Goal: Information Seeking & Learning: Check status

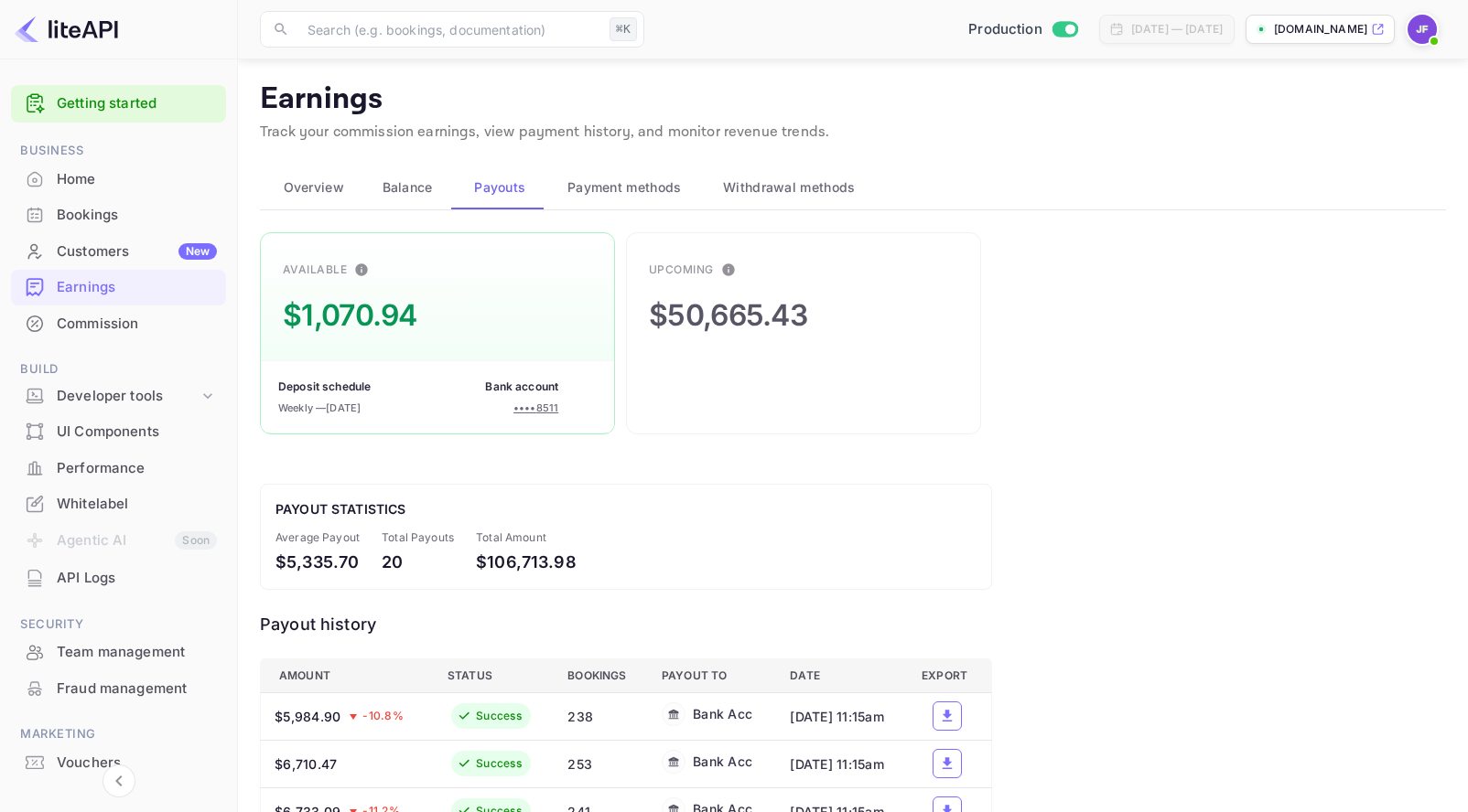
scroll to position [393, 0]
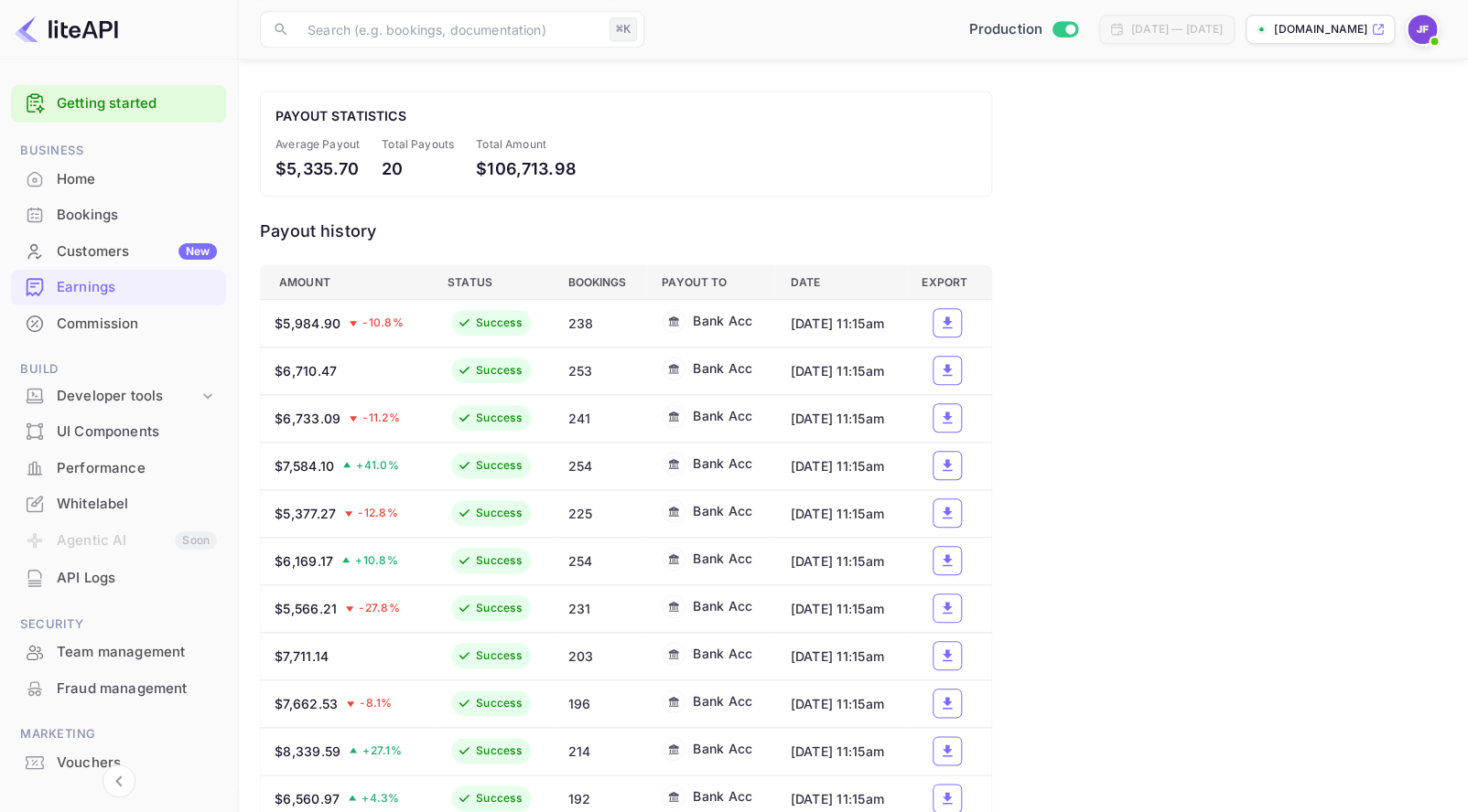
click at [84, 177] on div "Home" at bounding box center [137, 180] width 160 height 21
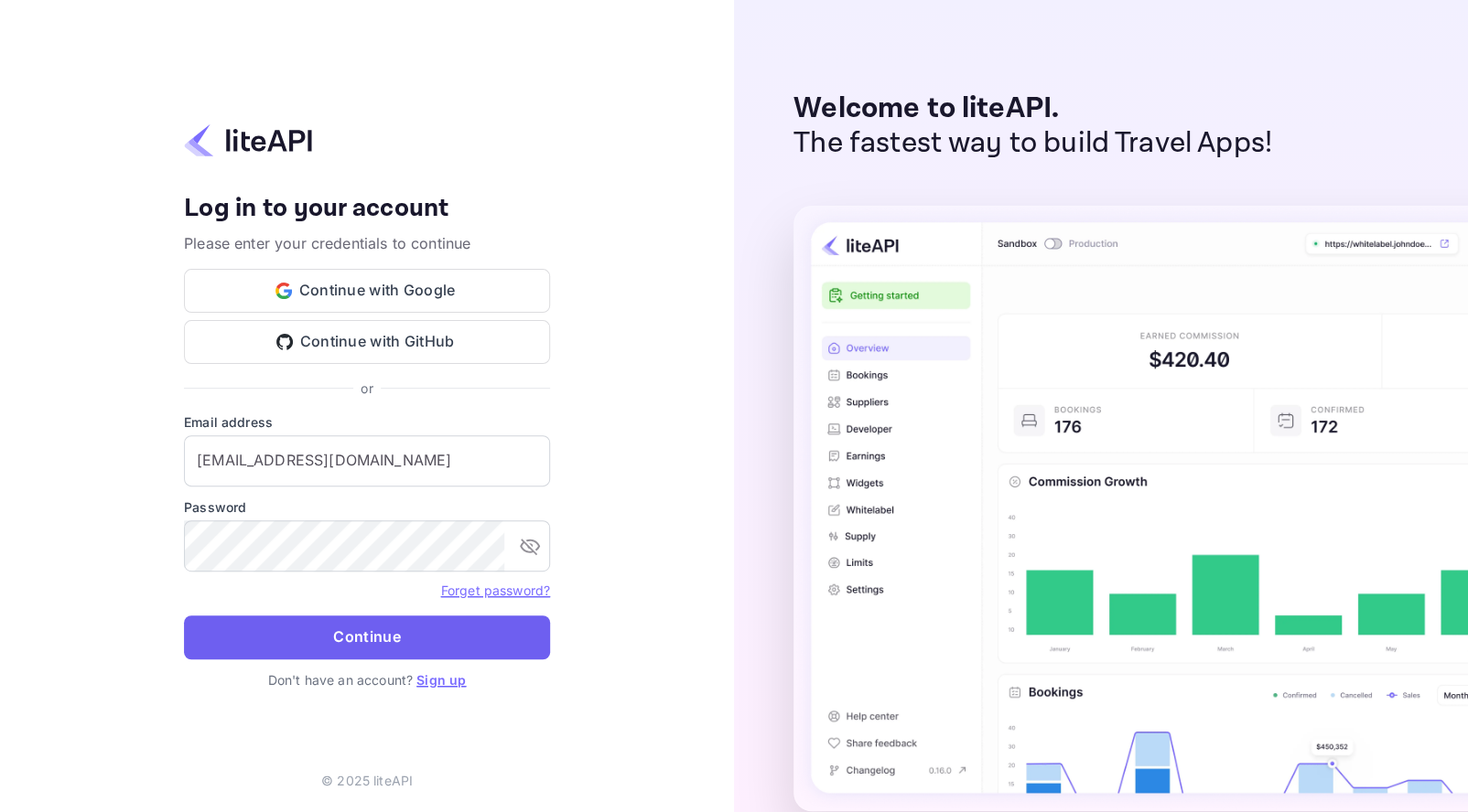
click at [399, 653] on button "Continue" at bounding box center [367, 638] width 366 height 44
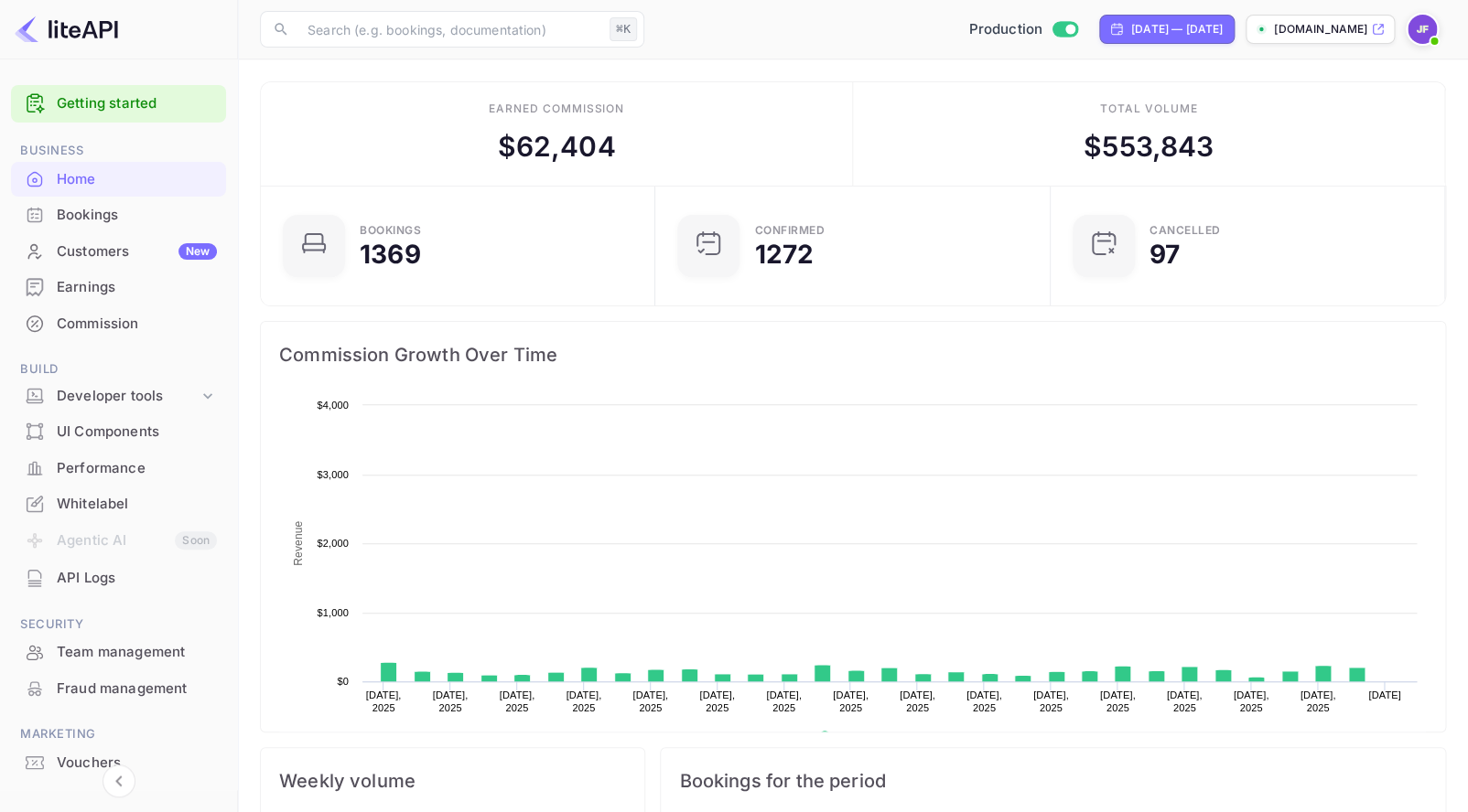
scroll to position [297, 383]
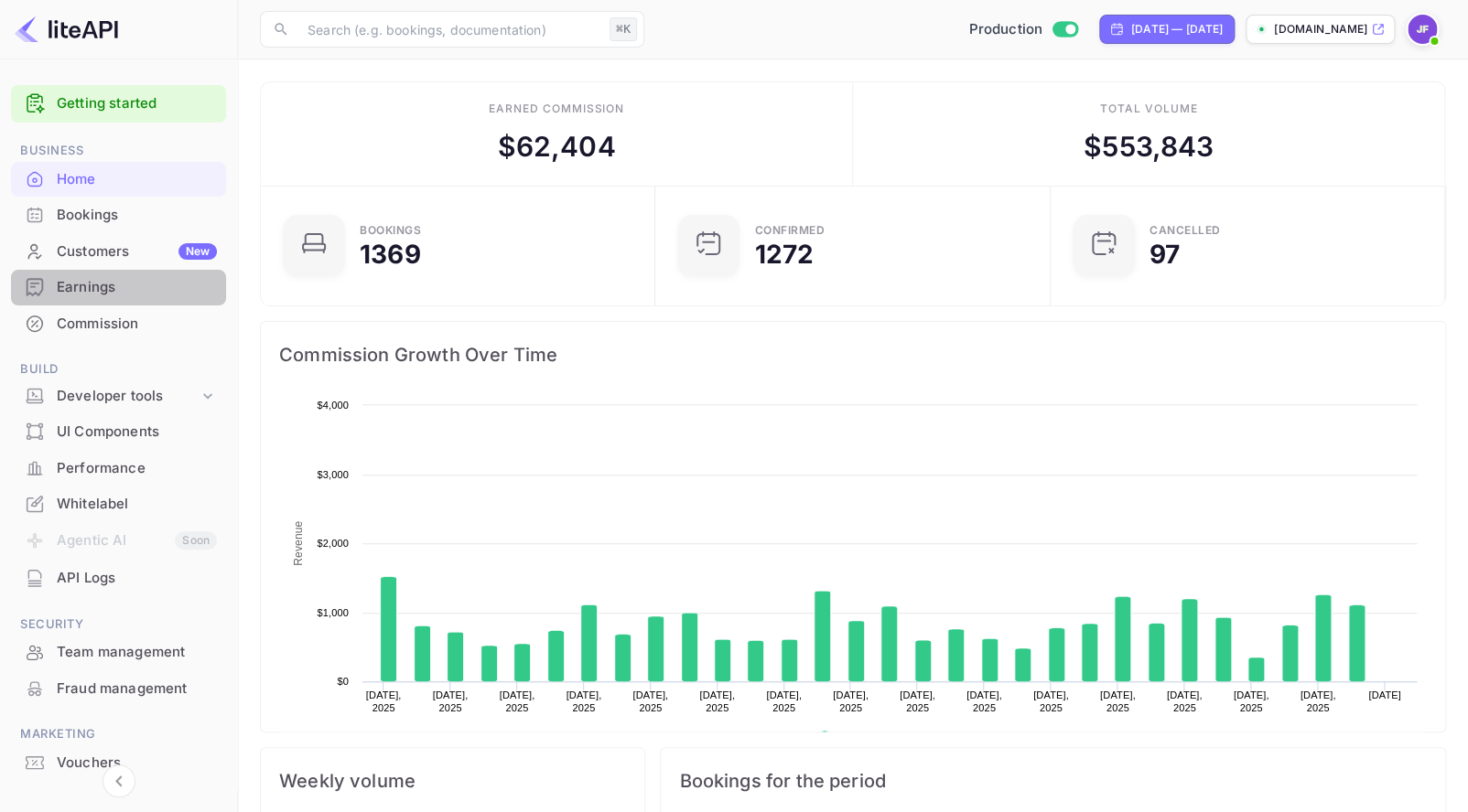
click at [102, 290] on div "Earnings" at bounding box center [137, 288] width 160 height 21
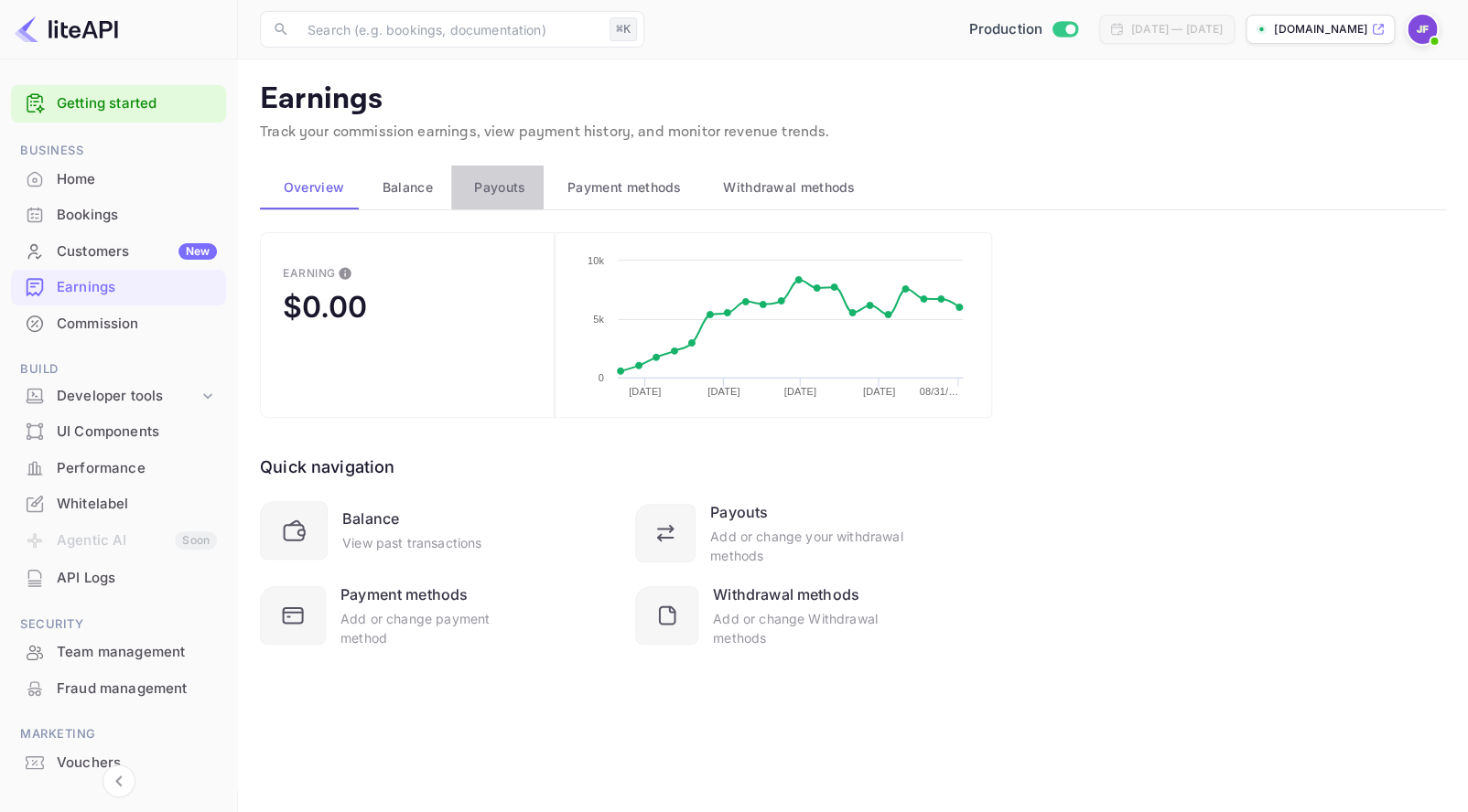
click at [495, 196] on span "Payouts" at bounding box center [499, 187] width 51 height 22
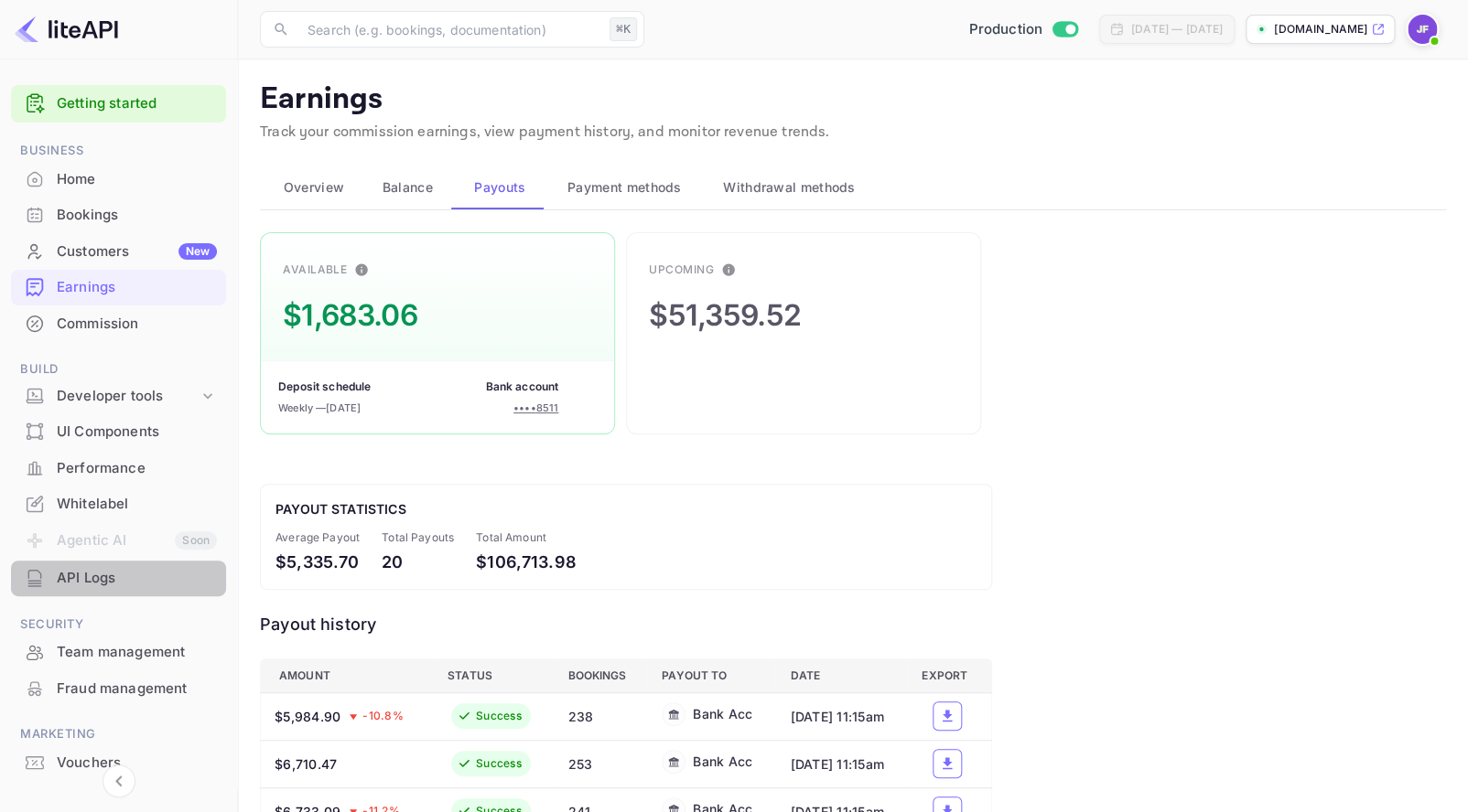
click at [77, 585] on div "API Logs" at bounding box center [137, 578] width 160 height 21
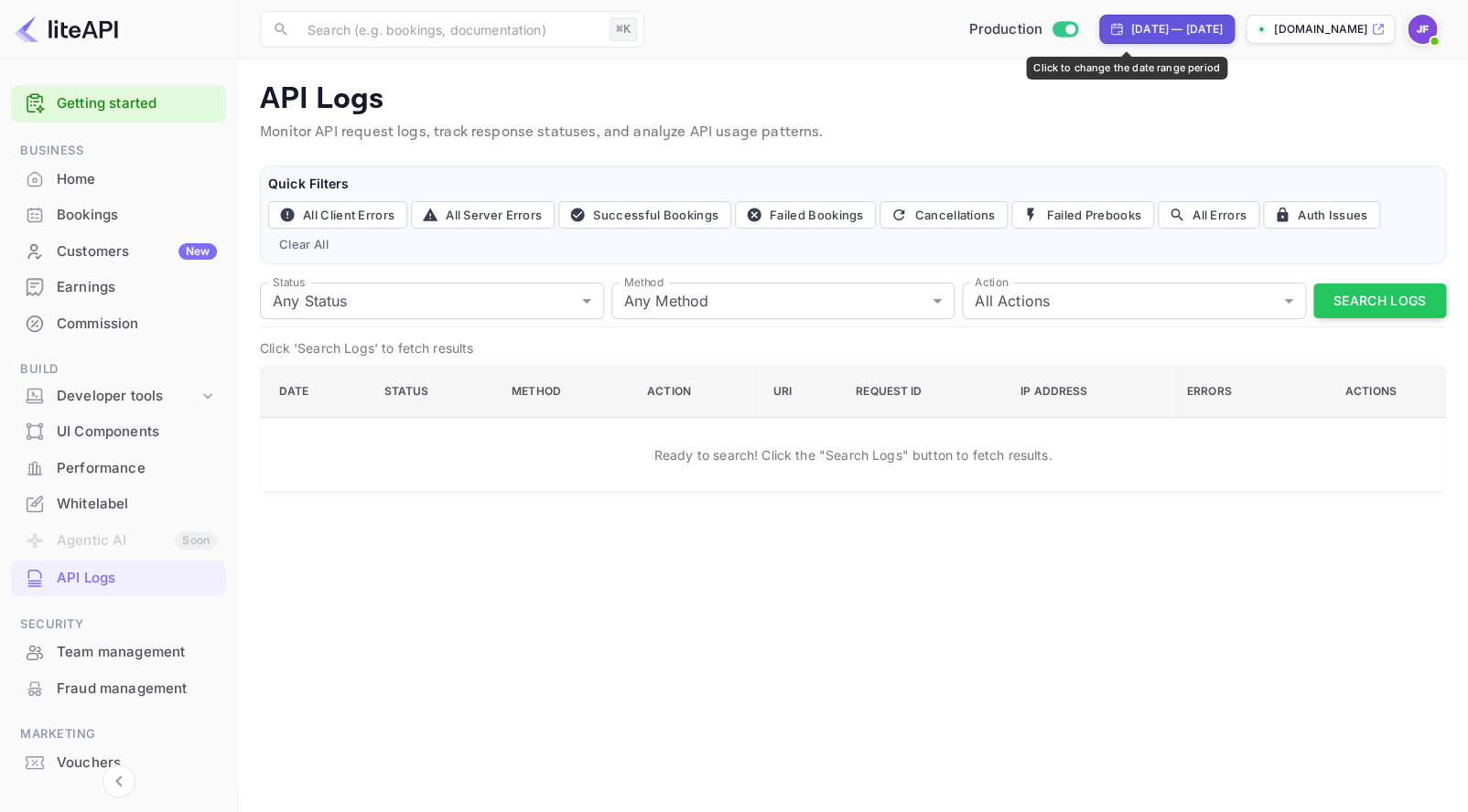
click at [1109, 39] on div "[DATE] — [DATE]" at bounding box center [1167, 29] width 136 height 29
select select "7"
select select "2025"
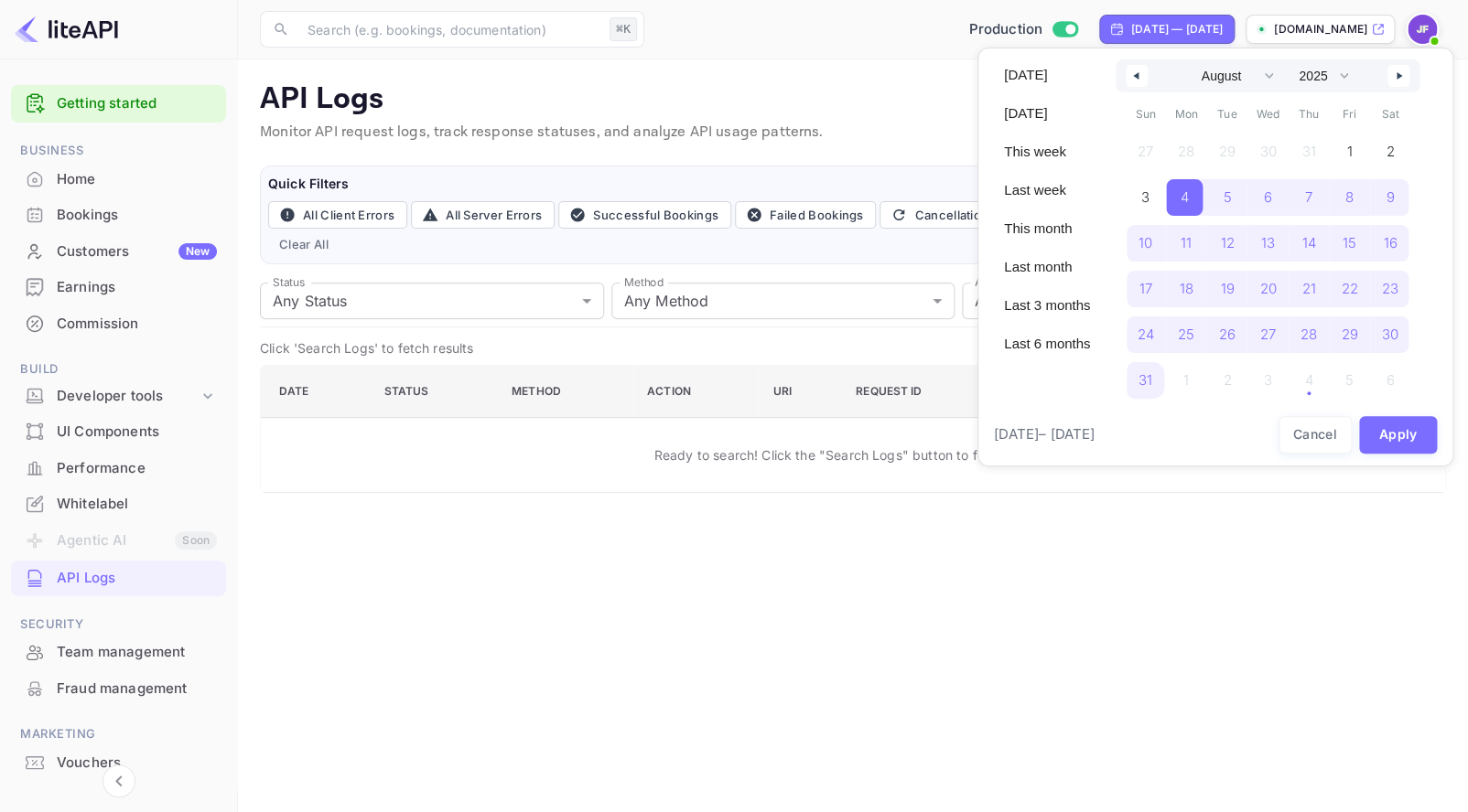
click at [1405, 73] on icon "button" at bounding box center [1402, 76] width 10 height 8
select select "8"
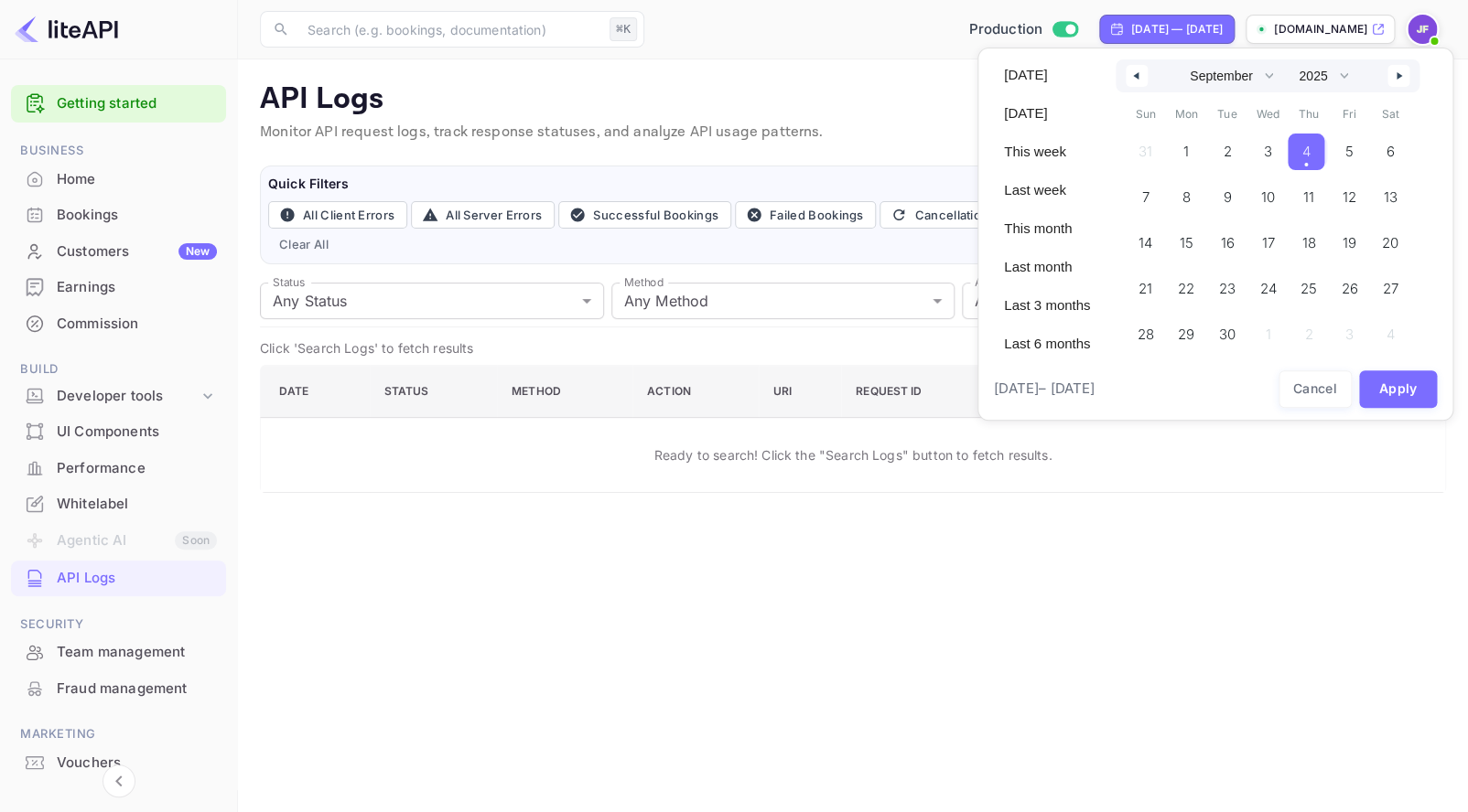
click at [1310, 160] on span "4" at bounding box center [1306, 152] width 9 height 33
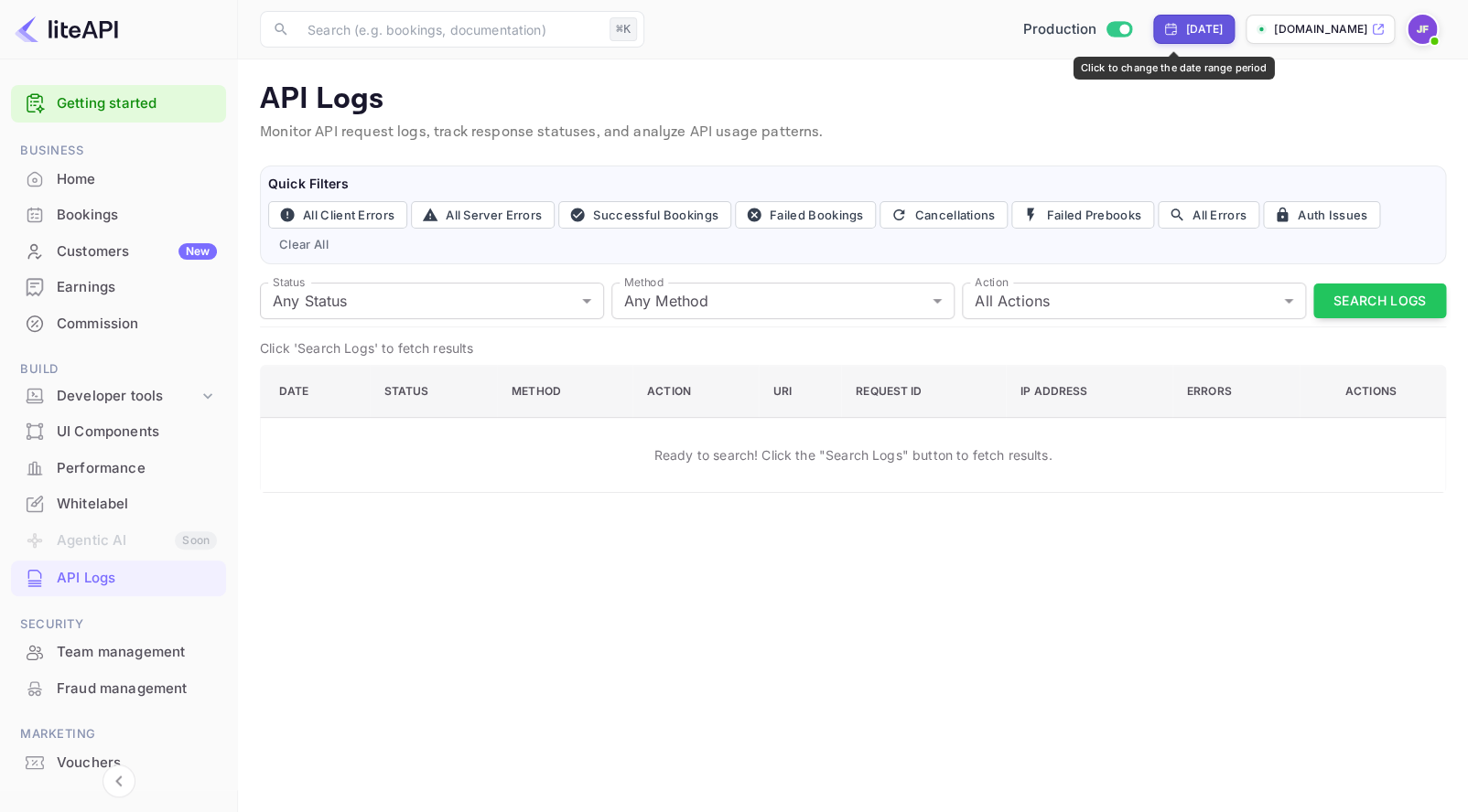
click at [1172, 18] on div "[DATE]" at bounding box center [1194, 29] width 82 height 29
select select "8"
select select "2025"
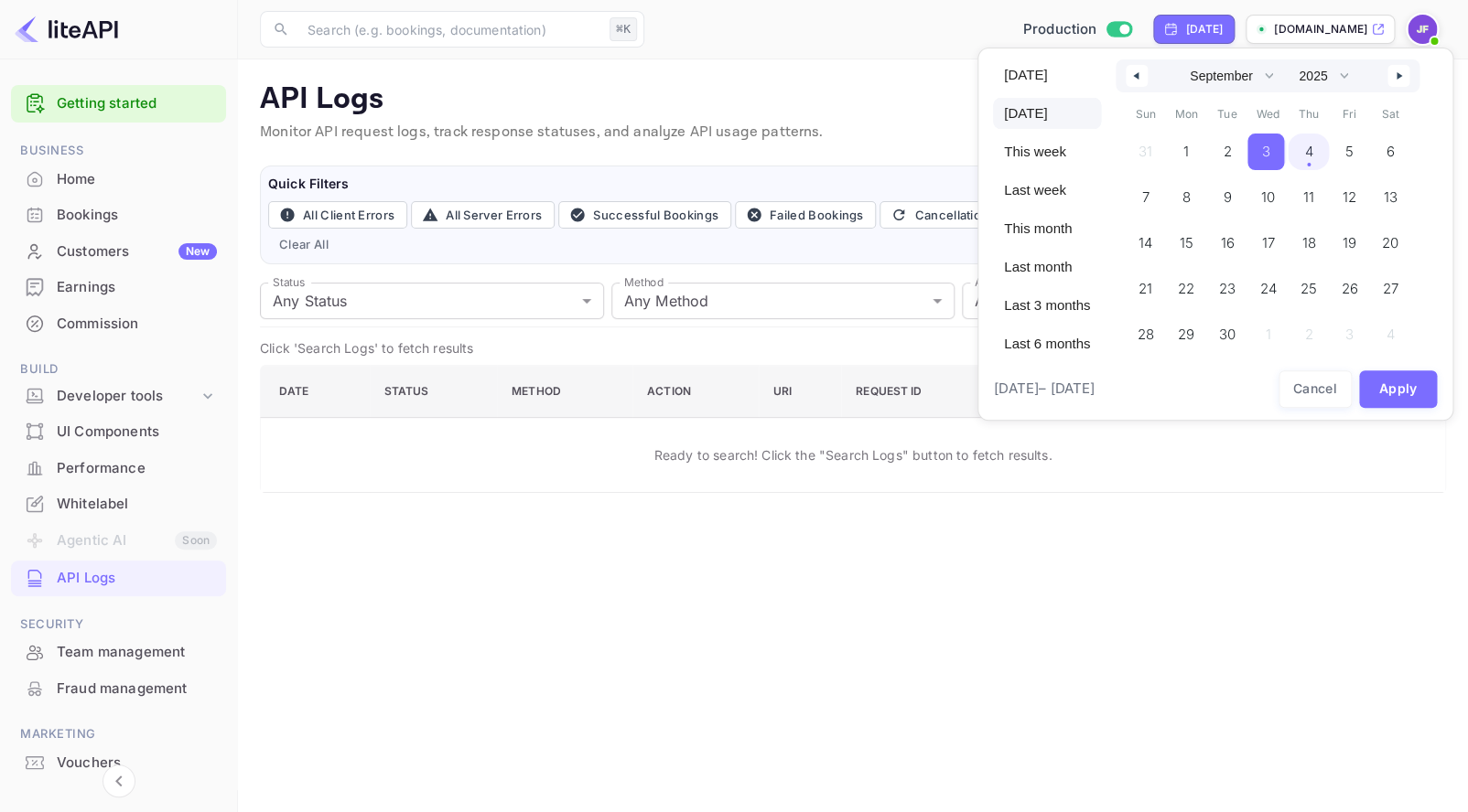
click at [1312, 160] on span "4" at bounding box center [1308, 152] width 9 height 33
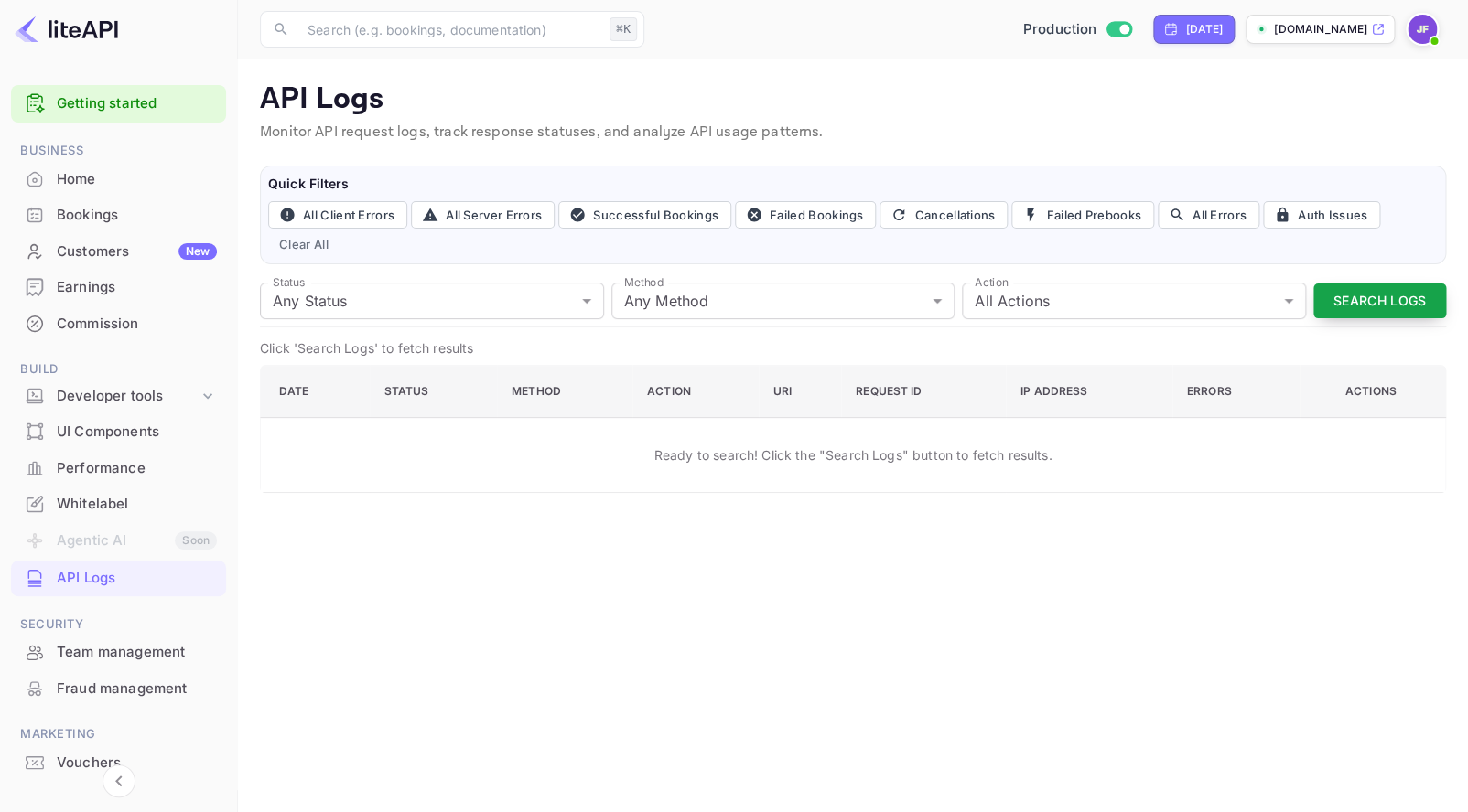
click at [1375, 304] on button "Search Logs" at bounding box center [1379, 301] width 133 height 36
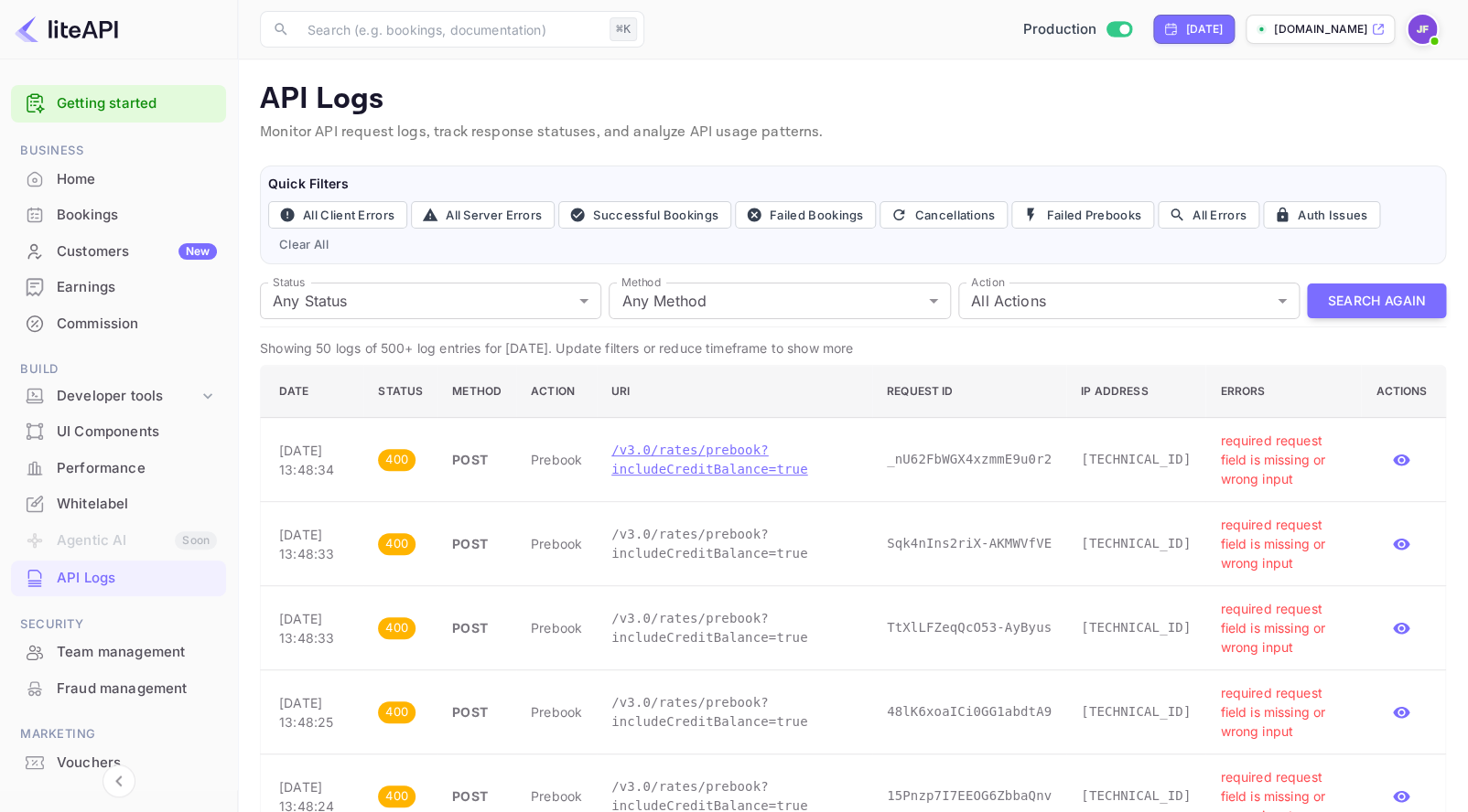
click at [727, 470] on p "/v3.0/rates/prebook?includeCreditBalance=true" at bounding box center [734, 460] width 246 height 38
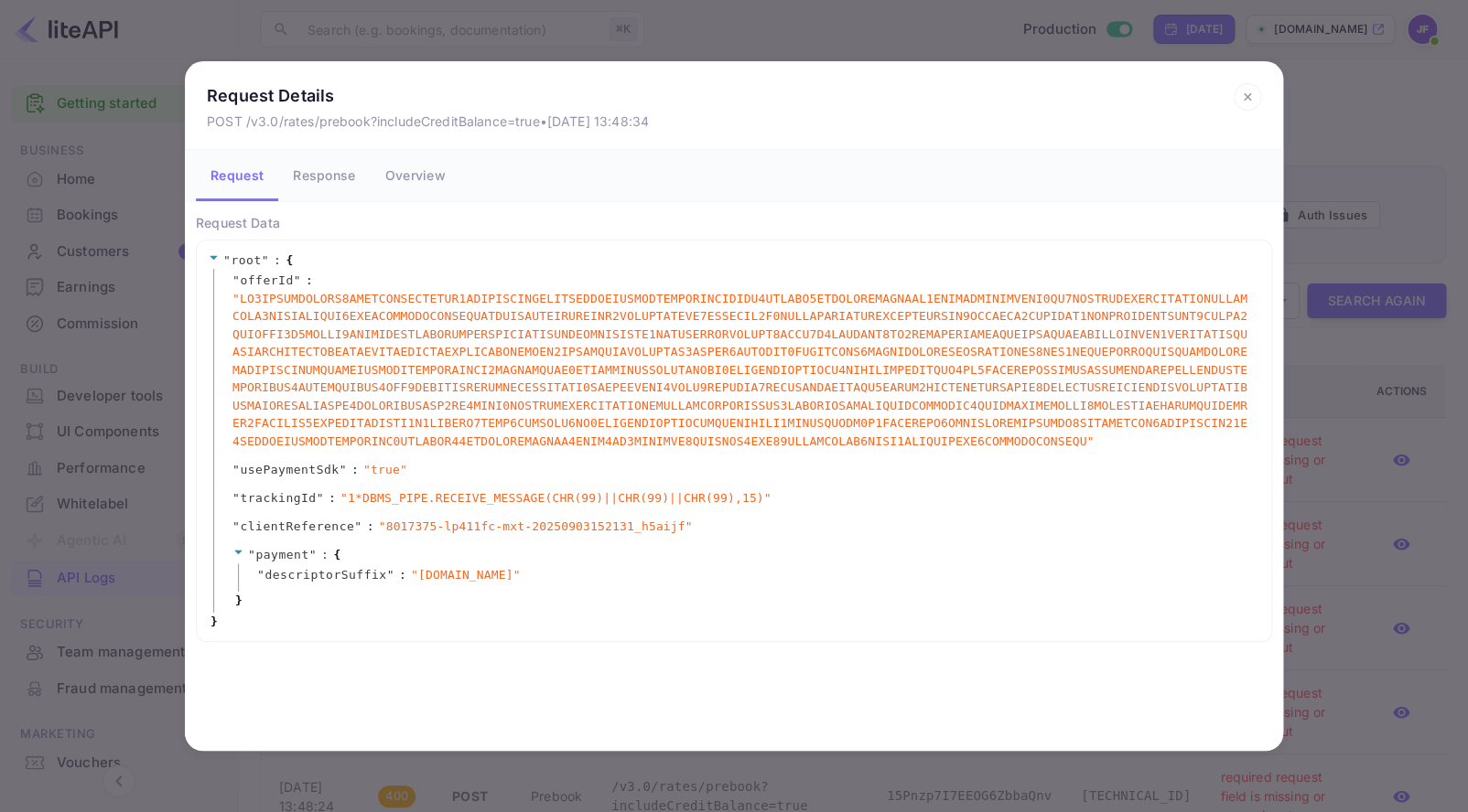
click at [1248, 94] on icon at bounding box center [1247, 97] width 28 height 28
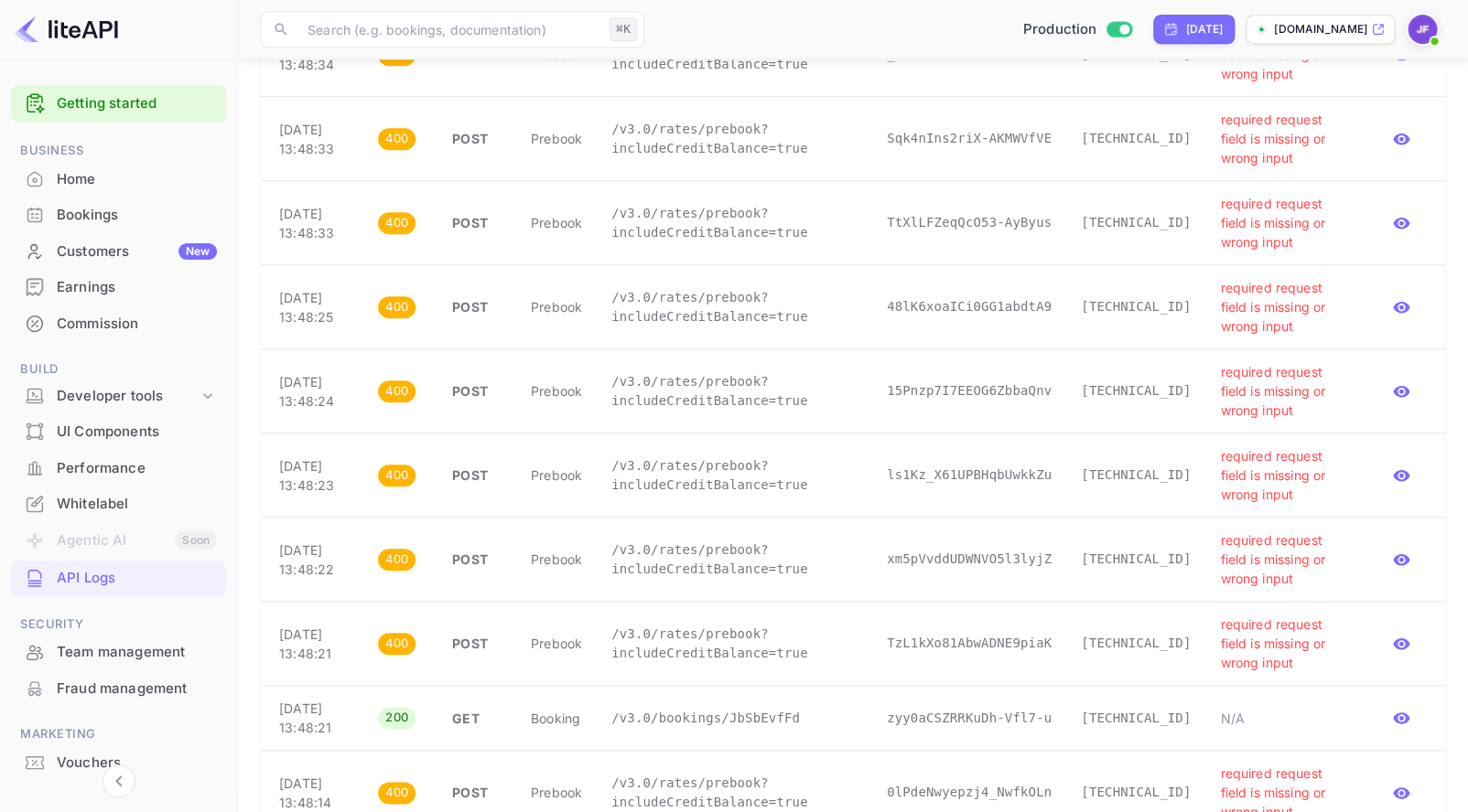
scroll to position [417, 0]
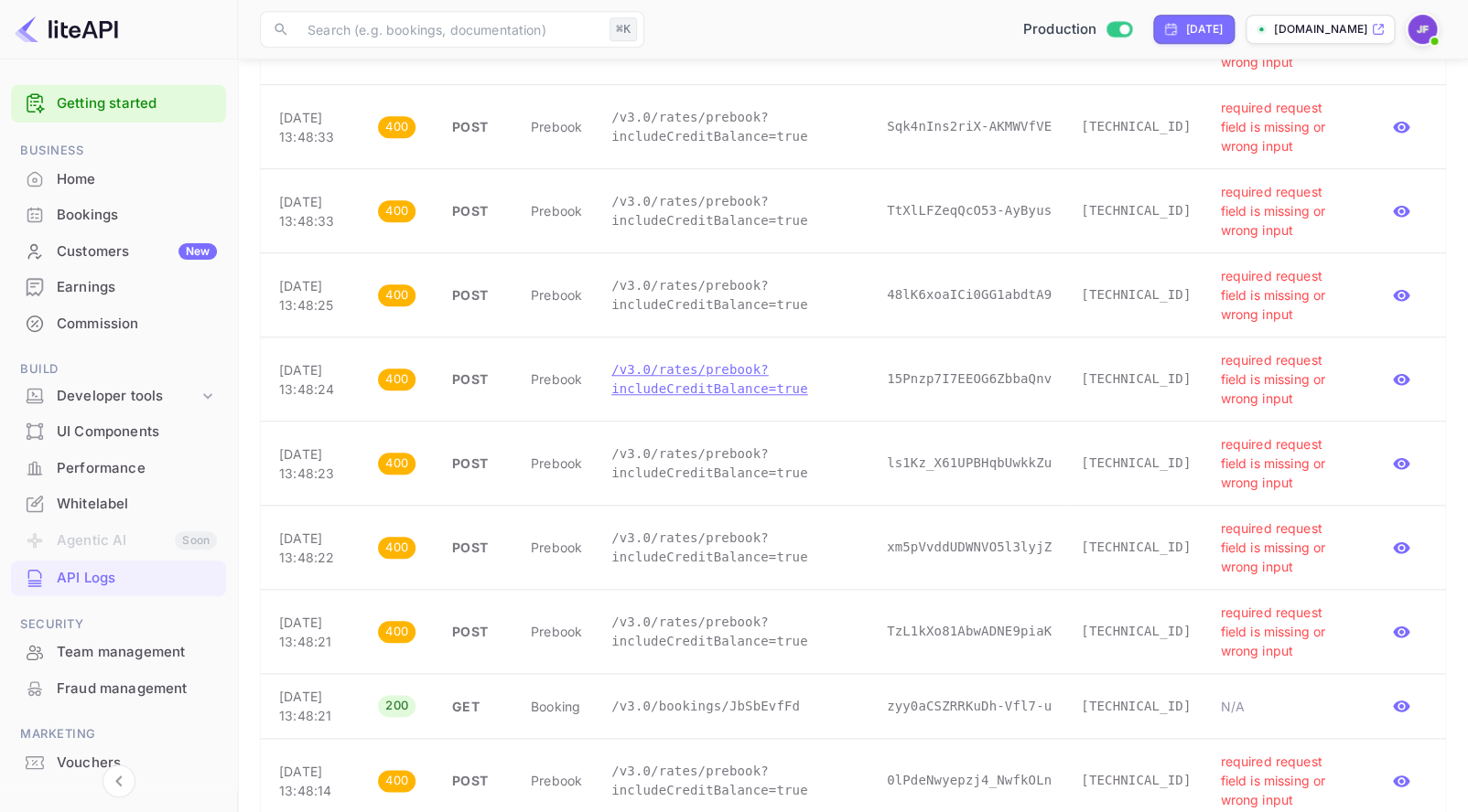
click at [748, 393] on p "/v3.0/rates/prebook?includeCreditBalance=true" at bounding box center [734, 380] width 246 height 38
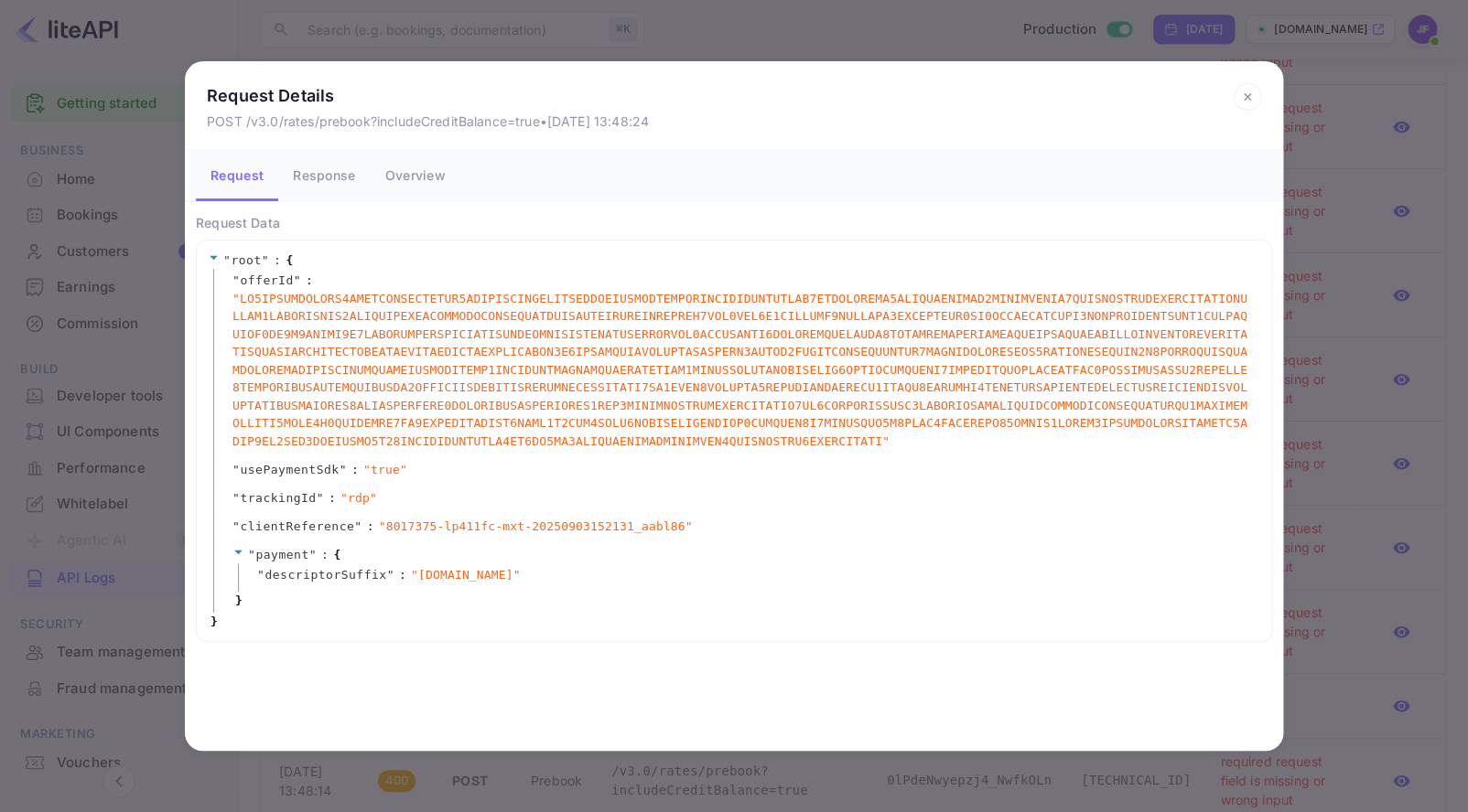
click at [1250, 103] on icon at bounding box center [1247, 97] width 28 height 28
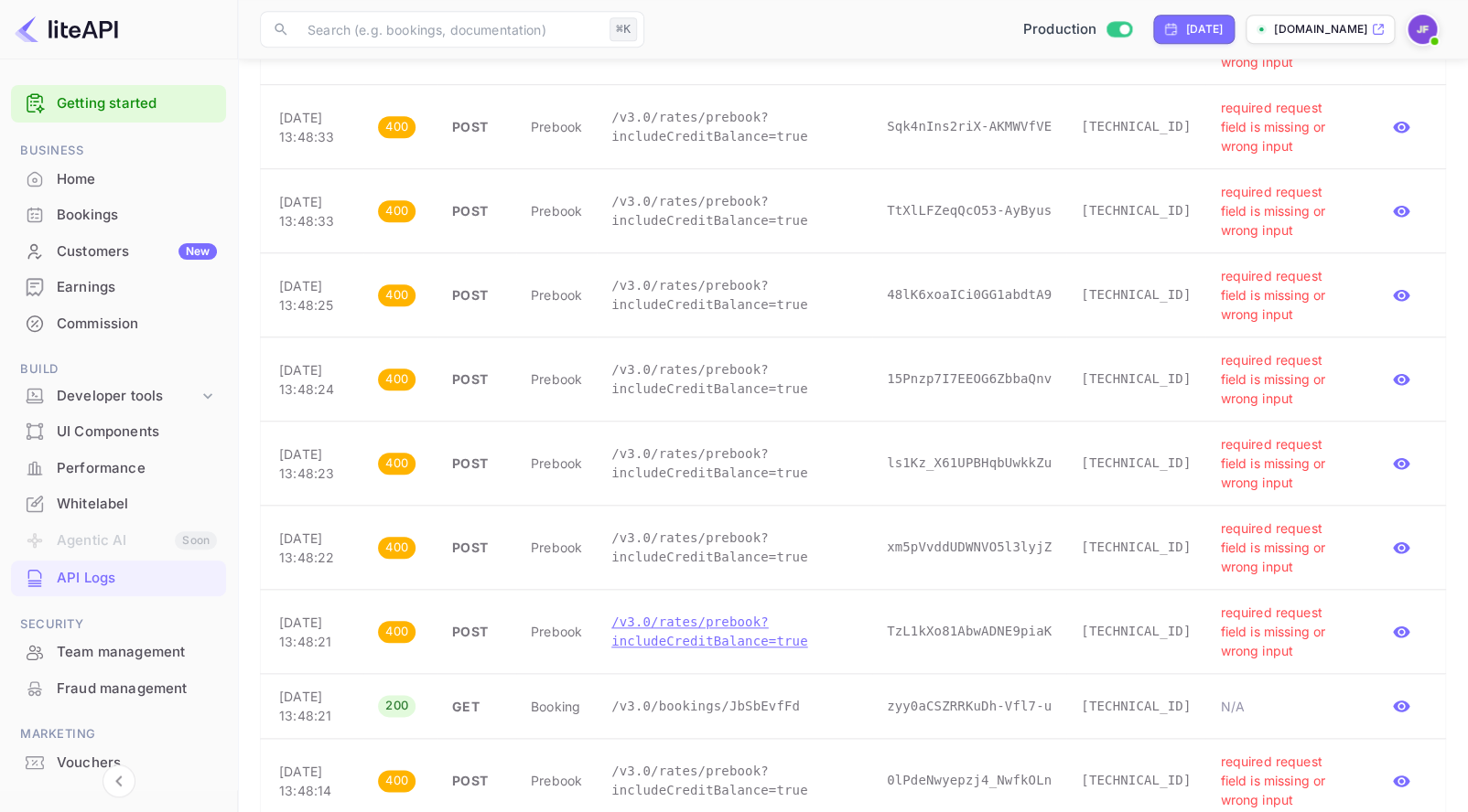
click at [679, 639] on p "/v3.0/rates/prebook?includeCreditBalance=true" at bounding box center [734, 632] width 246 height 38
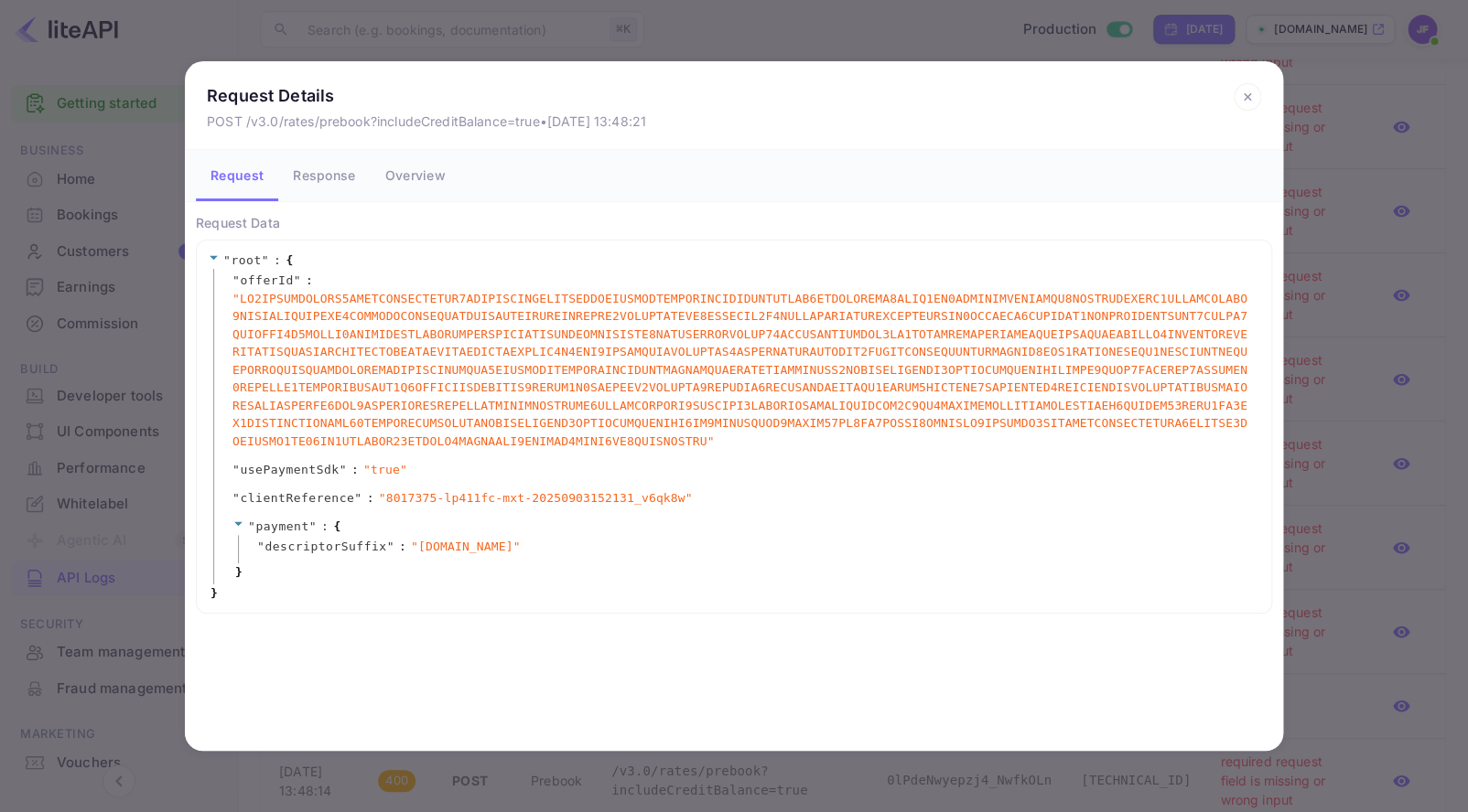
click at [1249, 93] on icon at bounding box center [1247, 97] width 28 height 28
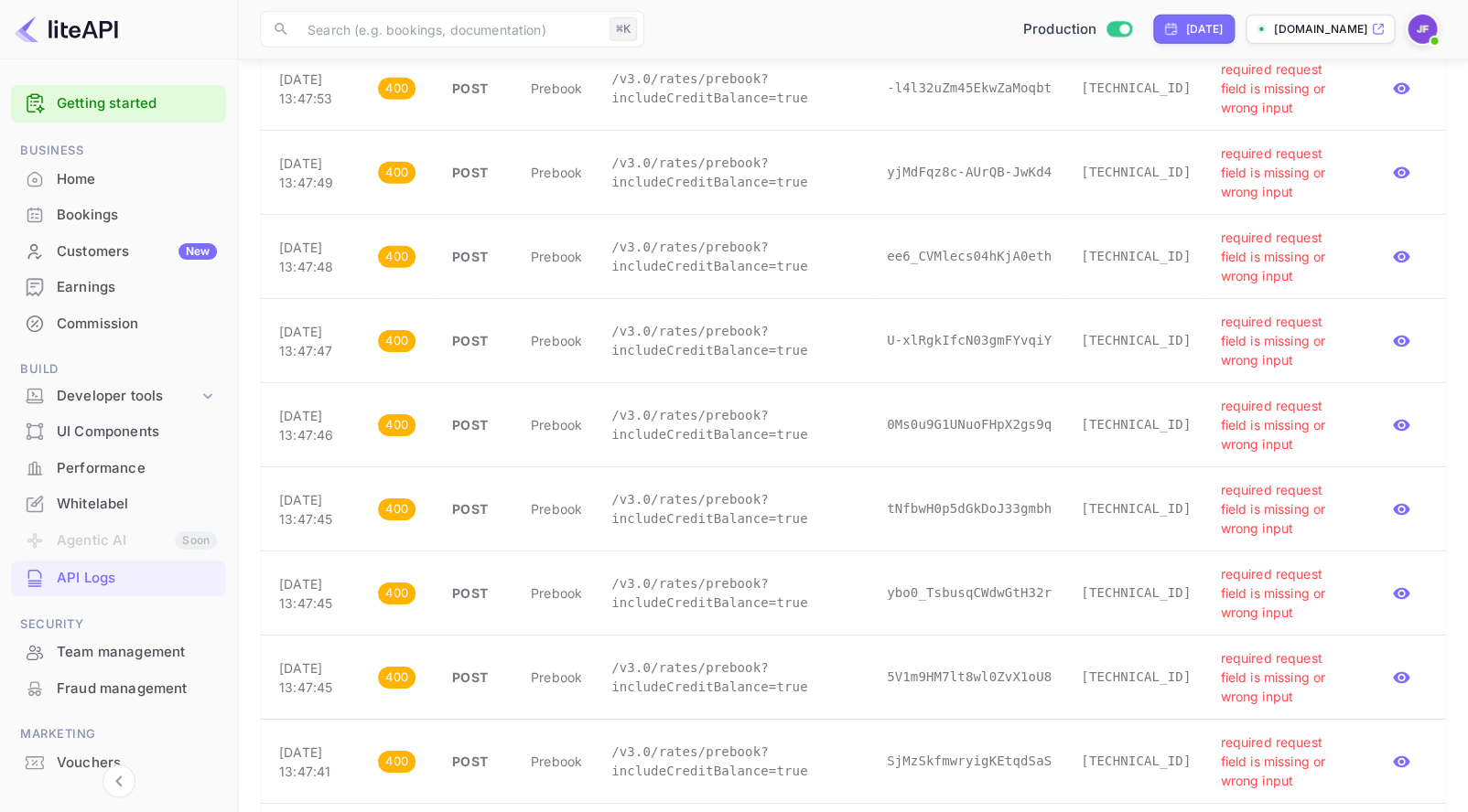
scroll to position [2312, 0]
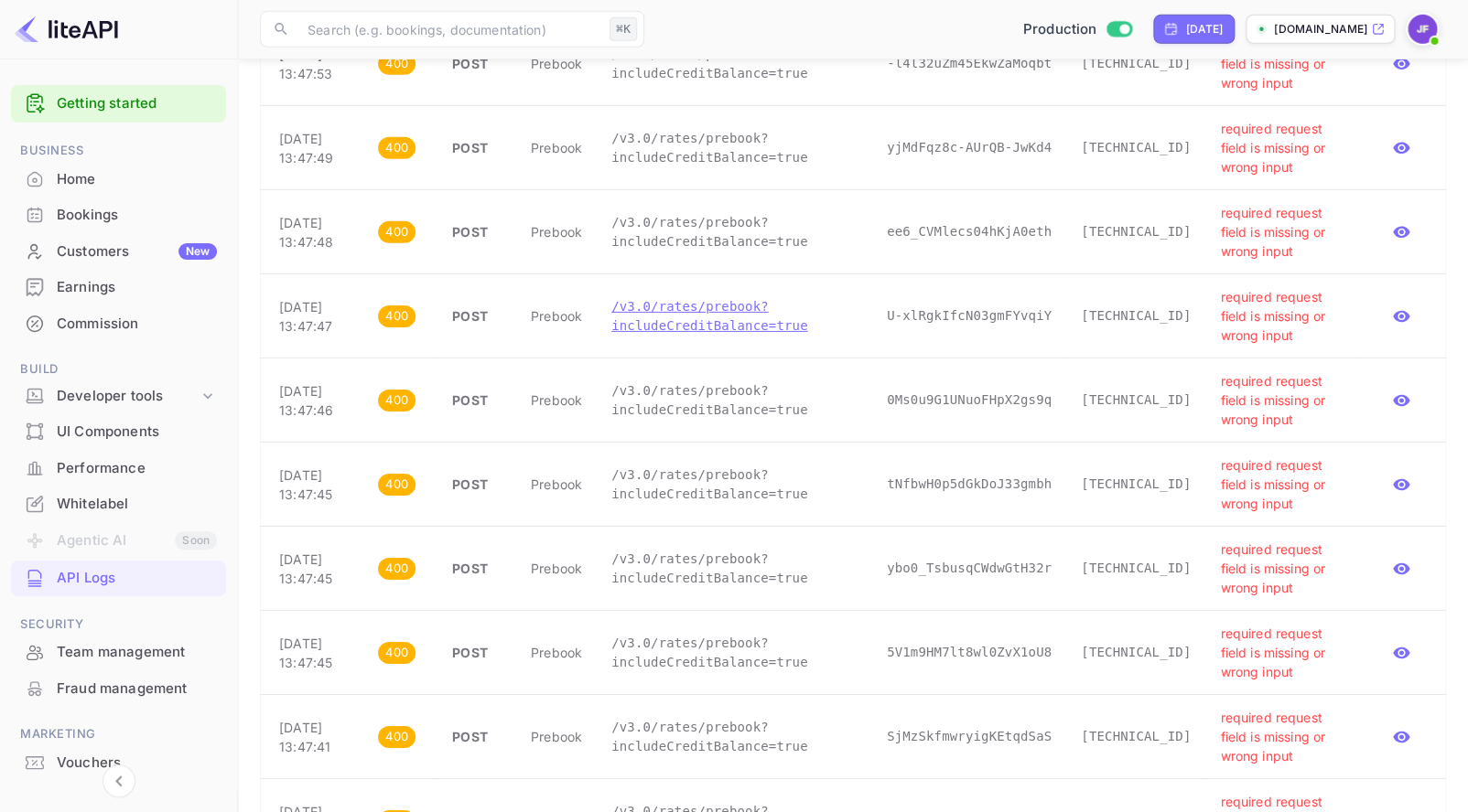
click at [748, 336] on p "/v3.0/rates/prebook?includeCreditBalance=true" at bounding box center [734, 317] width 246 height 38
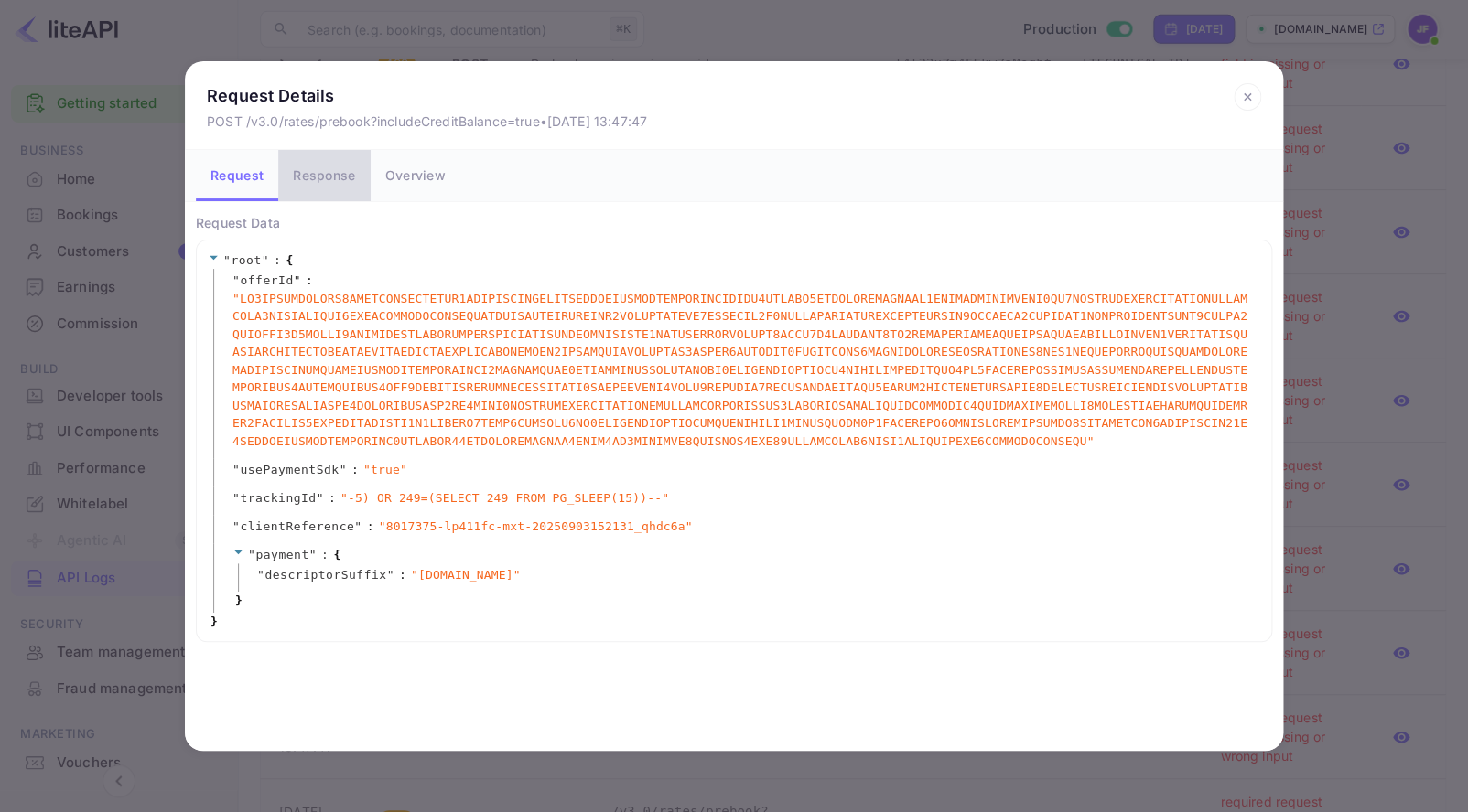
click at [323, 184] on button "Response" at bounding box center [323, 175] width 91 height 51
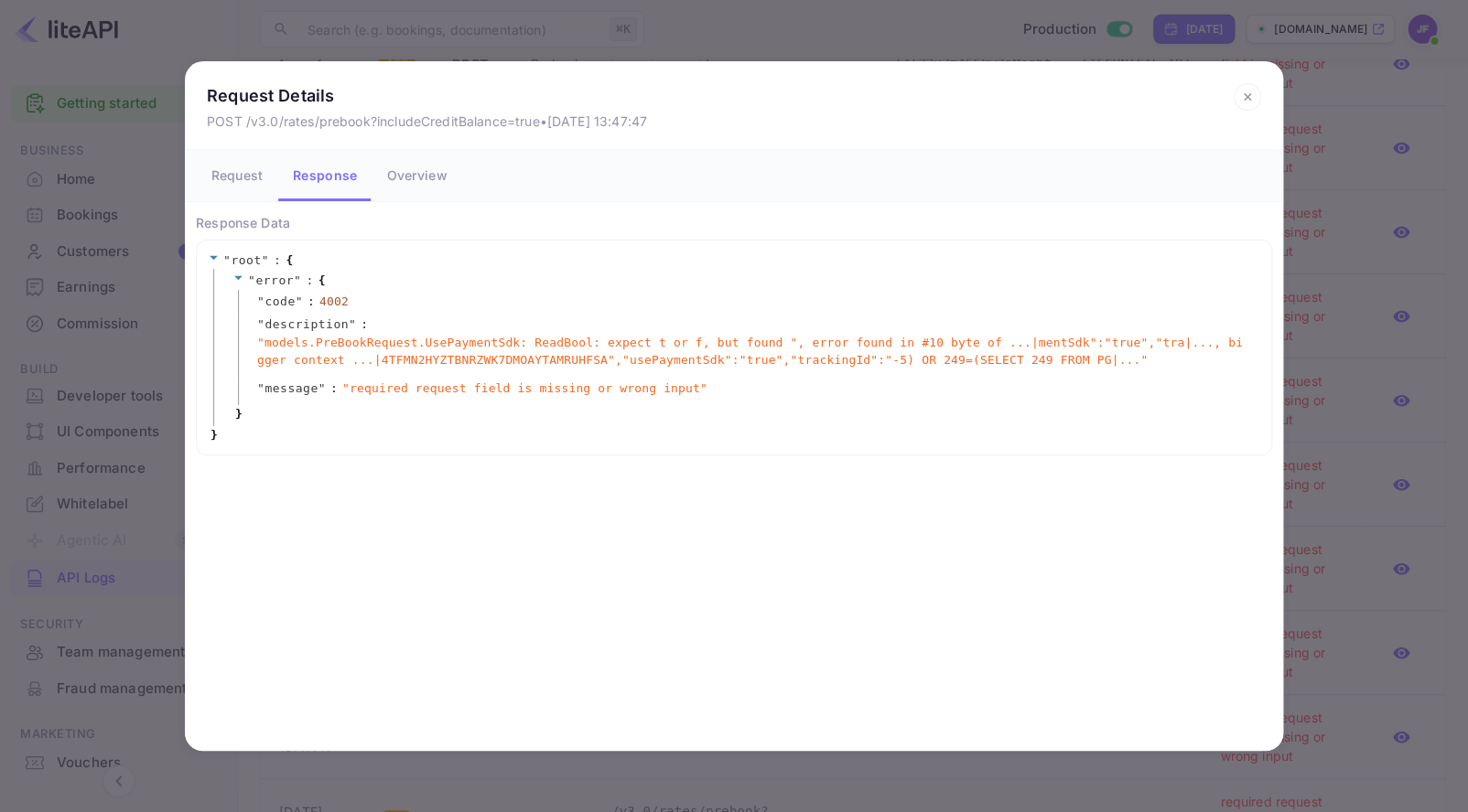
click at [457, 165] on button "Overview" at bounding box center [416, 175] width 90 height 51
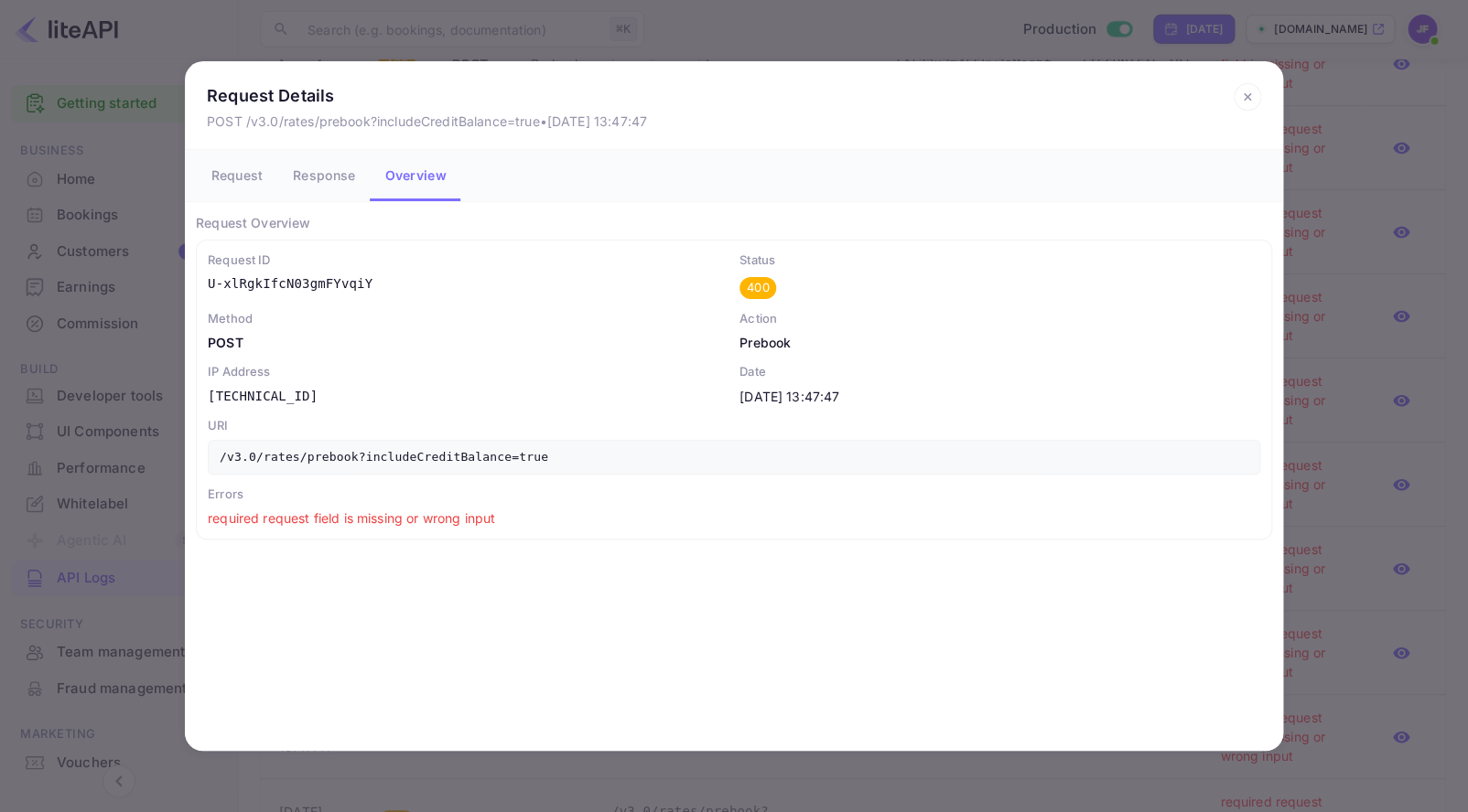
click at [1250, 92] on icon at bounding box center [1247, 97] width 28 height 28
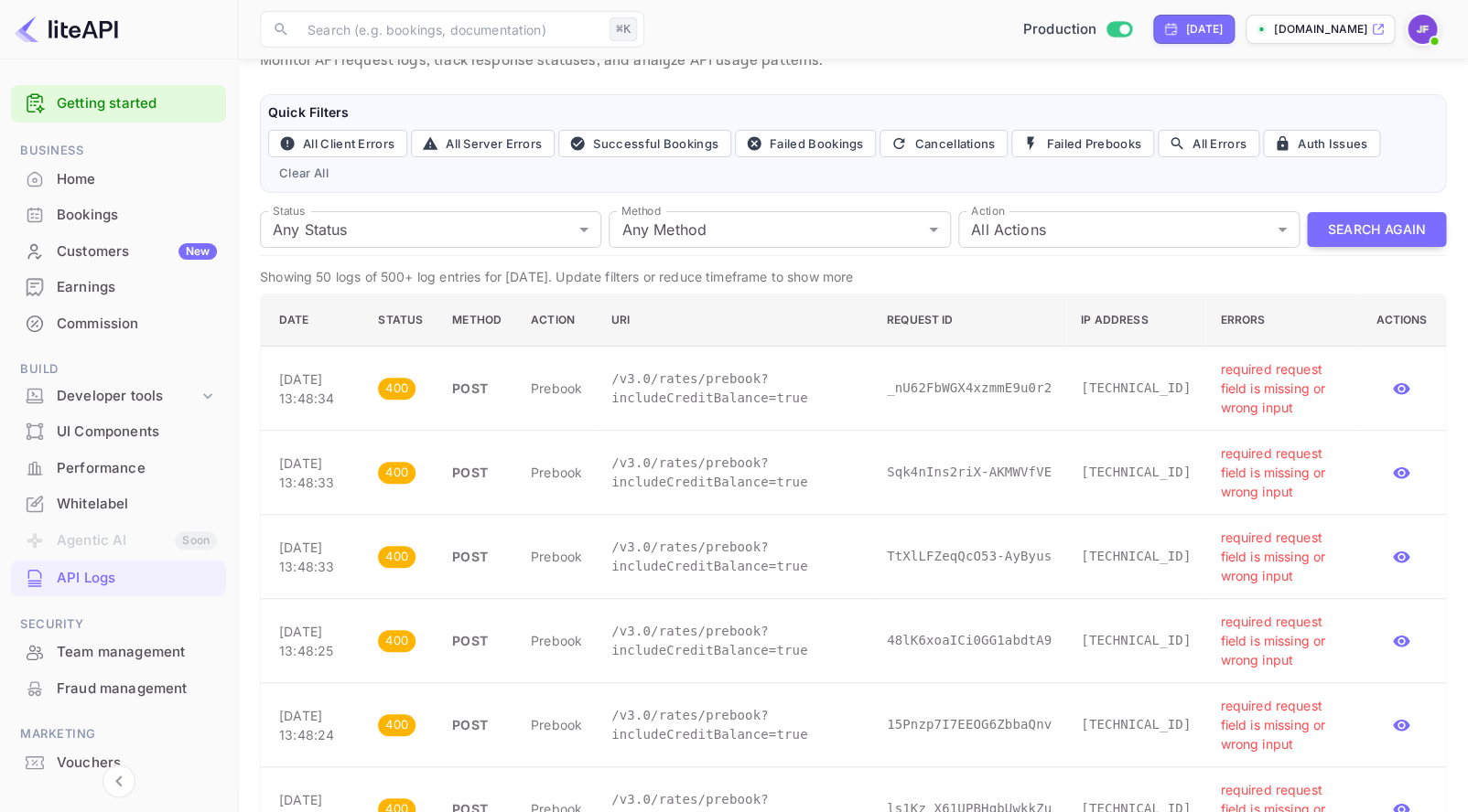
scroll to position [0, 0]
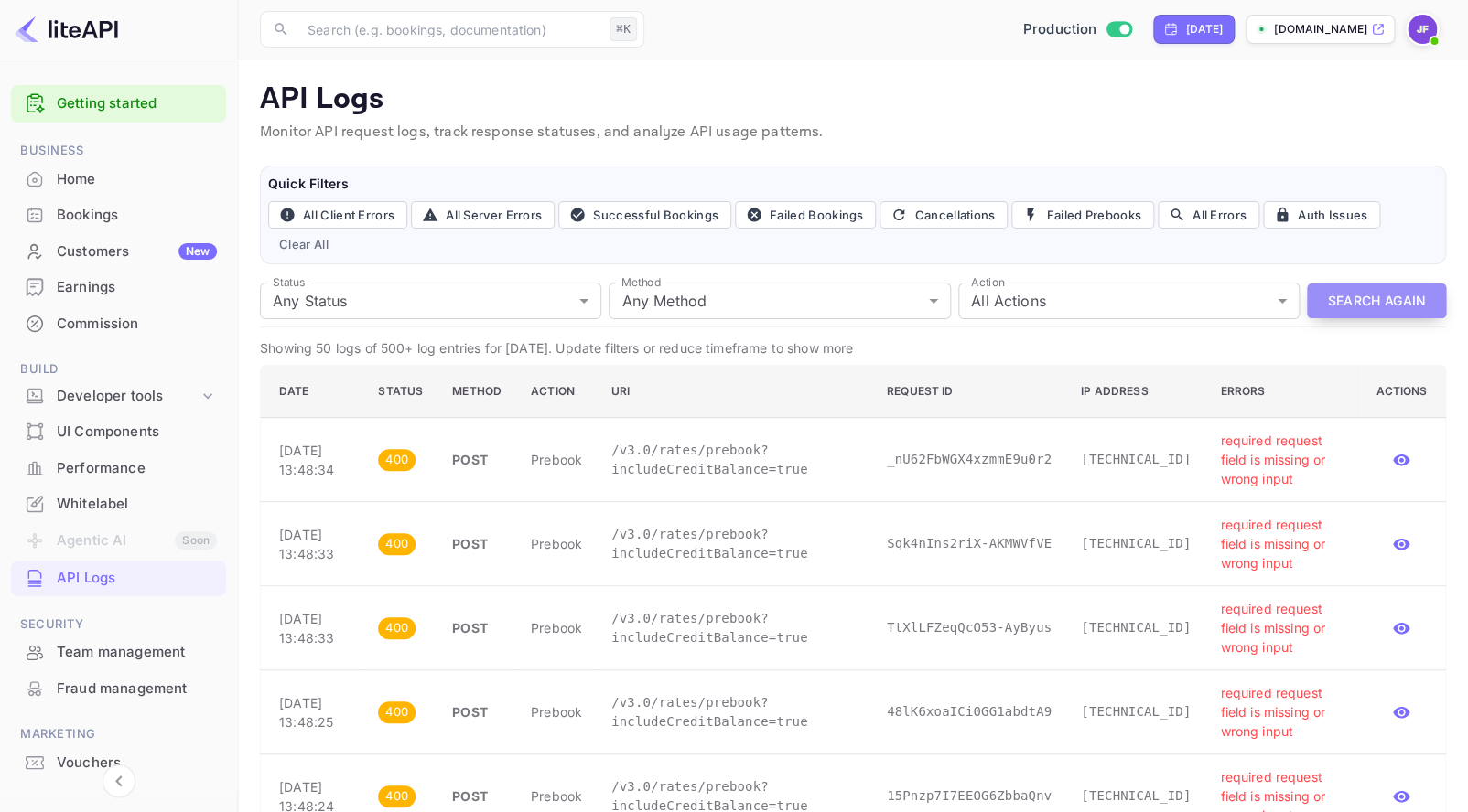
click at [1380, 306] on button "Search Again" at bounding box center [1376, 301] width 139 height 36
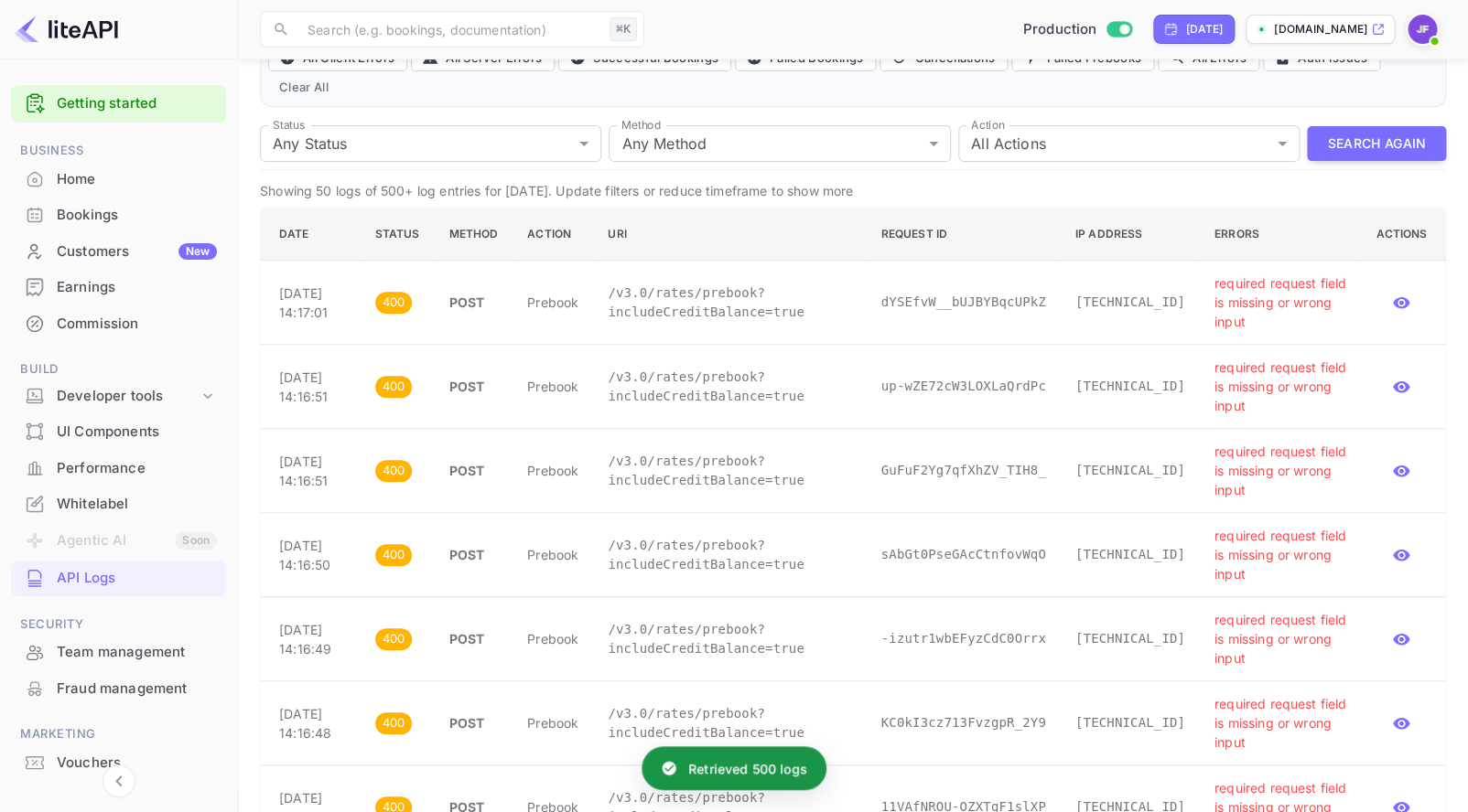
scroll to position [196, 0]
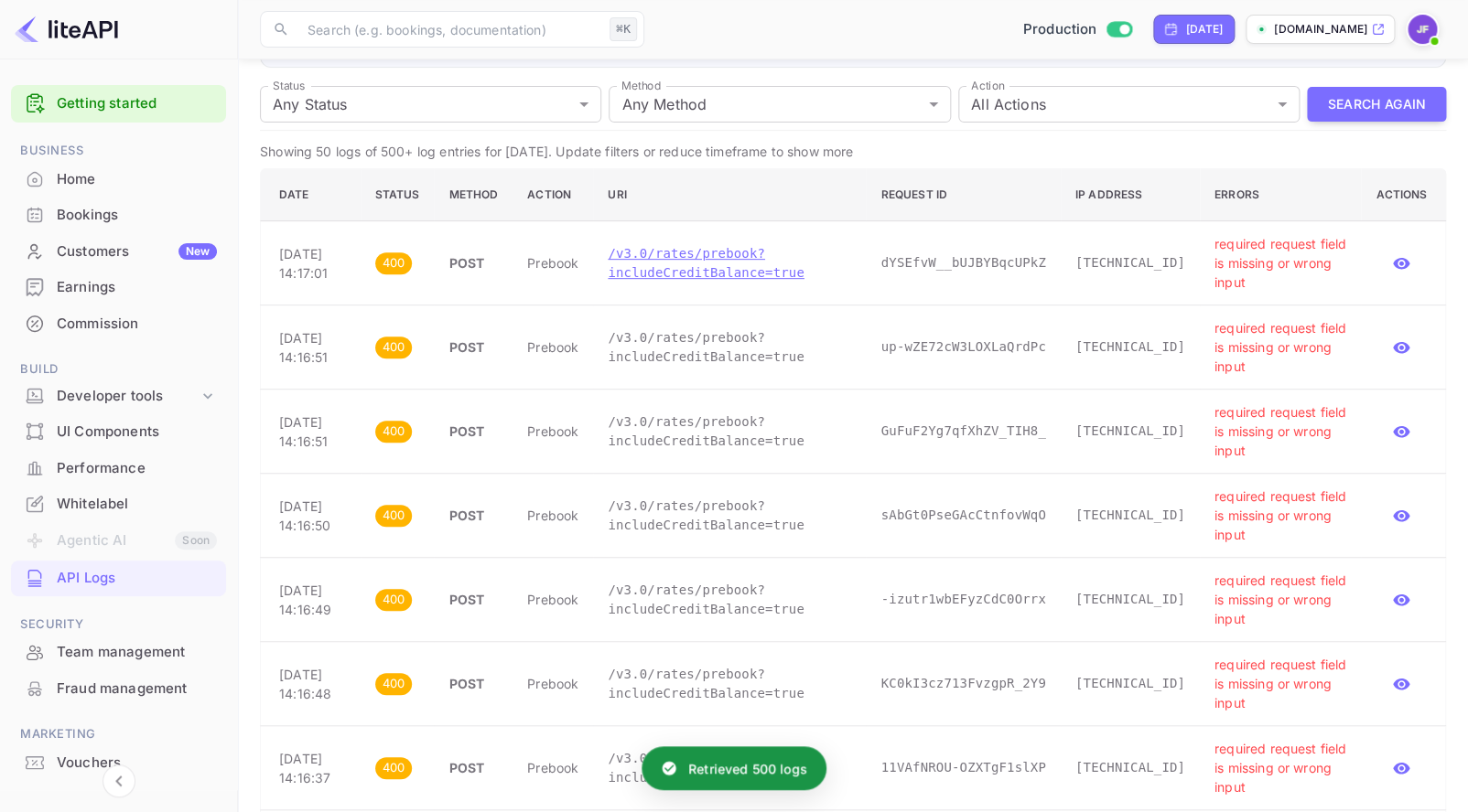
click at [722, 273] on p "/v3.0/rates/prebook?includeCreditBalance=true" at bounding box center [729, 264] width 244 height 38
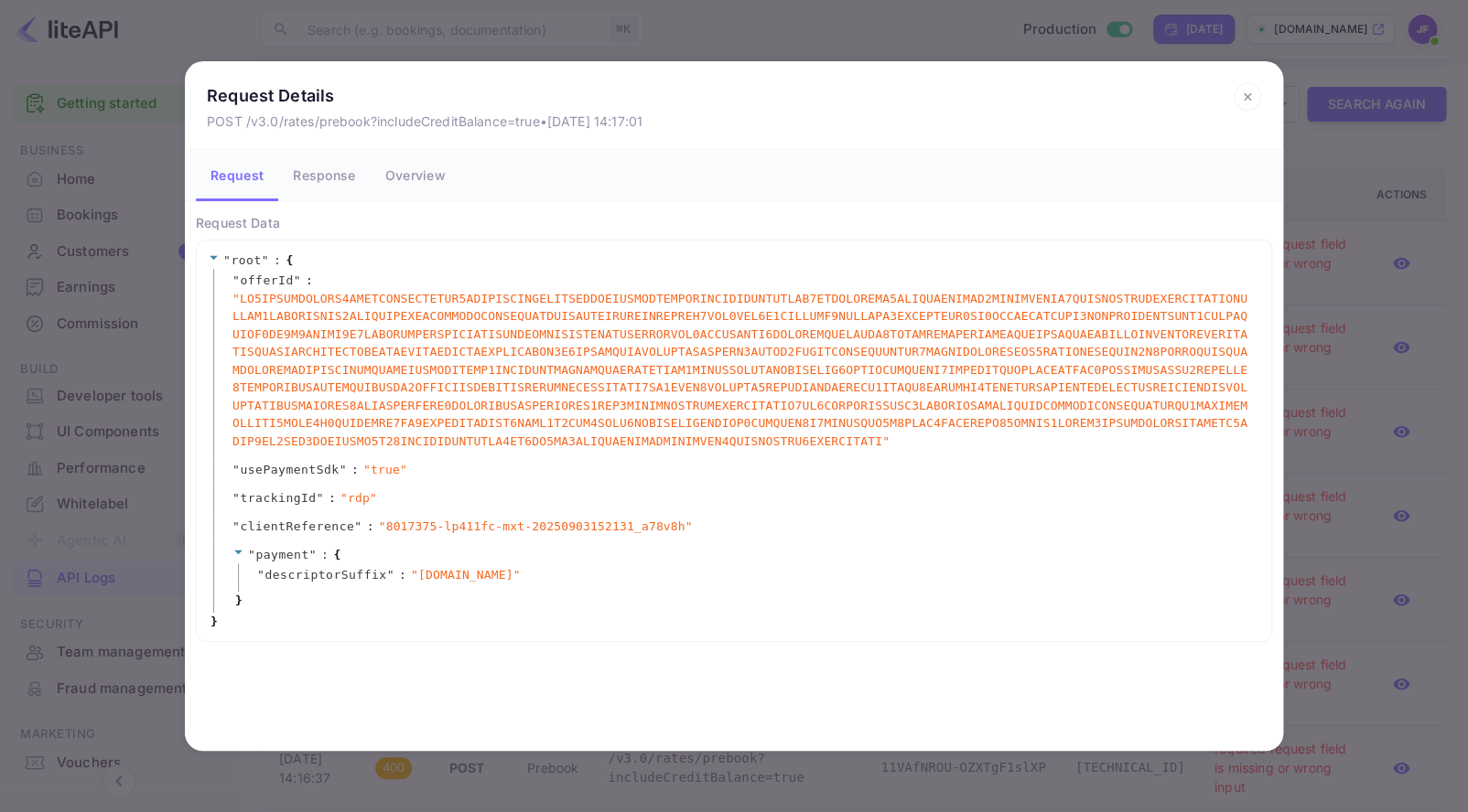
click at [1244, 95] on icon at bounding box center [1247, 97] width 28 height 28
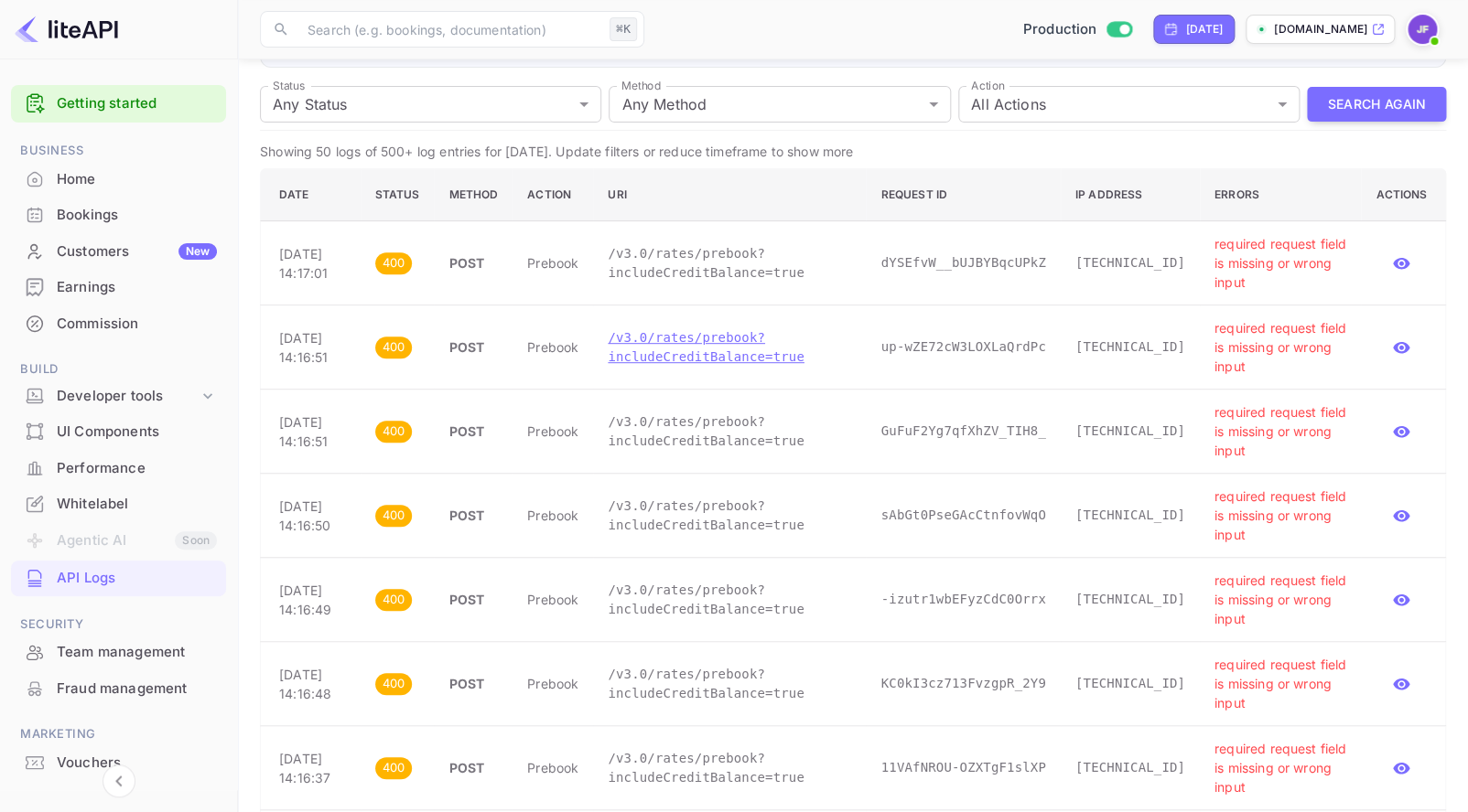
click at [725, 355] on p "/v3.0/rates/prebook?includeCreditBalance=true" at bounding box center [729, 347] width 244 height 38
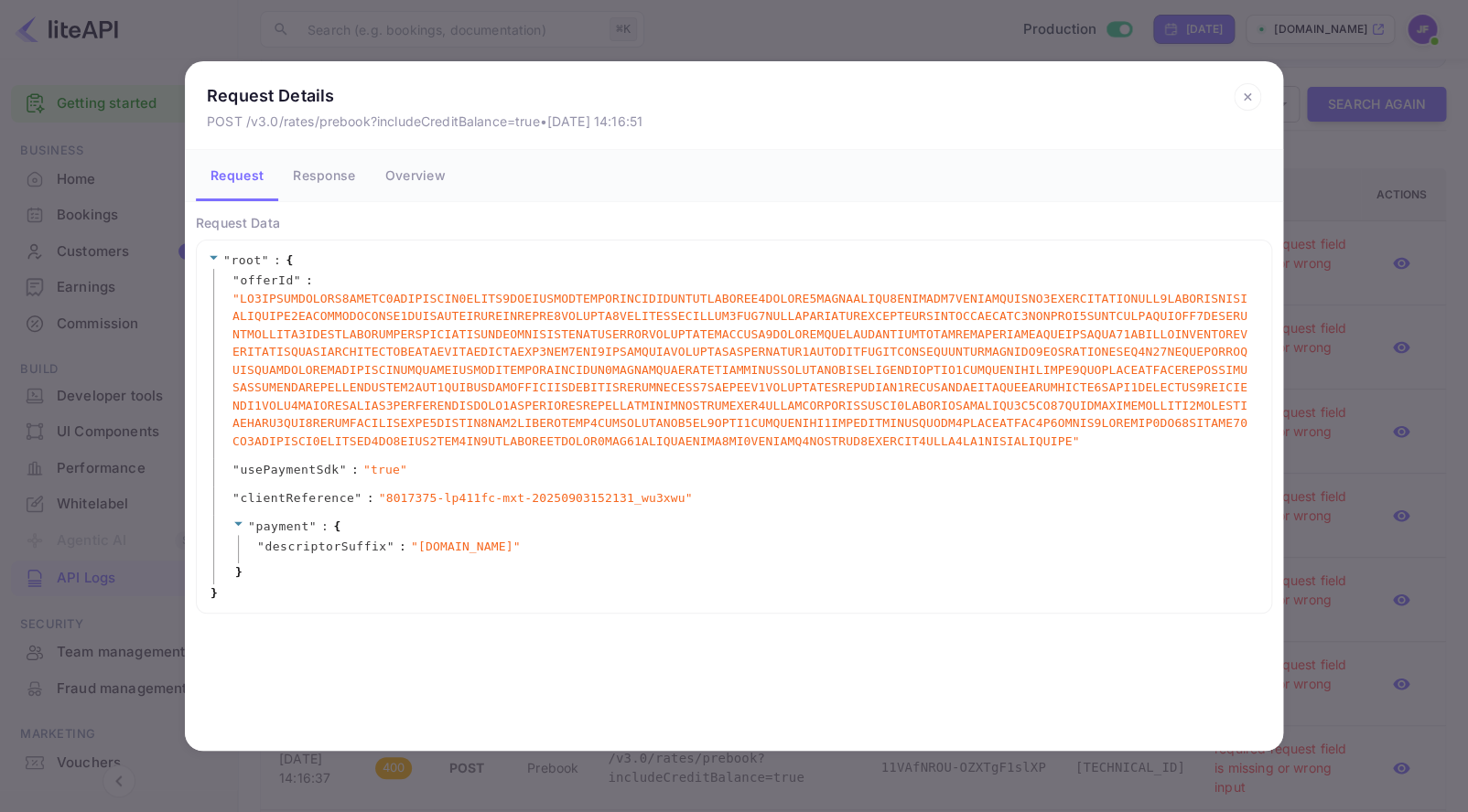
click at [1243, 97] on icon at bounding box center [1247, 97] width 28 height 28
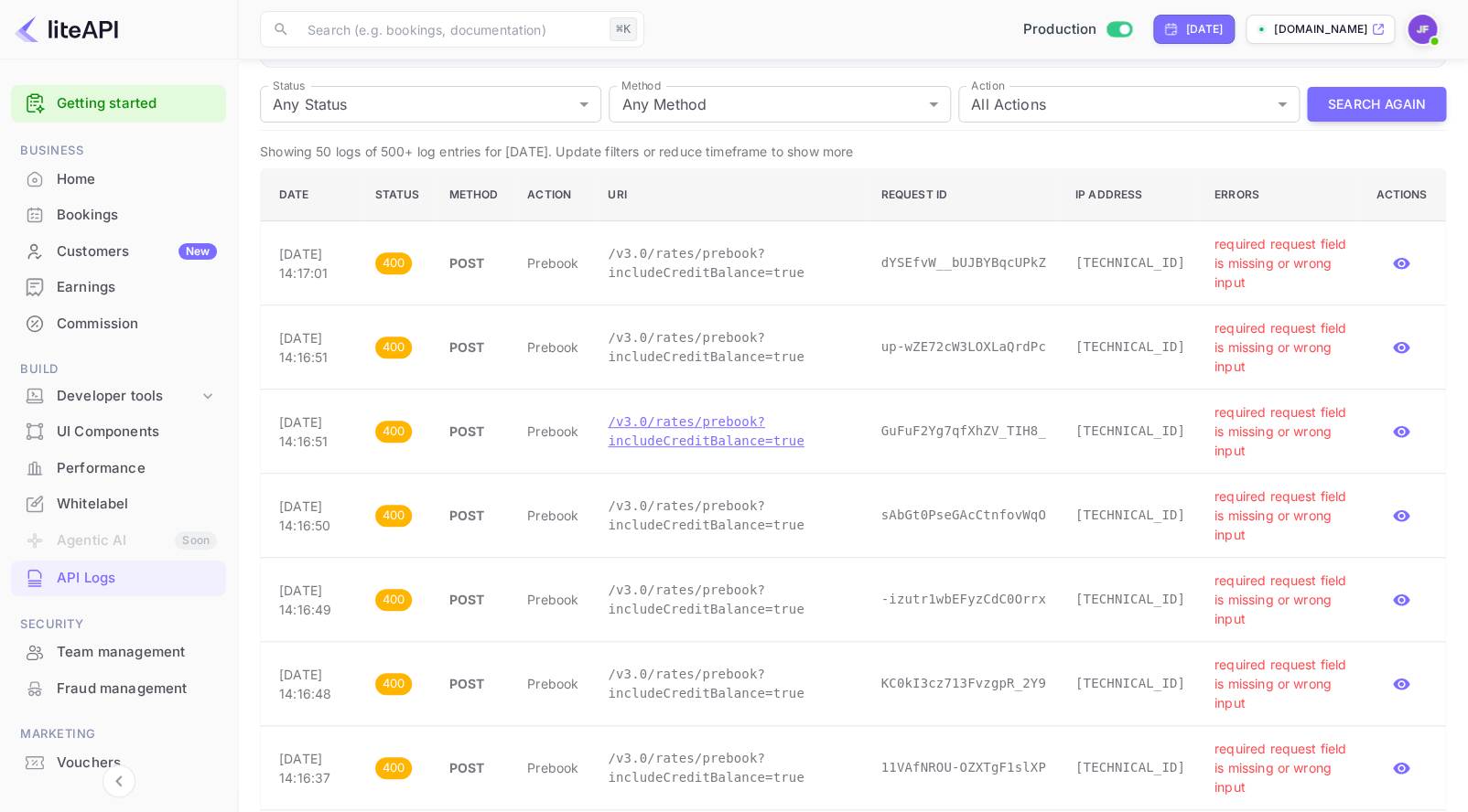
click at [730, 442] on p "/v3.0/rates/prebook?includeCreditBalance=true" at bounding box center [729, 432] width 244 height 38
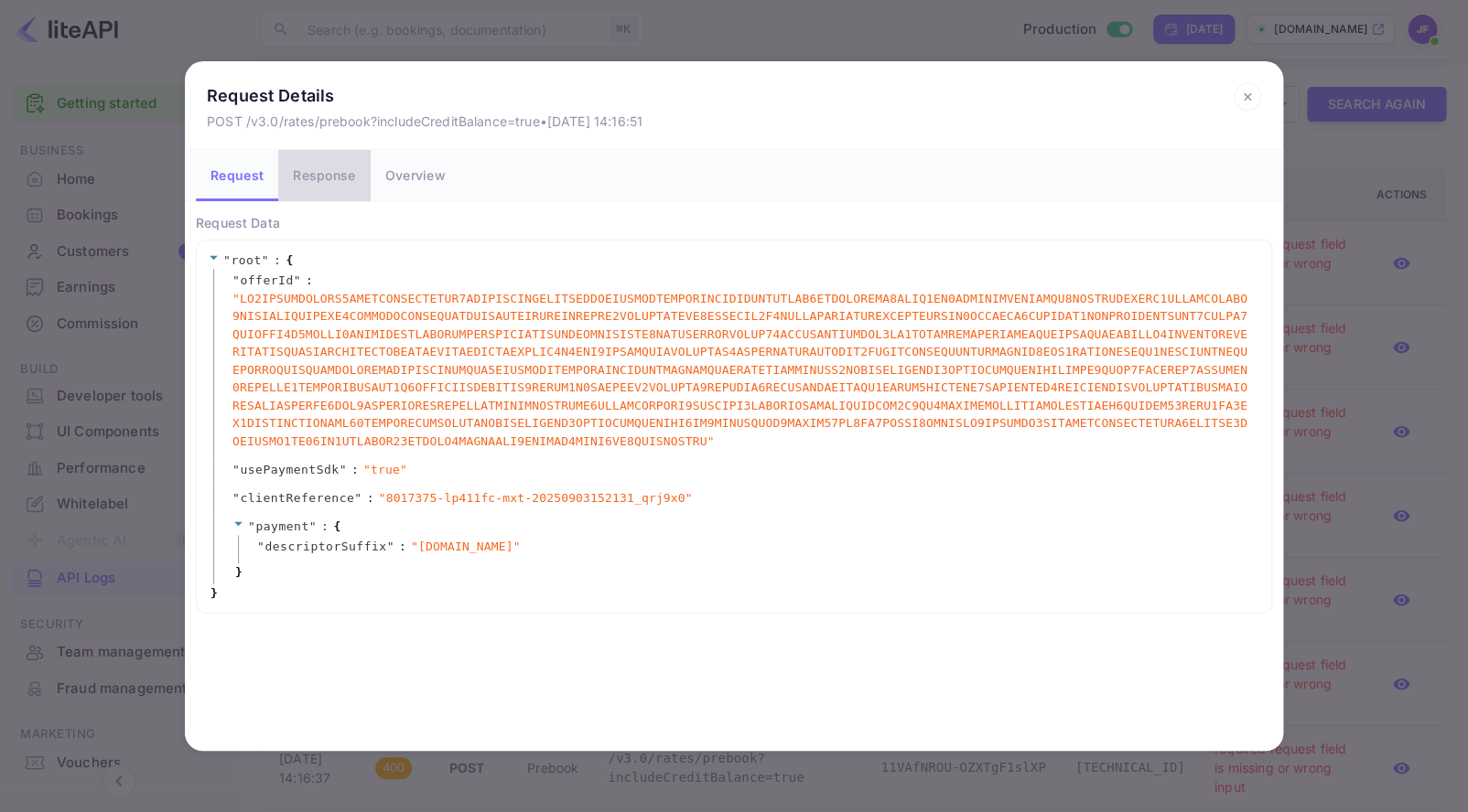
click at [328, 165] on button "Response" at bounding box center [323, 175] width 91 height 51
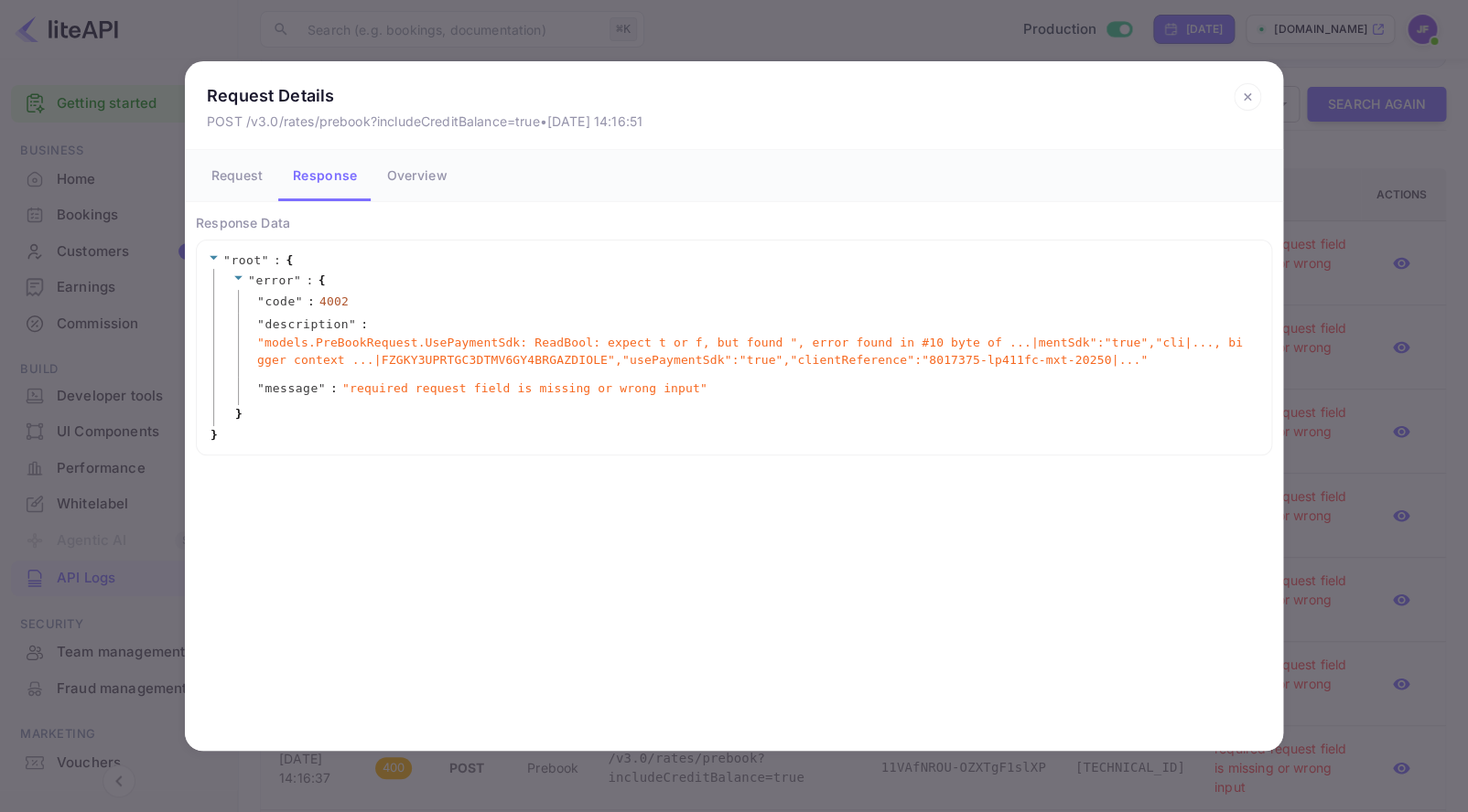
click at [1242, 101] on icon at bounding box center [1247, 97] width 28 height 28
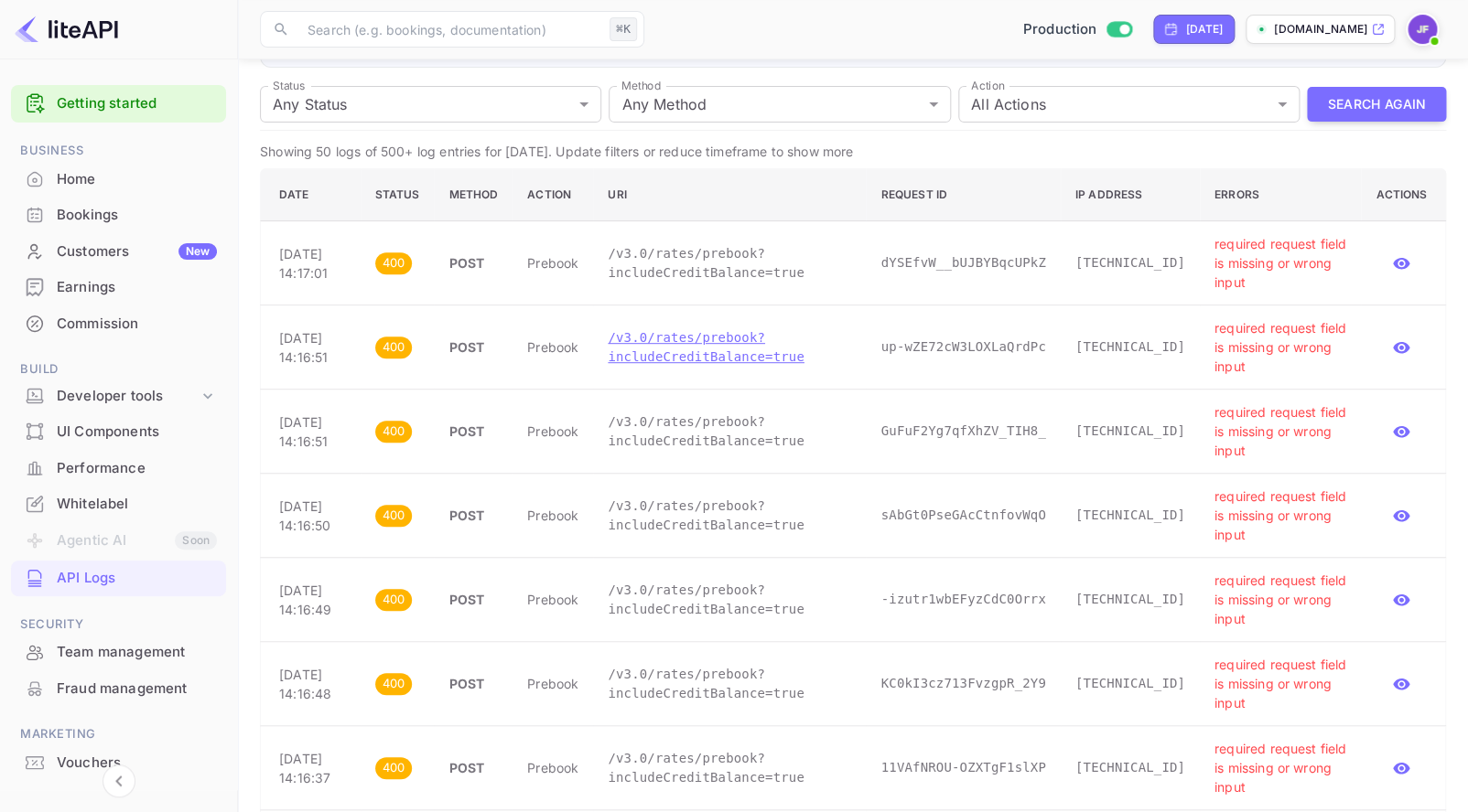
click at [722, 363] on p "/v3.0/rates/prebook?includeCreditBalance=true" at bounding box center [729, 347] width 244 height 38
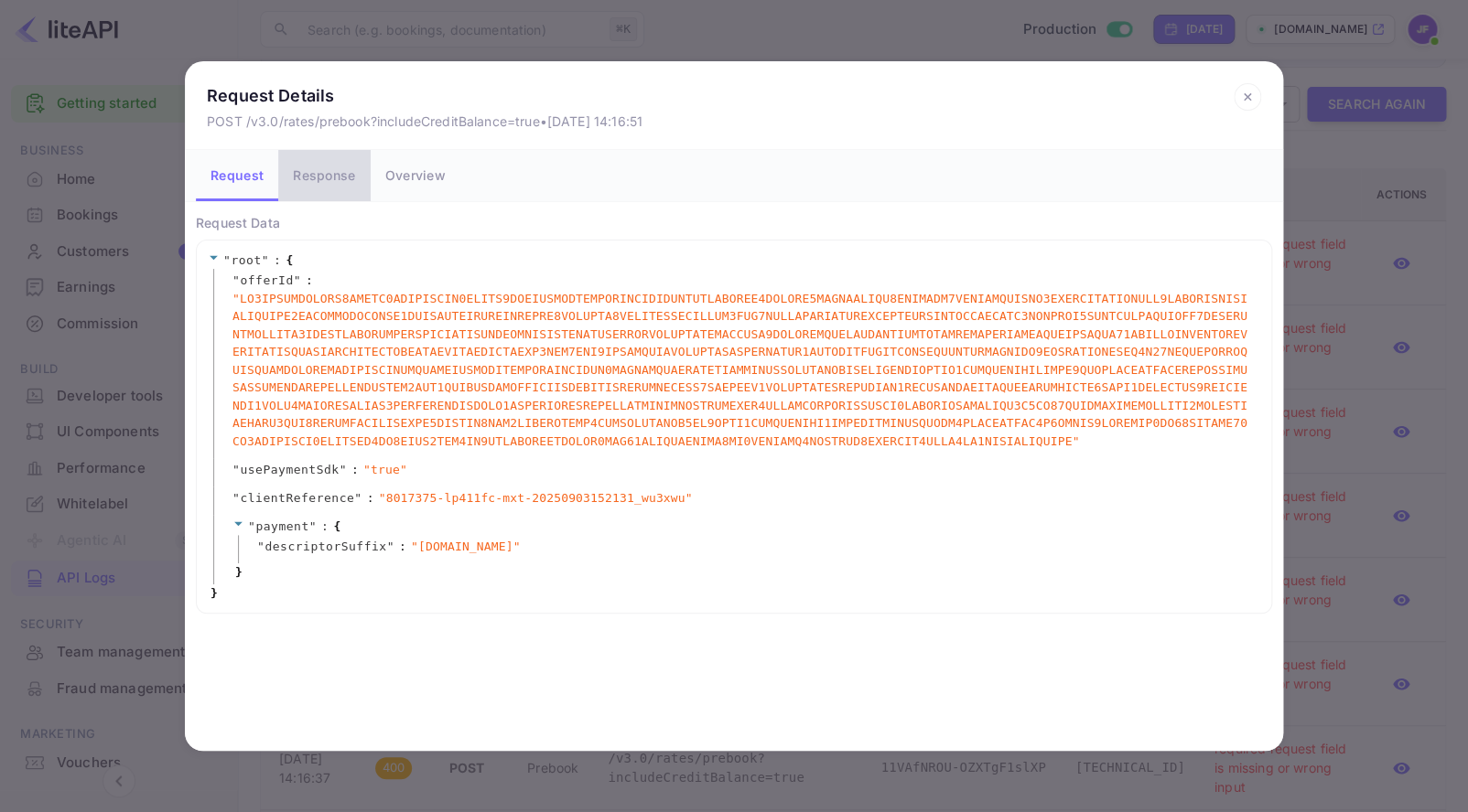
click at [323, 175] on button "Response" at bounding box center [323, 175] width 91 height 51
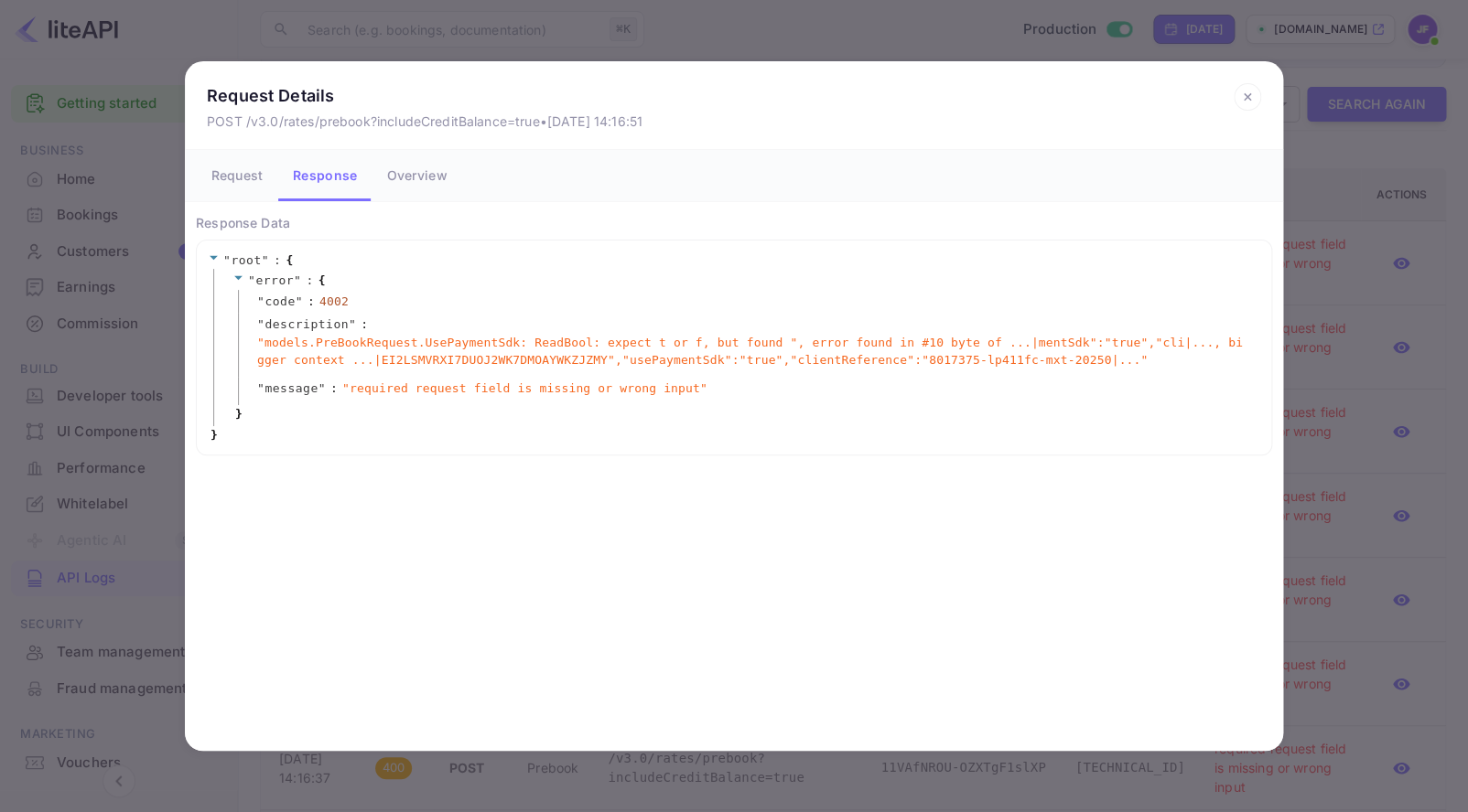
click at [429, 174] on button "Overview" at bounding box center [416, 175] width 90 height 51
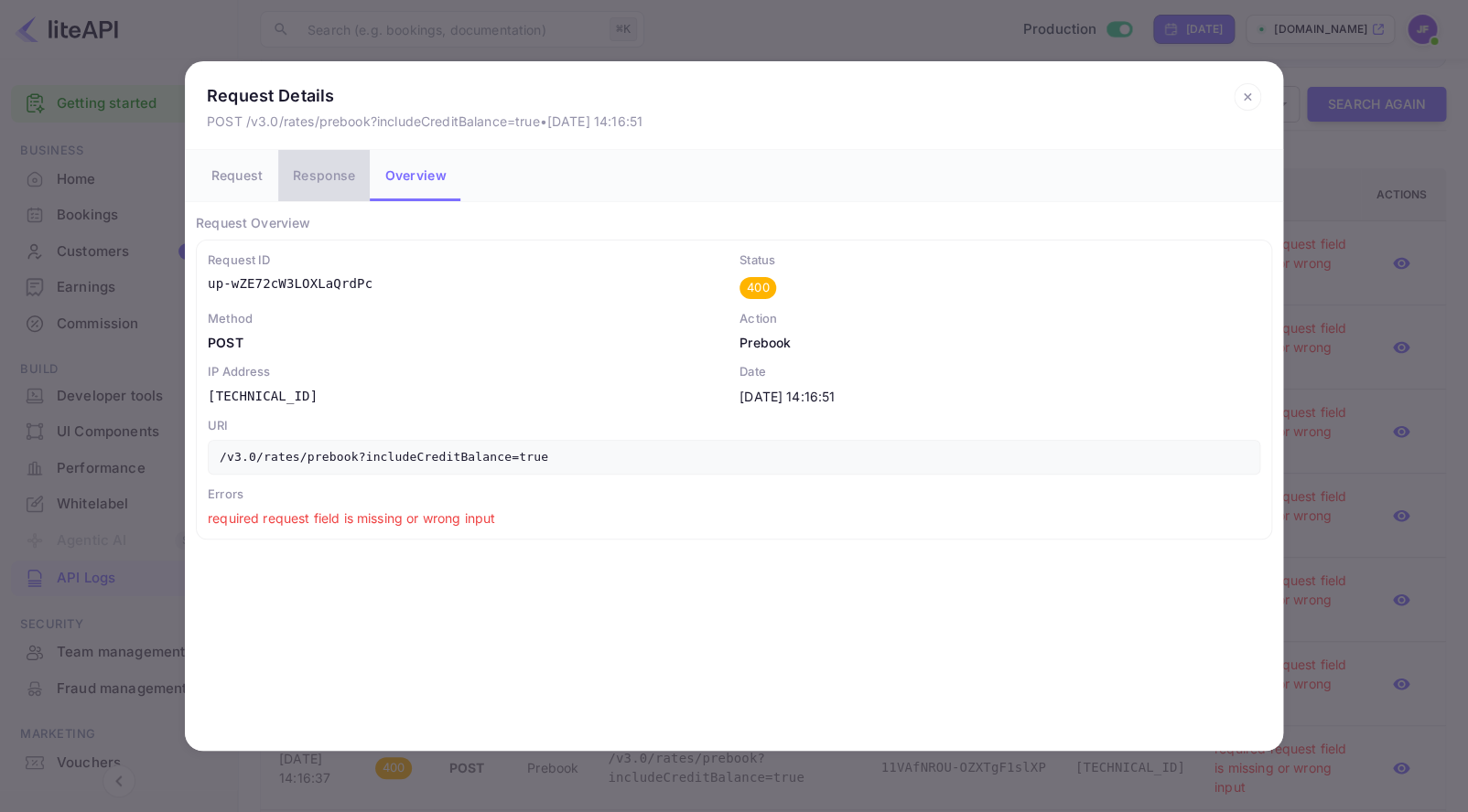
click at [327, 174] on button "Response" at bounding box center [323, 175] width 91 height 51
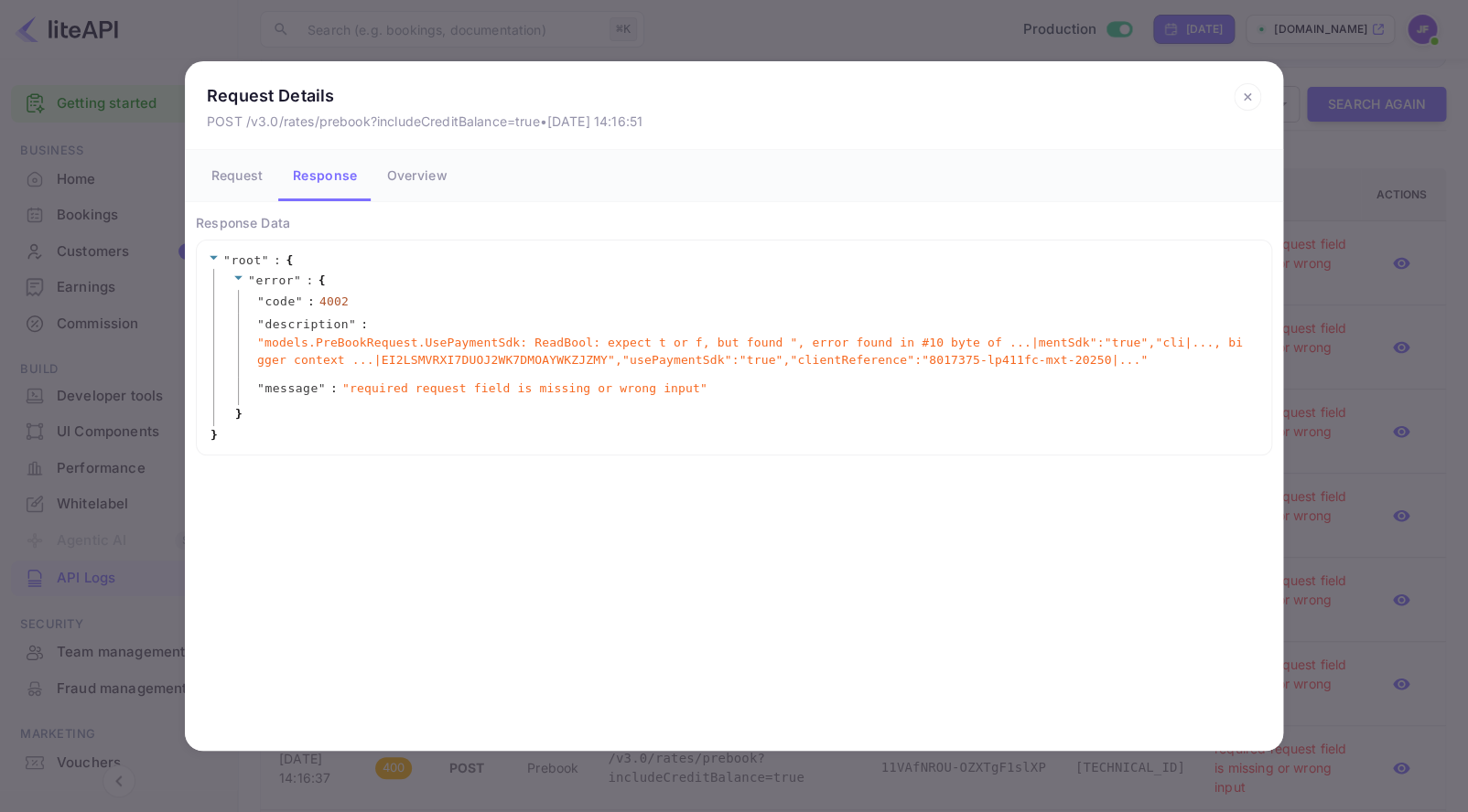
click at [255, 183] on button "Request" at bounding box center [237, 175] width 83 height 51
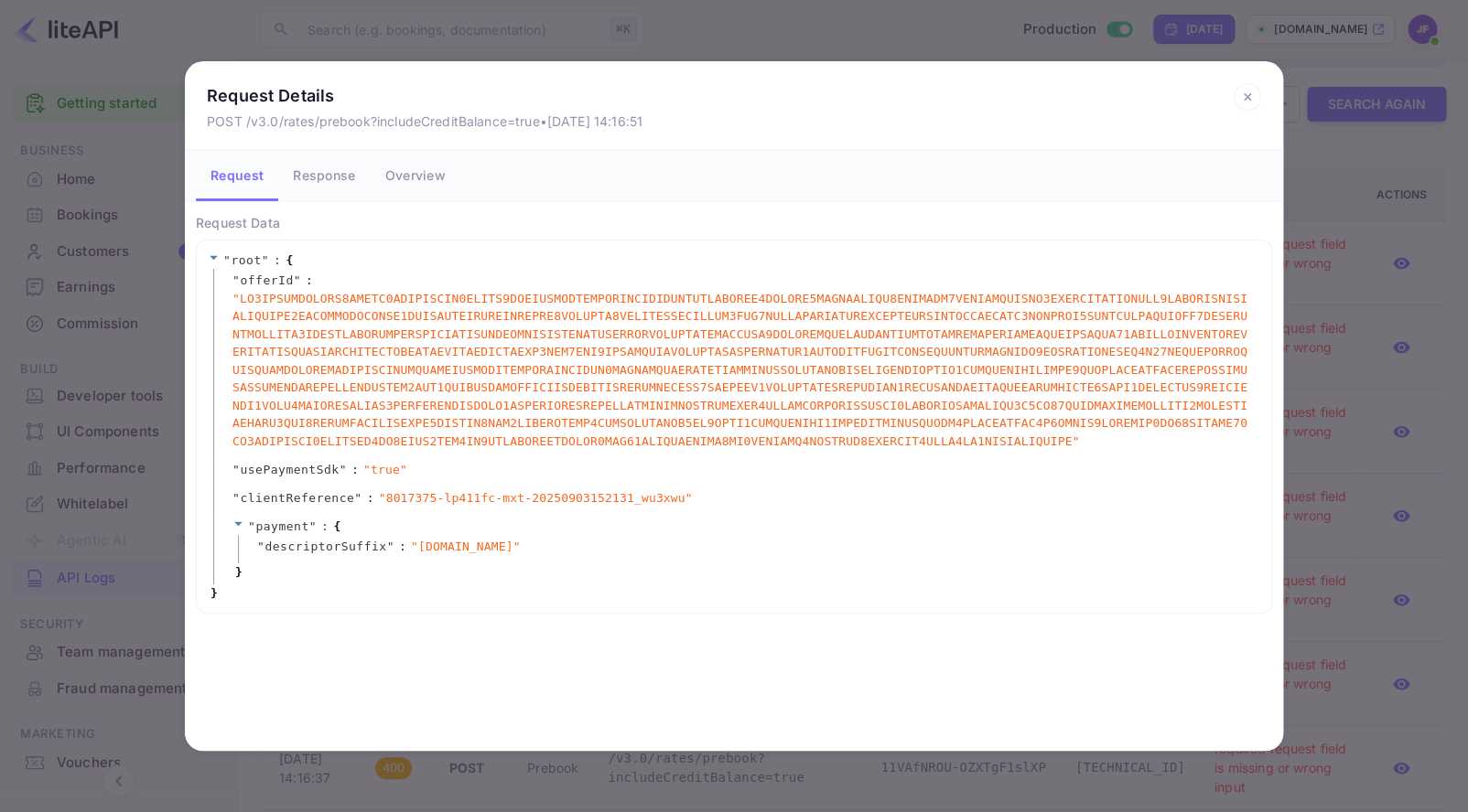
click at [1241, 90] on icon at bounding box center [1247, 97] width 28 height 28
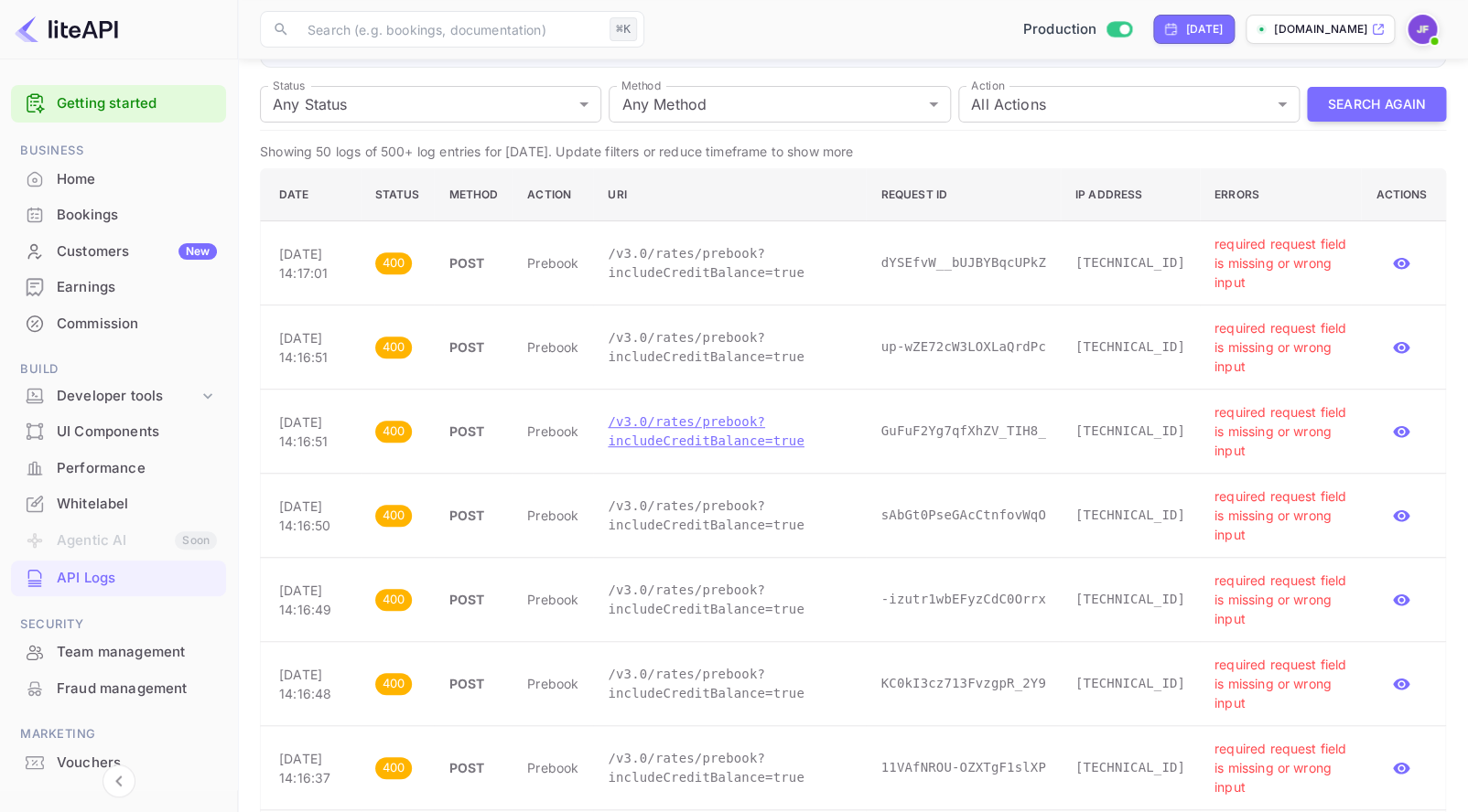
click at [722, 439] on p "/v3.0/rates/prebook?includeCreditBalance=true" at bounding box center [729, 432] width 244 height 38
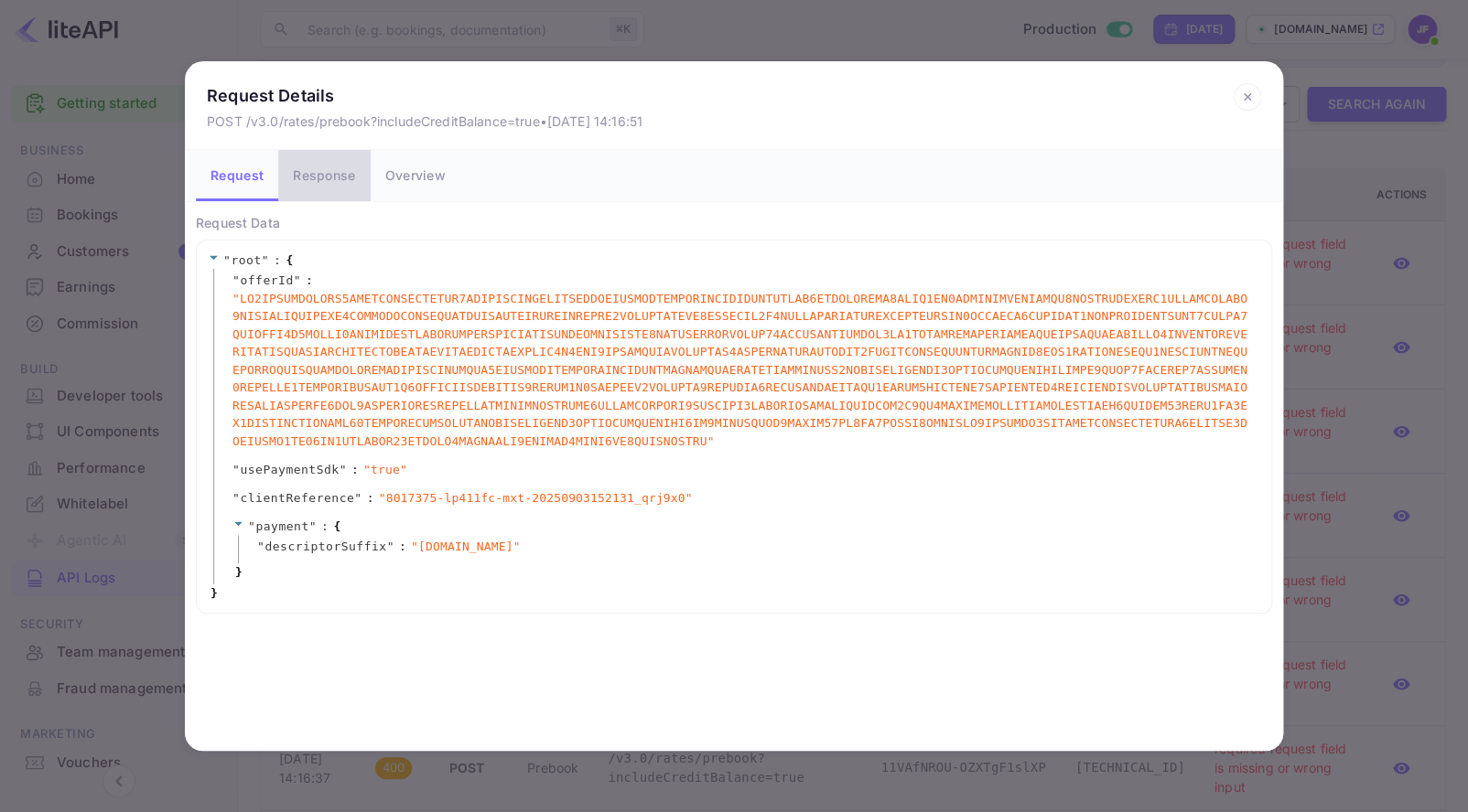
click at [335, 181] on button "Response" at bounding box center [323, 175] width 91 height 51
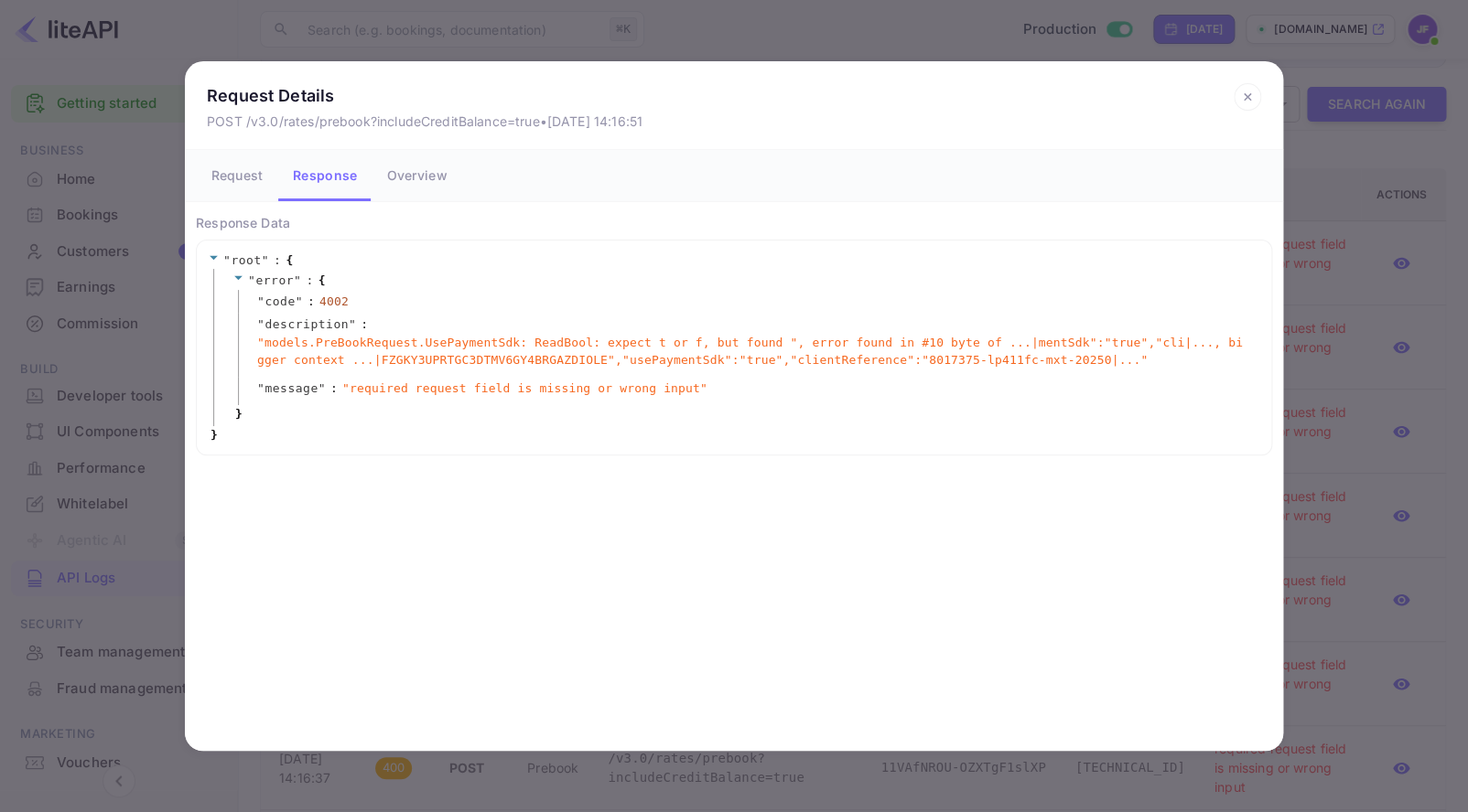
click at [1249, 99] on icon at bounding box center [1247, 96] width 7 height 7
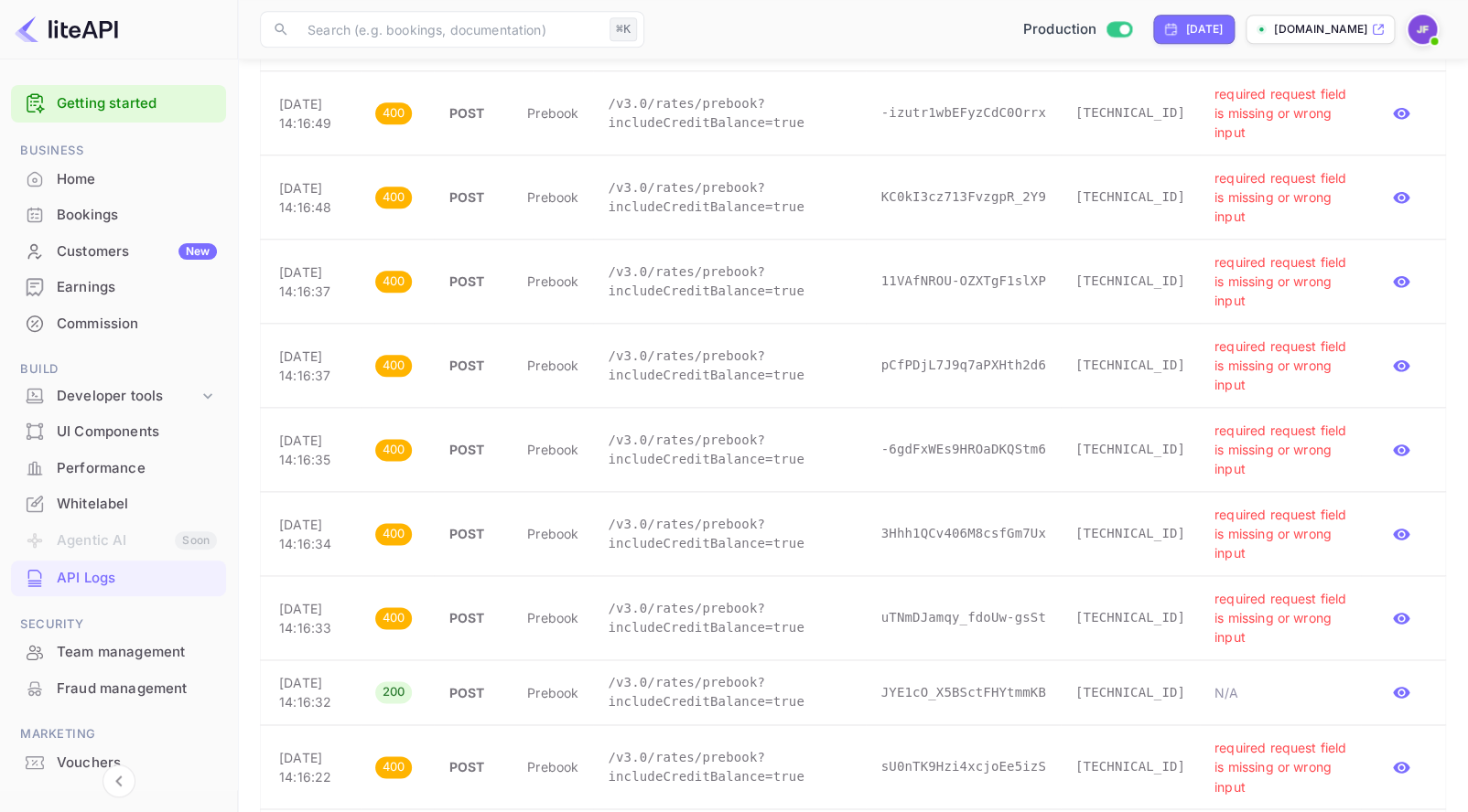
scroll to position [790, 0]
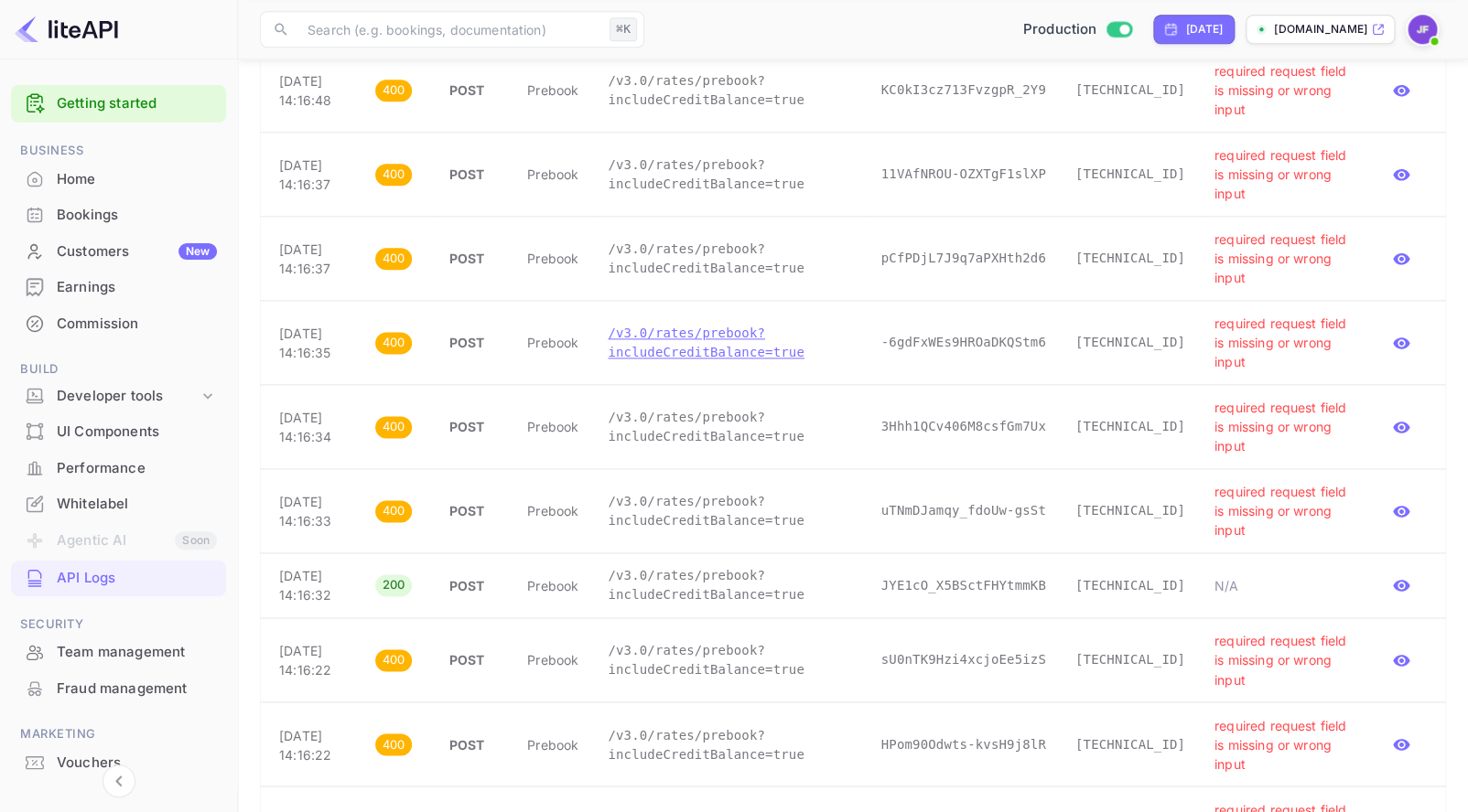
click at [731, 348] on p "/v3.0/rates/prebook?includeCreditBalance=true" at bounding box center [729, 343] width 244 height 38
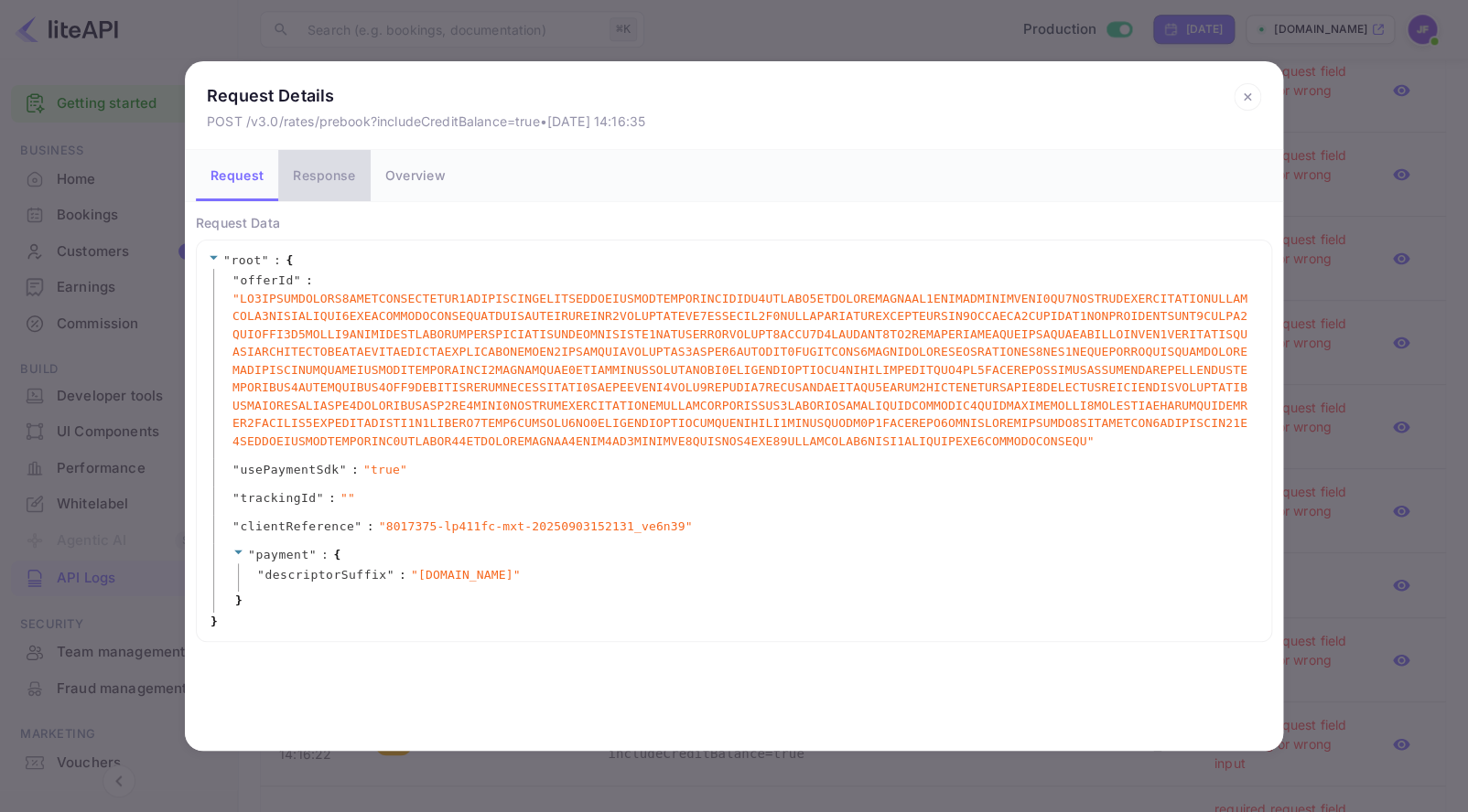
click at [322, 180] on button "Response" at bounding box center [323, 175] width 91 height 51
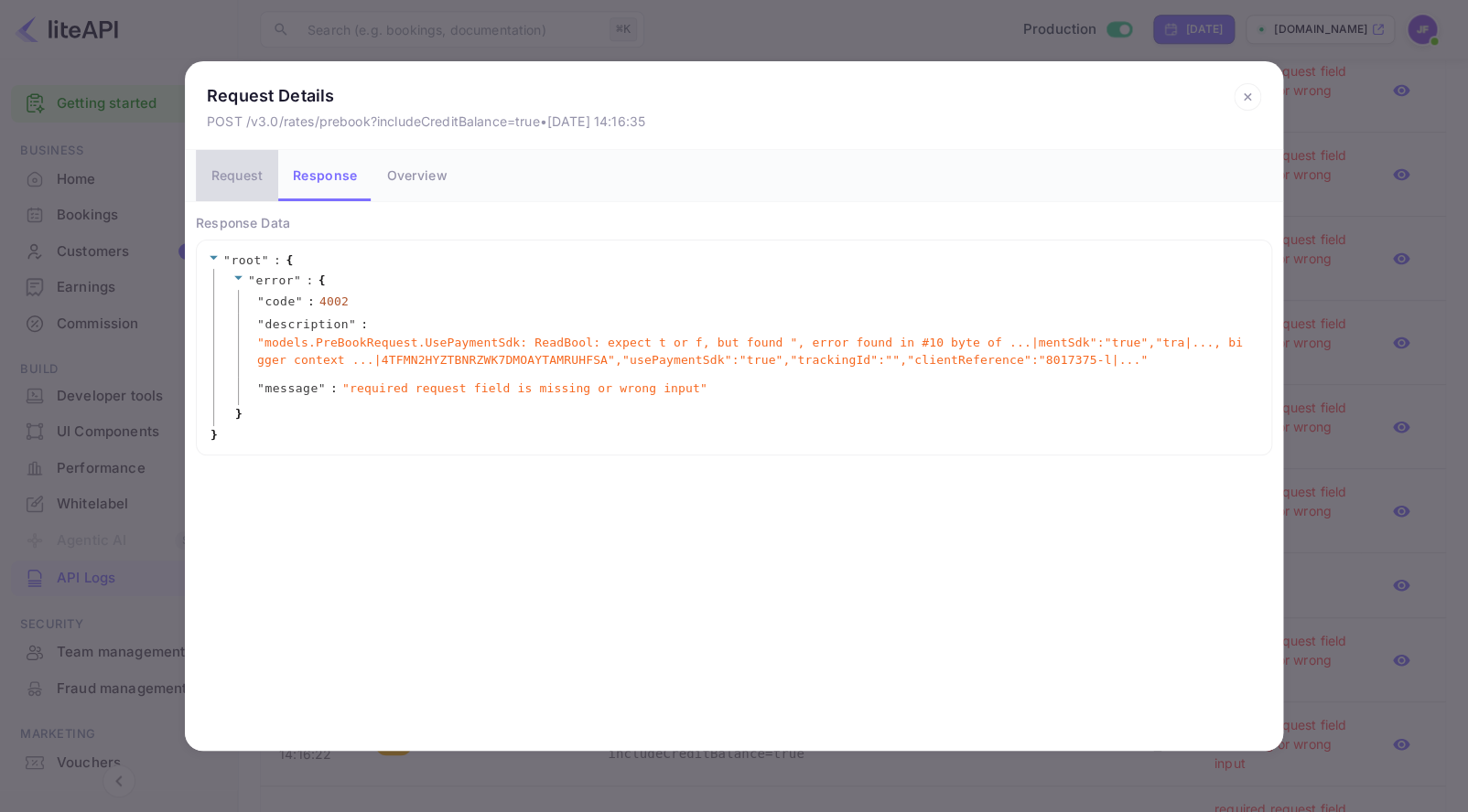
click at [245, 172] on button "Request" at bounding box center [237, 175] width 83 height 51
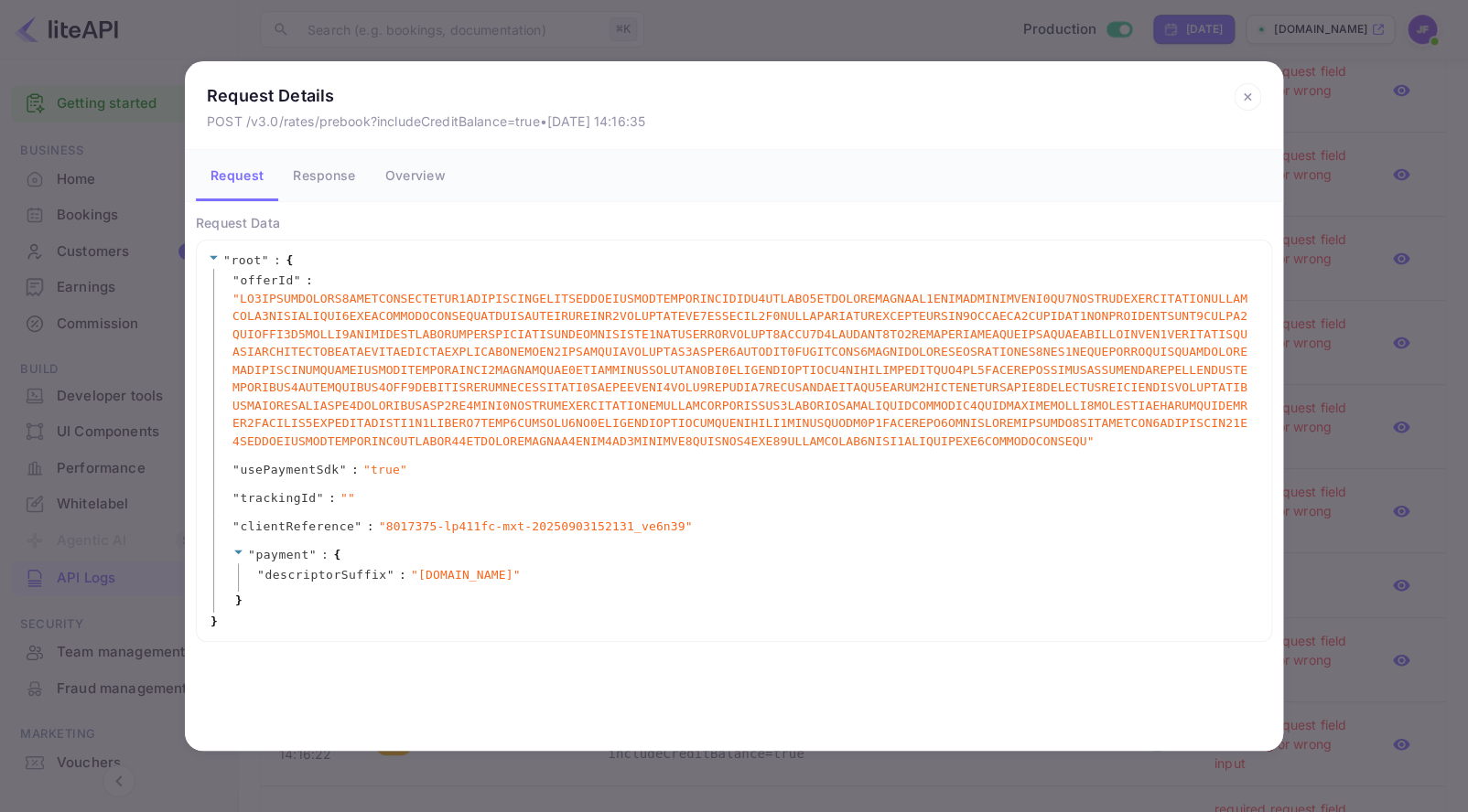
drag, startPoint x: 1250, startPoint y: 97, endPoint x: 1229, endPoint y: 103, distance: 21.8
click at [1250, 97] on icon at bounding box center [1247, 97] width 28 height 28
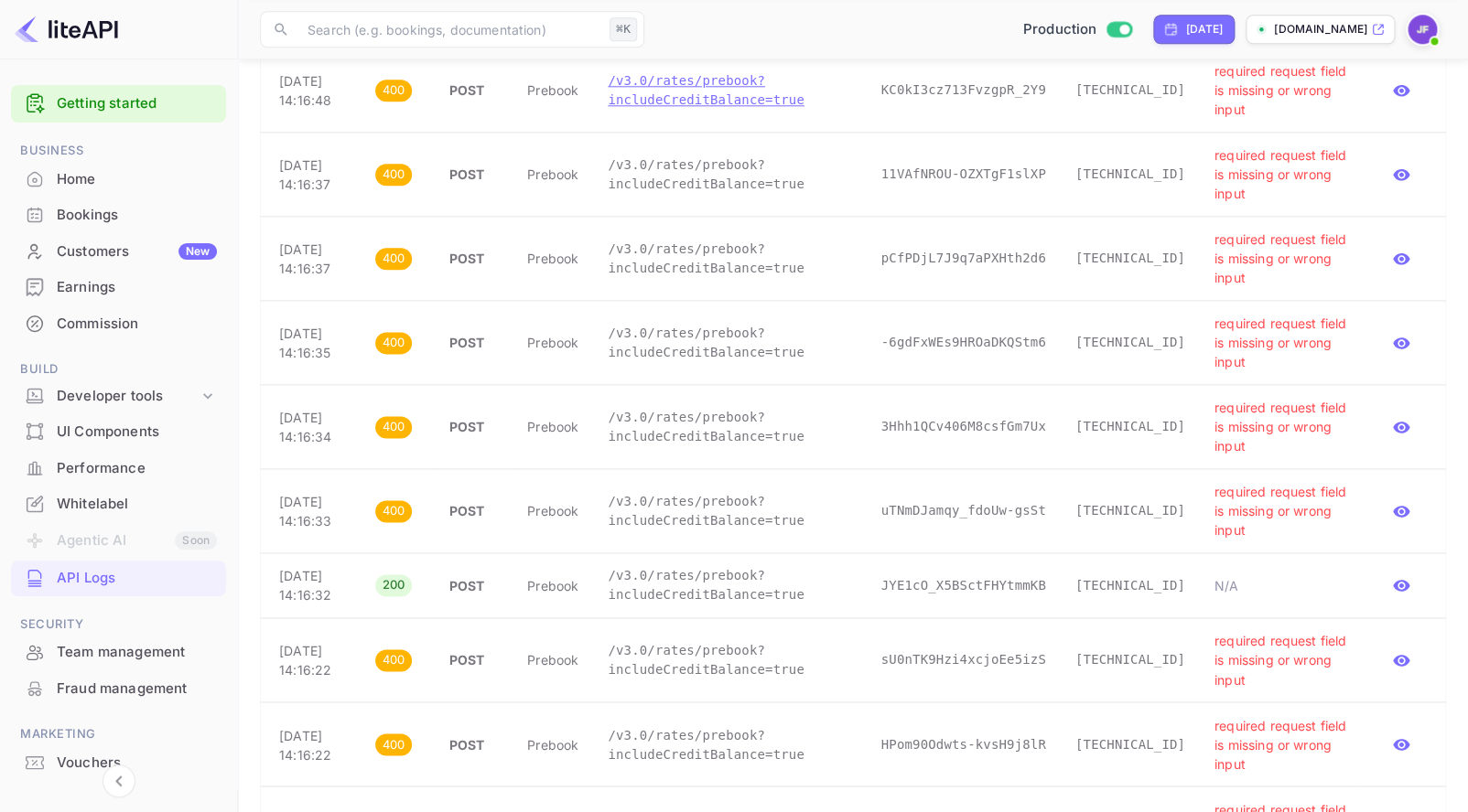
click at [712, 103] on p "/v3.0/rates/prebook?includeCreditBalance=true" at bounding box center [729, 90] width 244 height 38
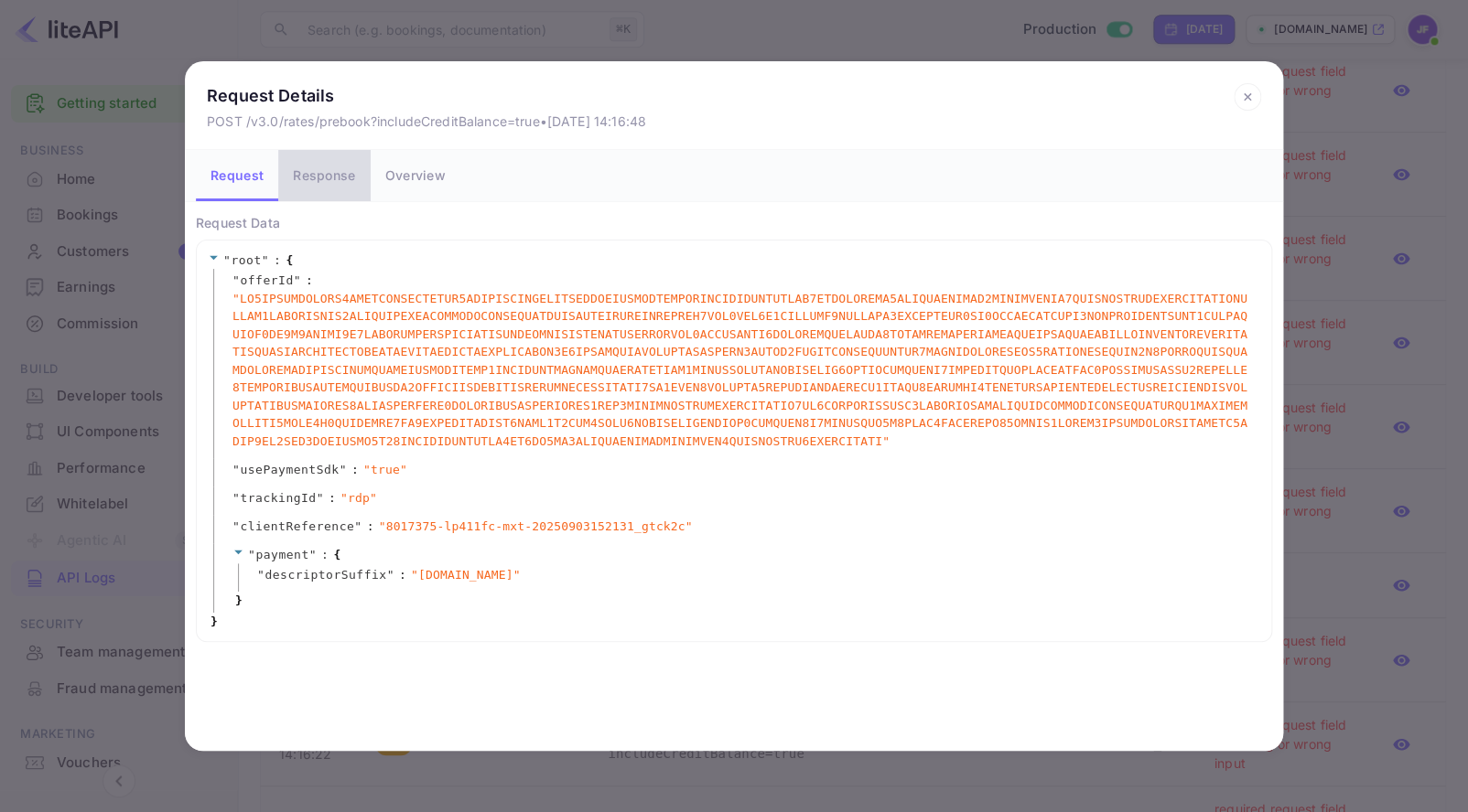
click at [329, 176] on button "Response" at bounding box center [323, 175] width 91 height 51
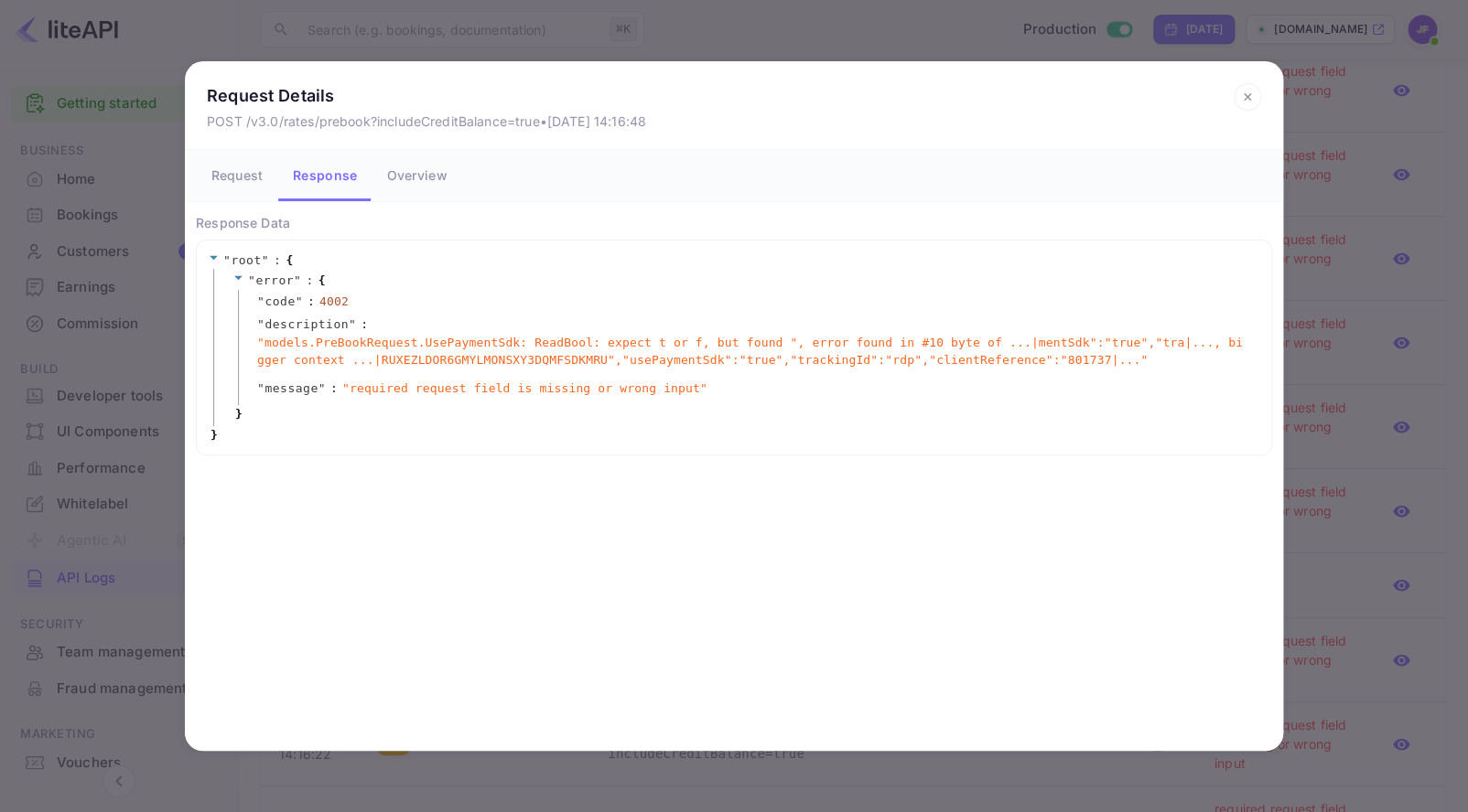
drag, startPoint x: 250, startPoint y: 175, endPoint x: 310, endPoint y: 185, distance: 60.8
click at [252, 175] on button "Request" at bounding box center [237, 175] width 83 height 51
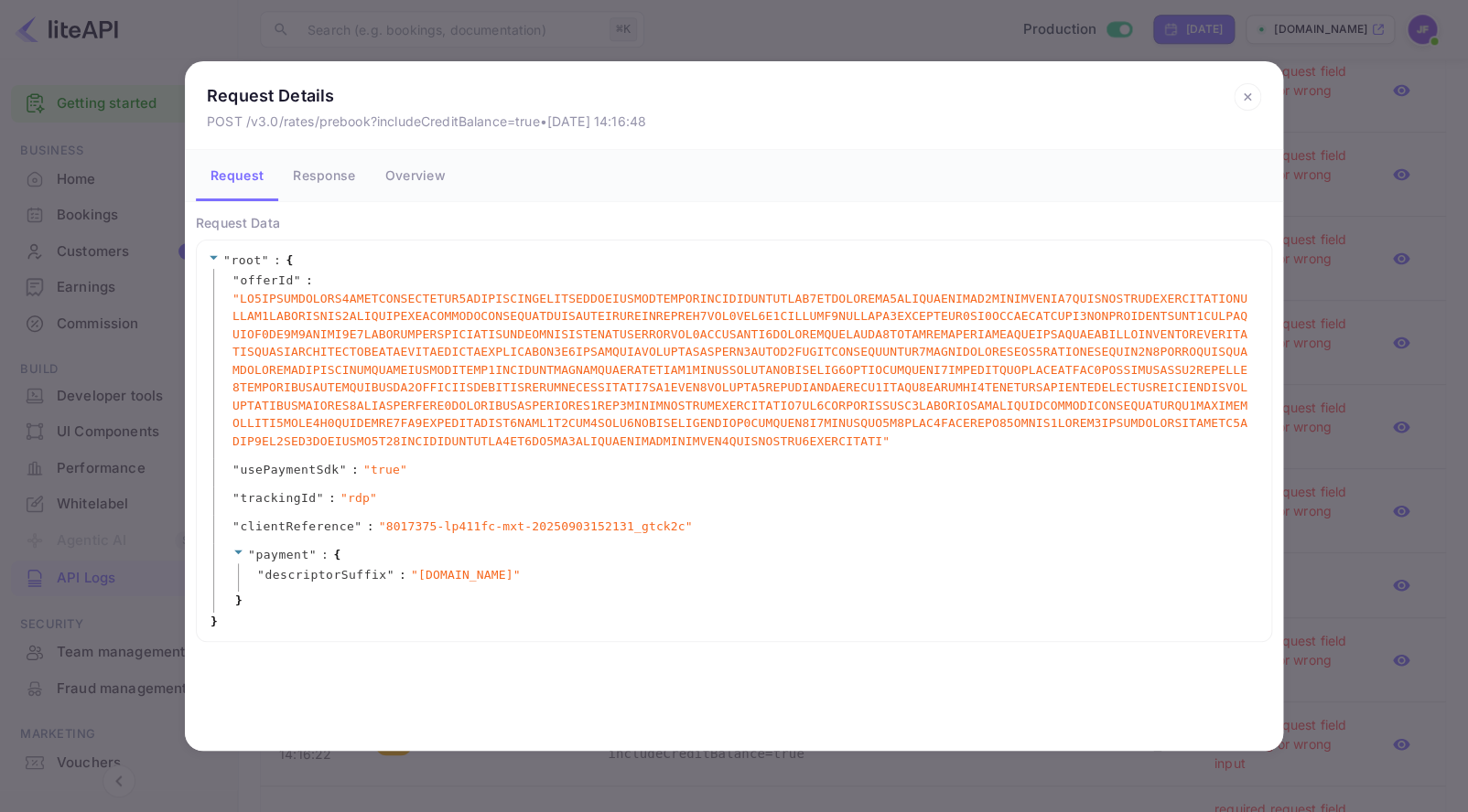
click at [409, 523] on span "" 8017375-lp411fc-mxt-20250903152131_gtck2c "" at bounding box center [536, 526] width 314 height 18
copy span "8017375"
click at [1244, 89] on icon at bounding box center [1247, 97] width 28 height 28
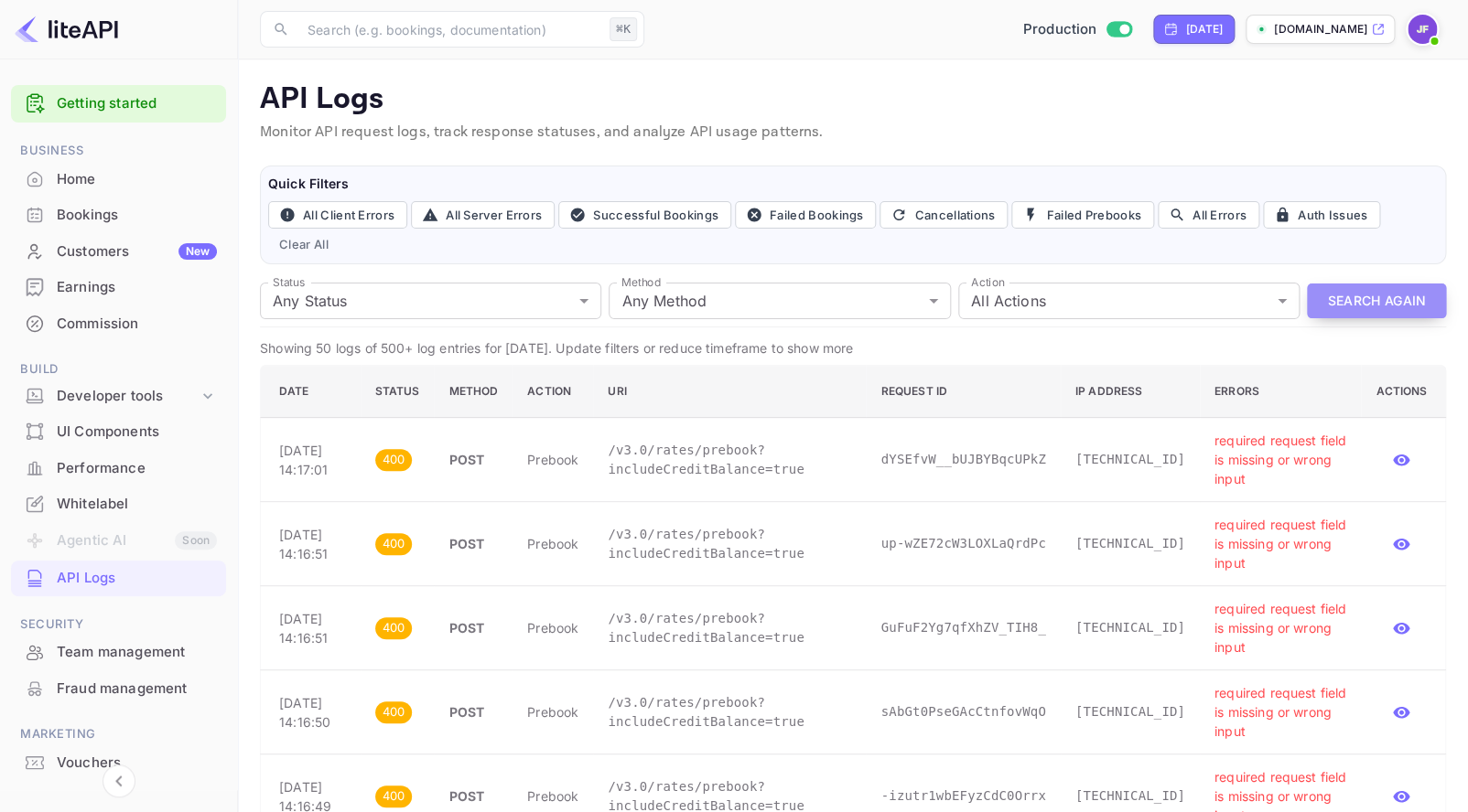
scroll to position [2, 0]
click at [1348, 296] on button "Search Again" at bounding box center [1376, 299] width 139 height 36
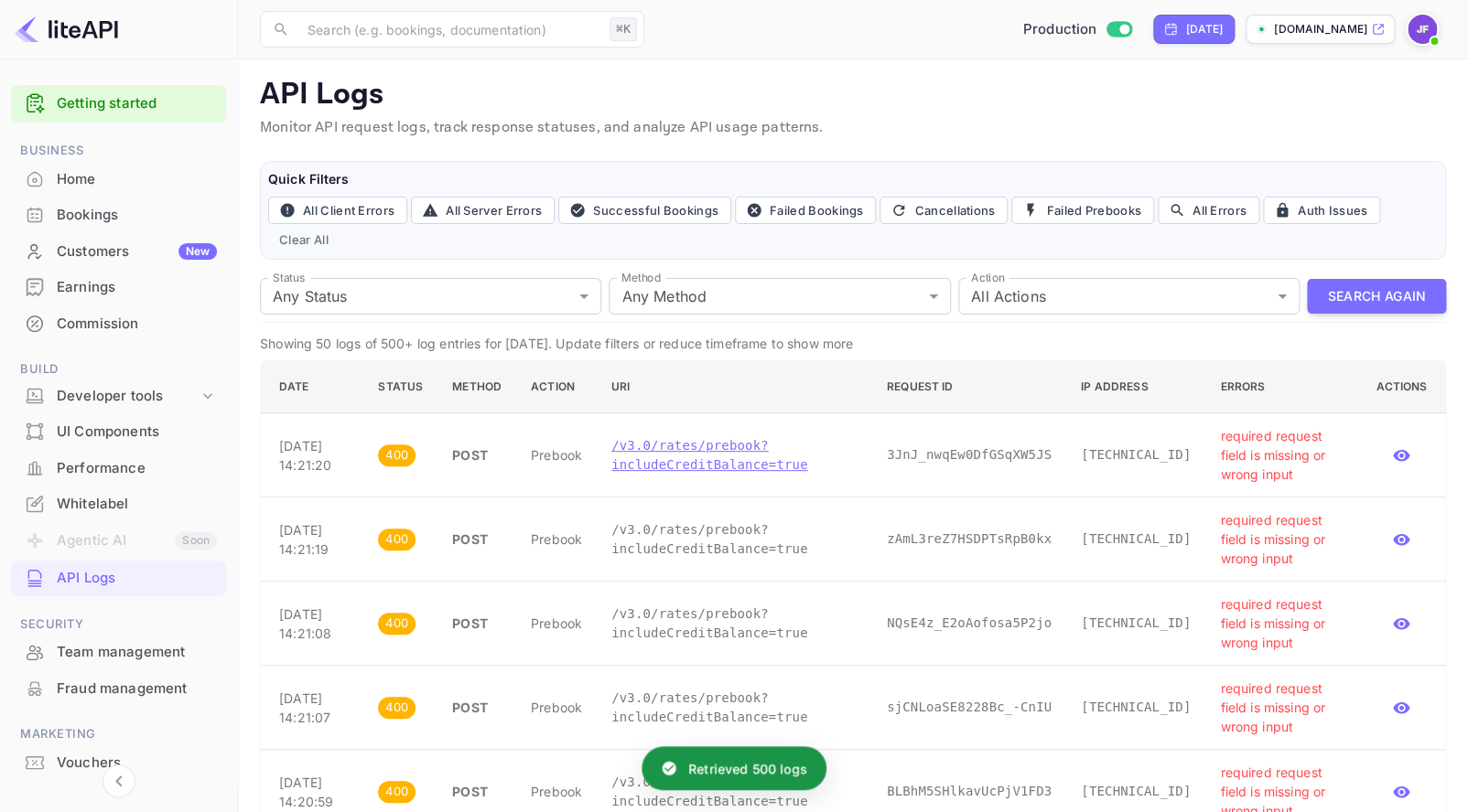
scroll to position [7, 0]
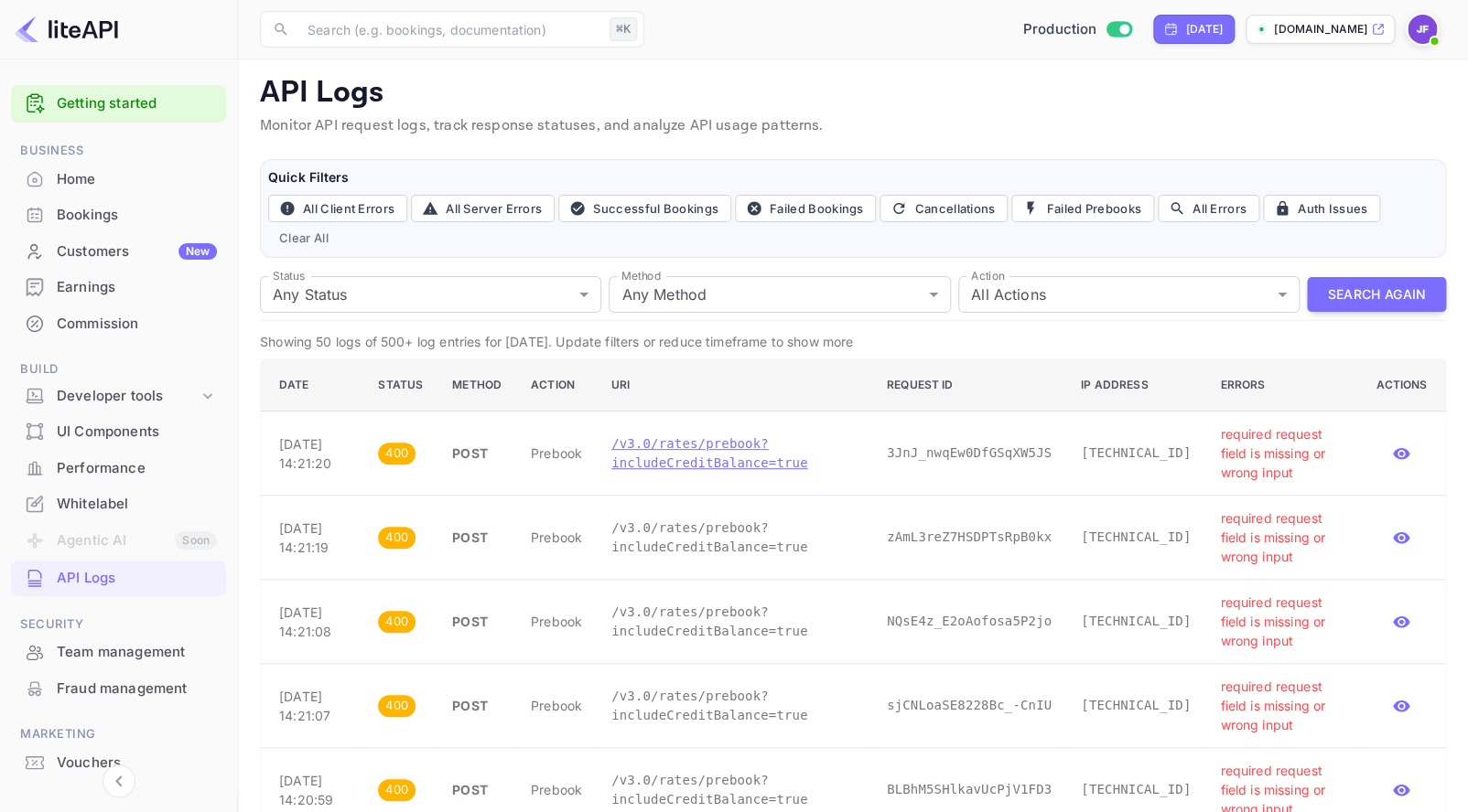
click at [756, 467] on p "/v3.0/rates/prebook?includeCreditBalance=true" at bounding box center [734, 454] width 246 height 38
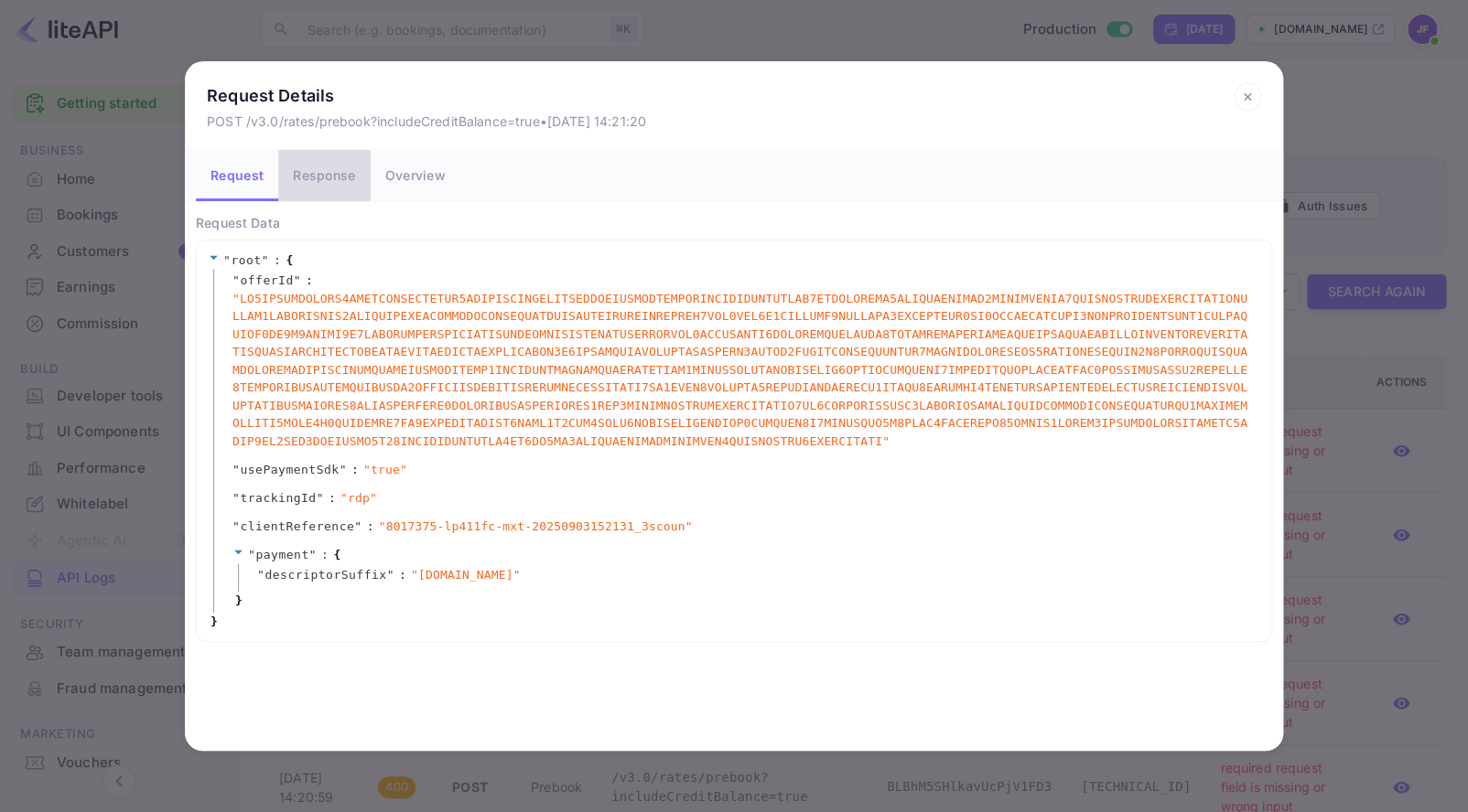
click at [328, 191] on button "Response" at bounding box center [323, 175] width 91 height 51
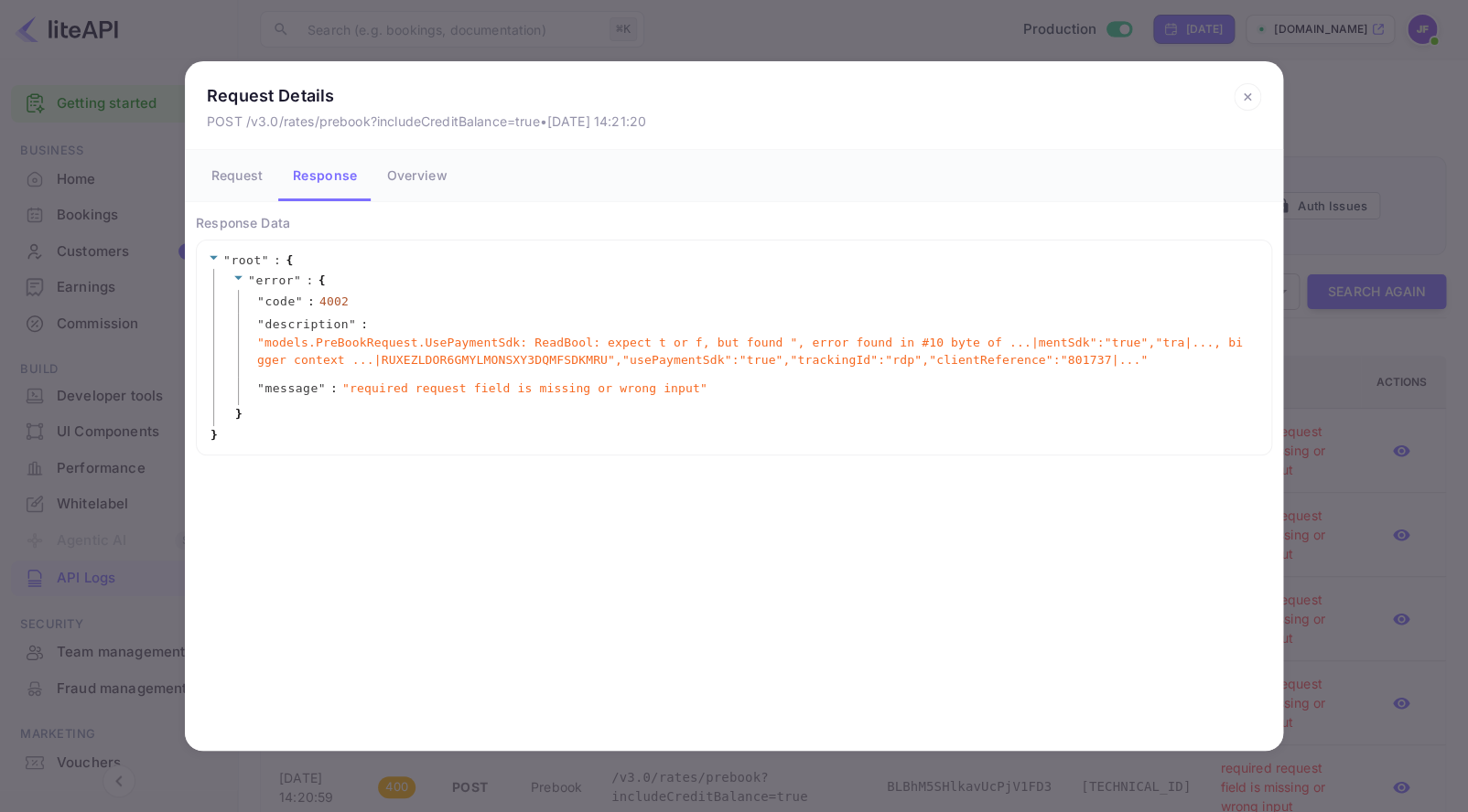
click at [1247, 101] on icon at bounding box center [1247, 97] width 28 height 28
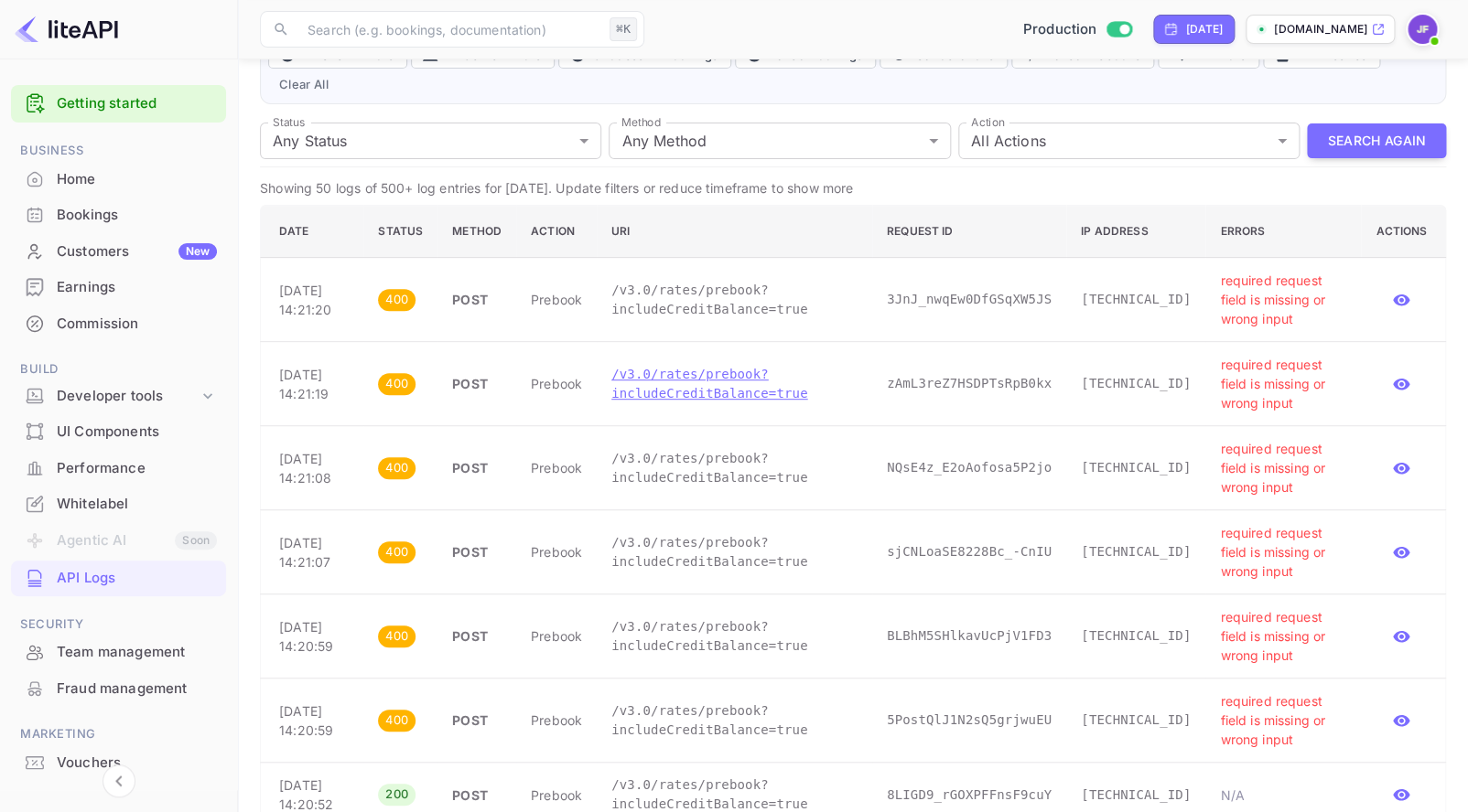
scroll to position [180, 0]
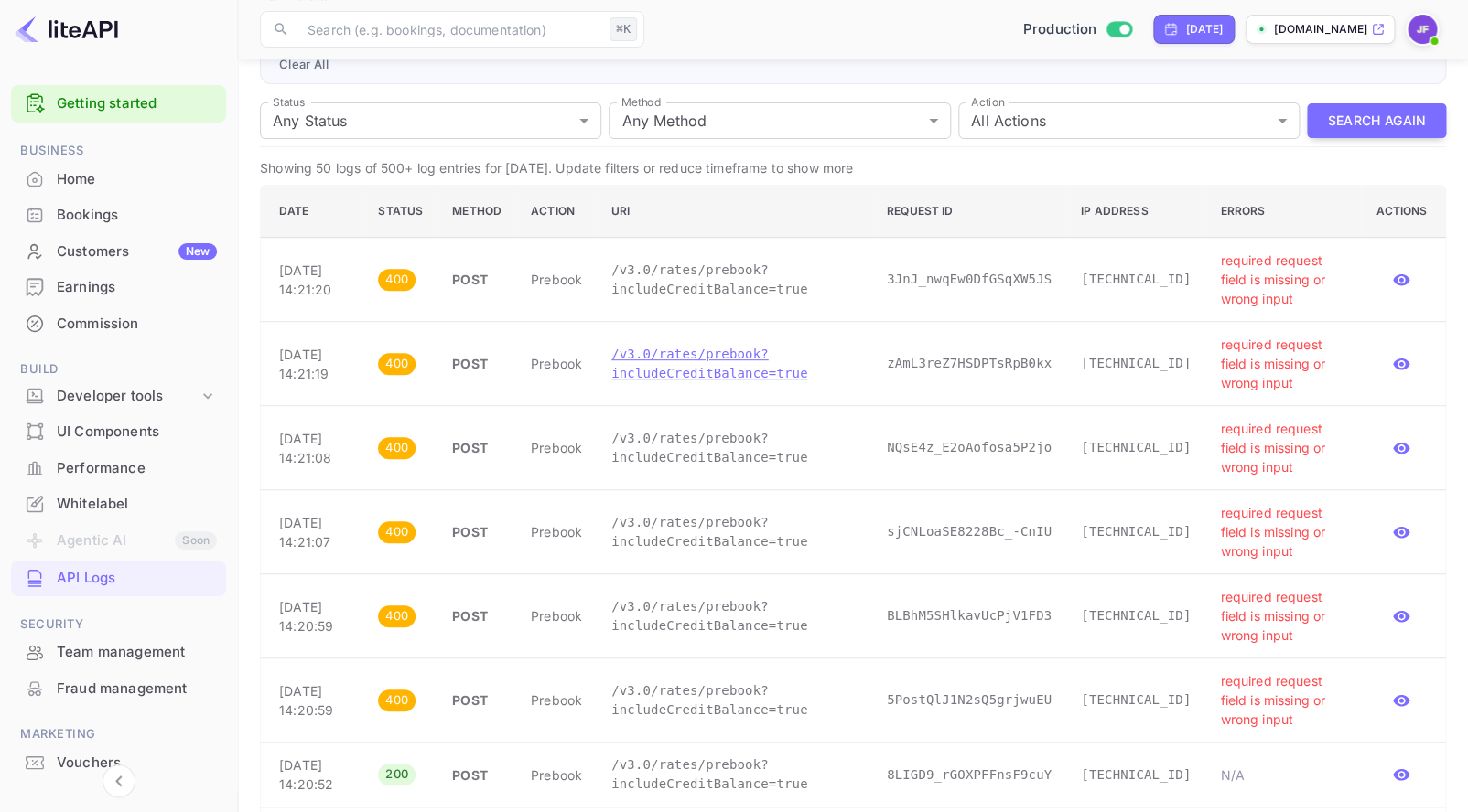
click at [678, 380] on p "/v3.0/rates/prebook?includeCreditBalance=true" at bounding box center [734, 364] width 246 height 38
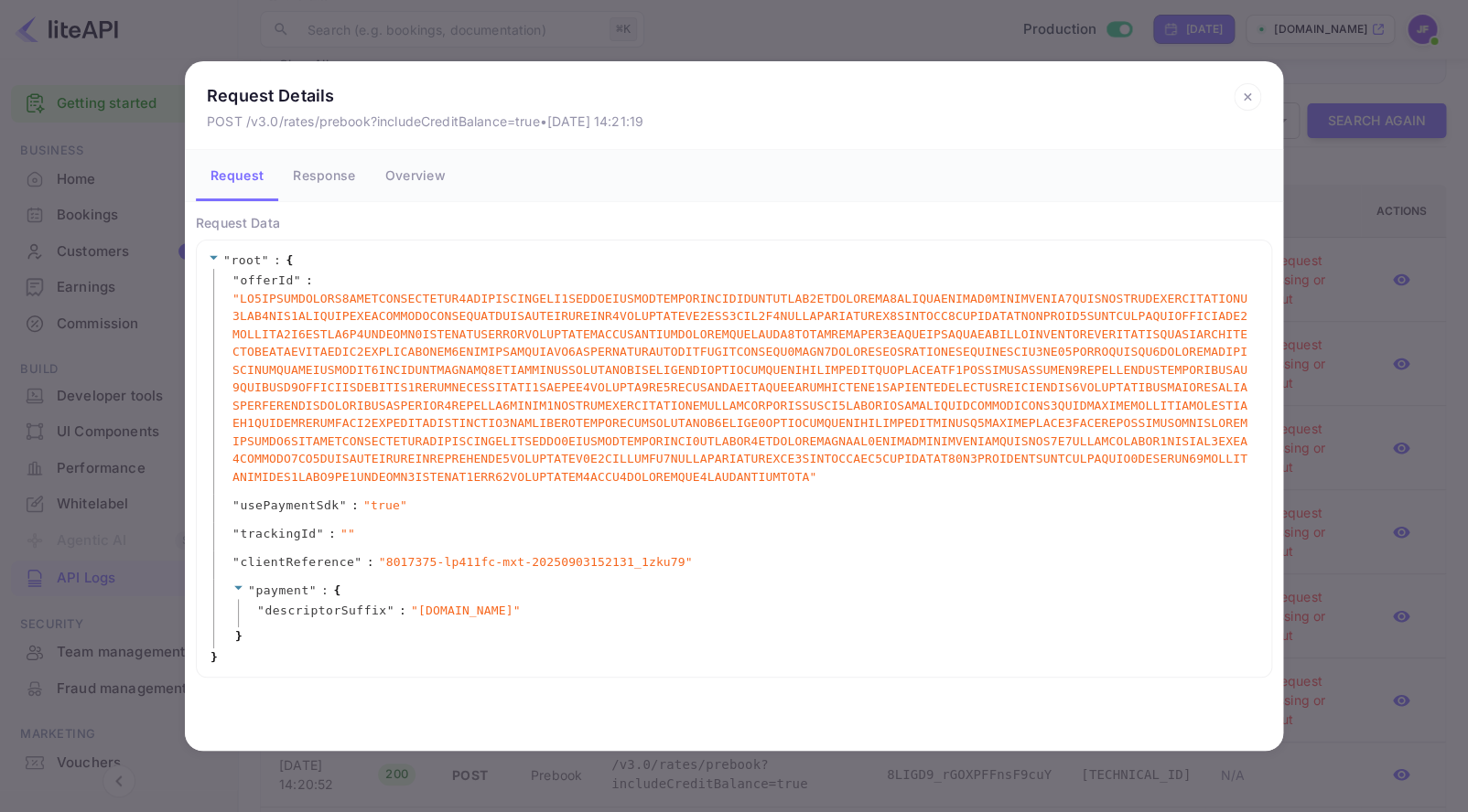
click at [320, 184] on button "Response" at bounding box center [323, 175] width 91 height 51
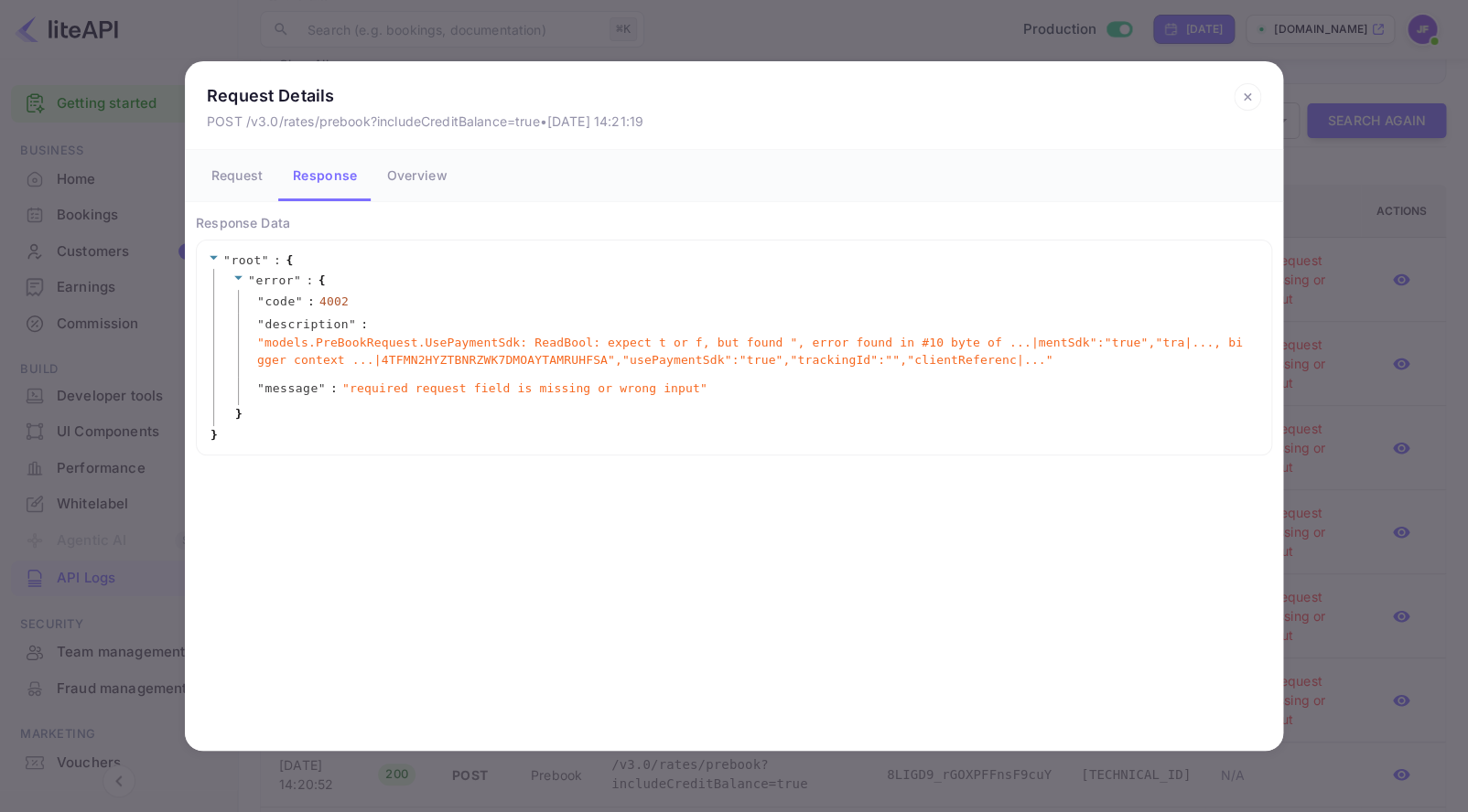
click at [1246, 90] on icon at bounding box center [1247, 97] width 28 height 28
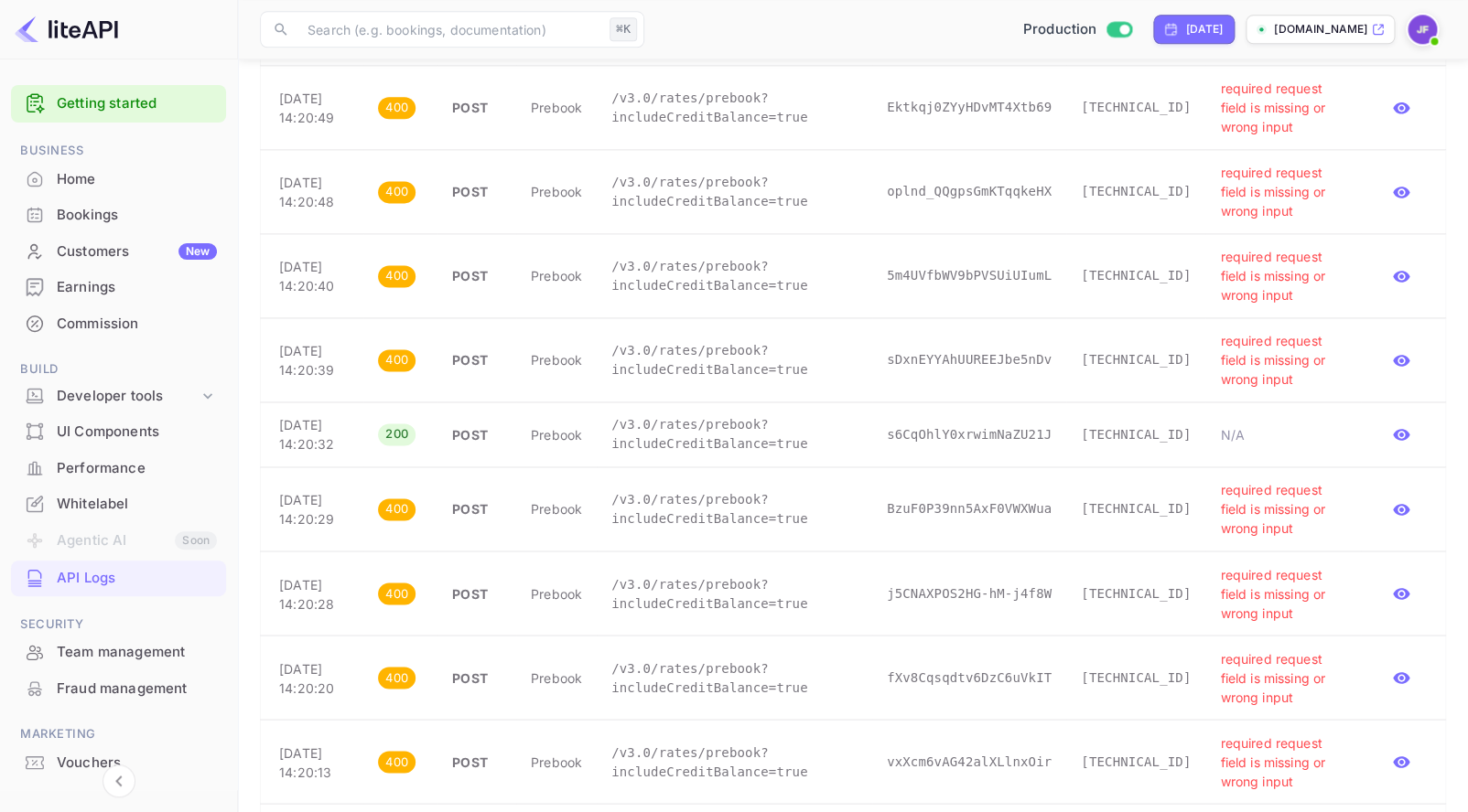
scroll to position [961, 0]
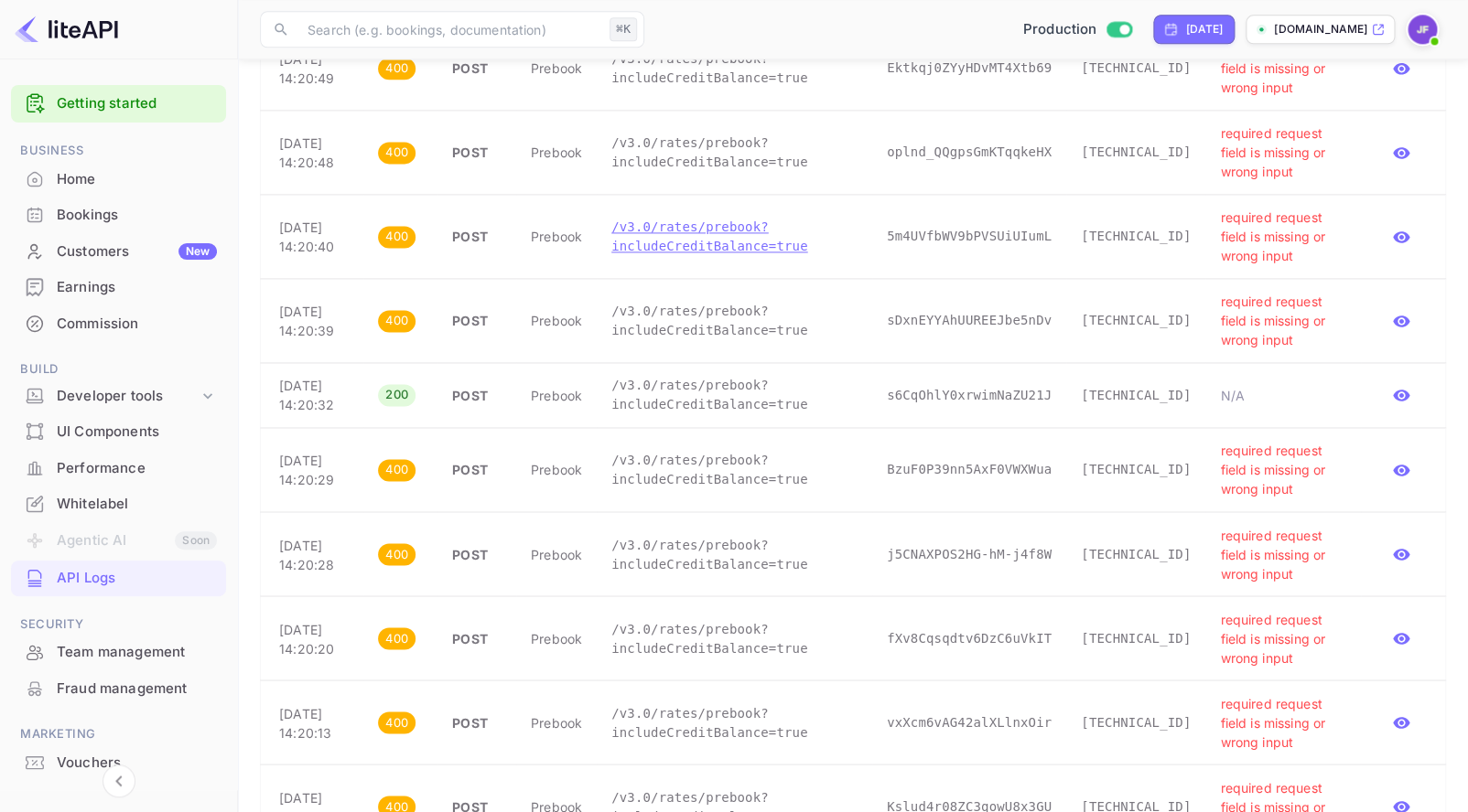
click at [686, 256] on p "/v3.0/rates/prebook?includeCreditBalance=true" at bounding box center [734, 237] width 246 height 38
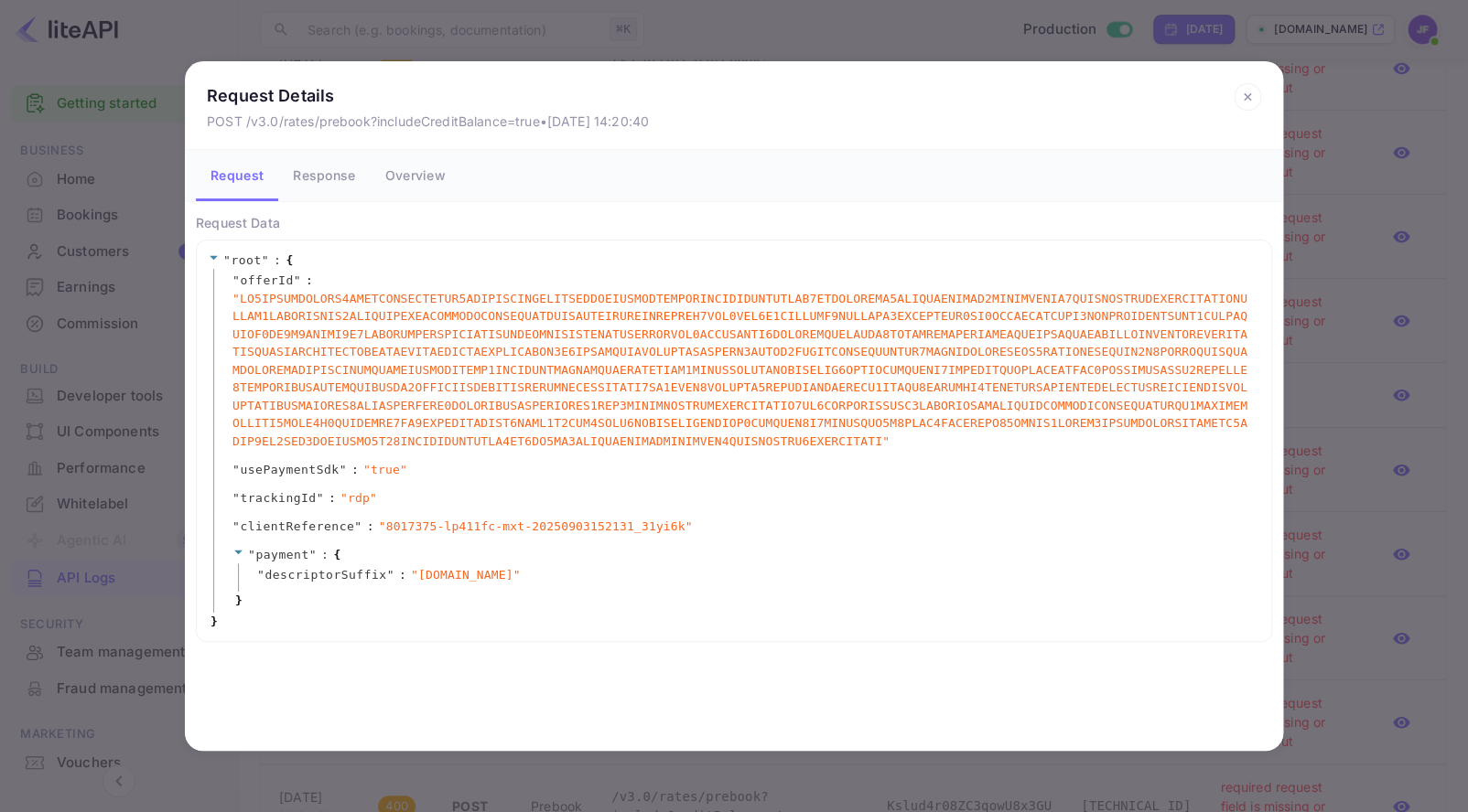
drag, startPoint x: 1245, startPoint y: 96, endPoint x: 1234, endPoint y: 107, distance: 15.6
click at [1245, 96] on icon at bounding box center [1247, 97] width 28 height 28
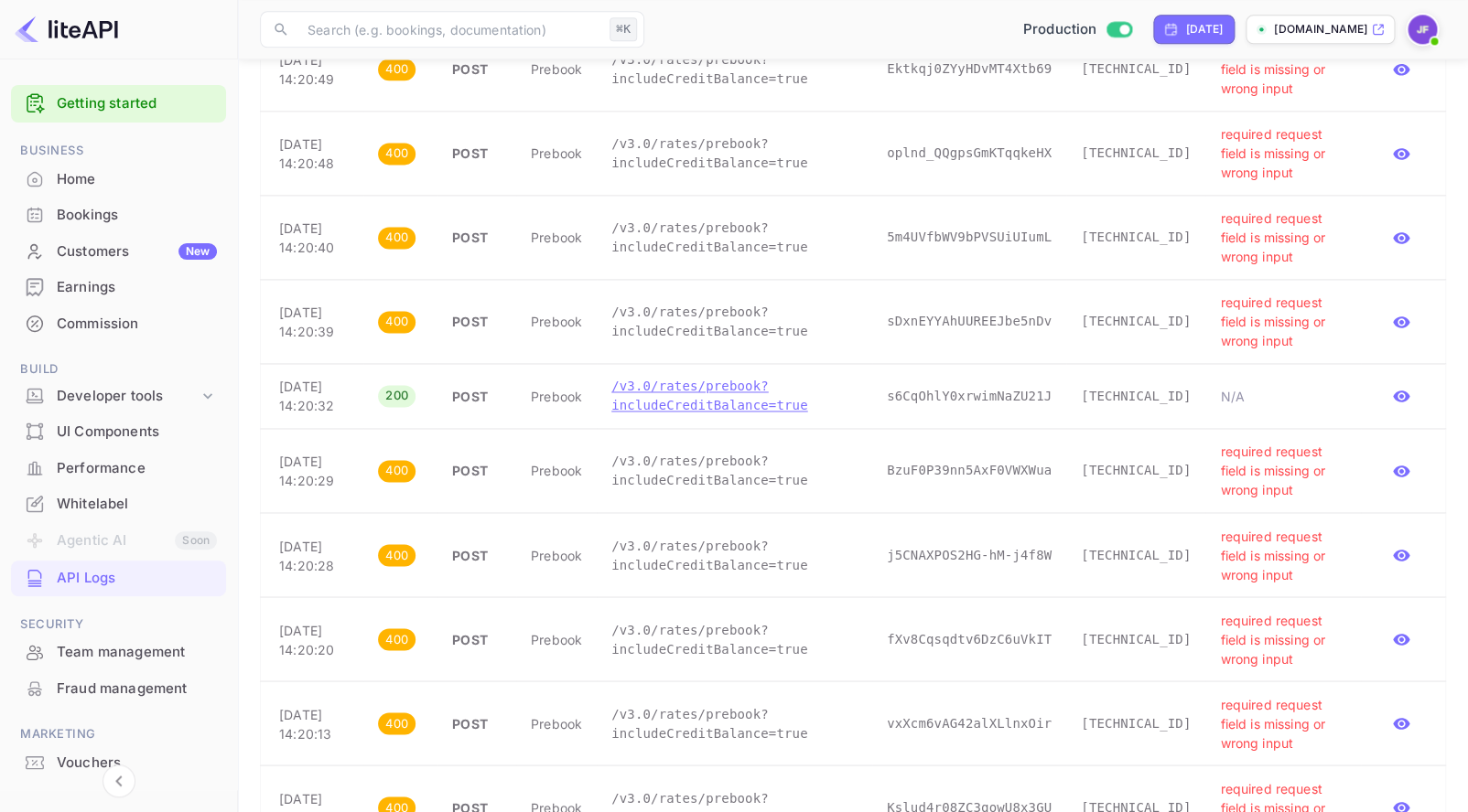
click at [687, 416] on p "/v3.0/rates/prebook?includeCreditBalance=true" at bounding box center [734, 396] width 246 height 38
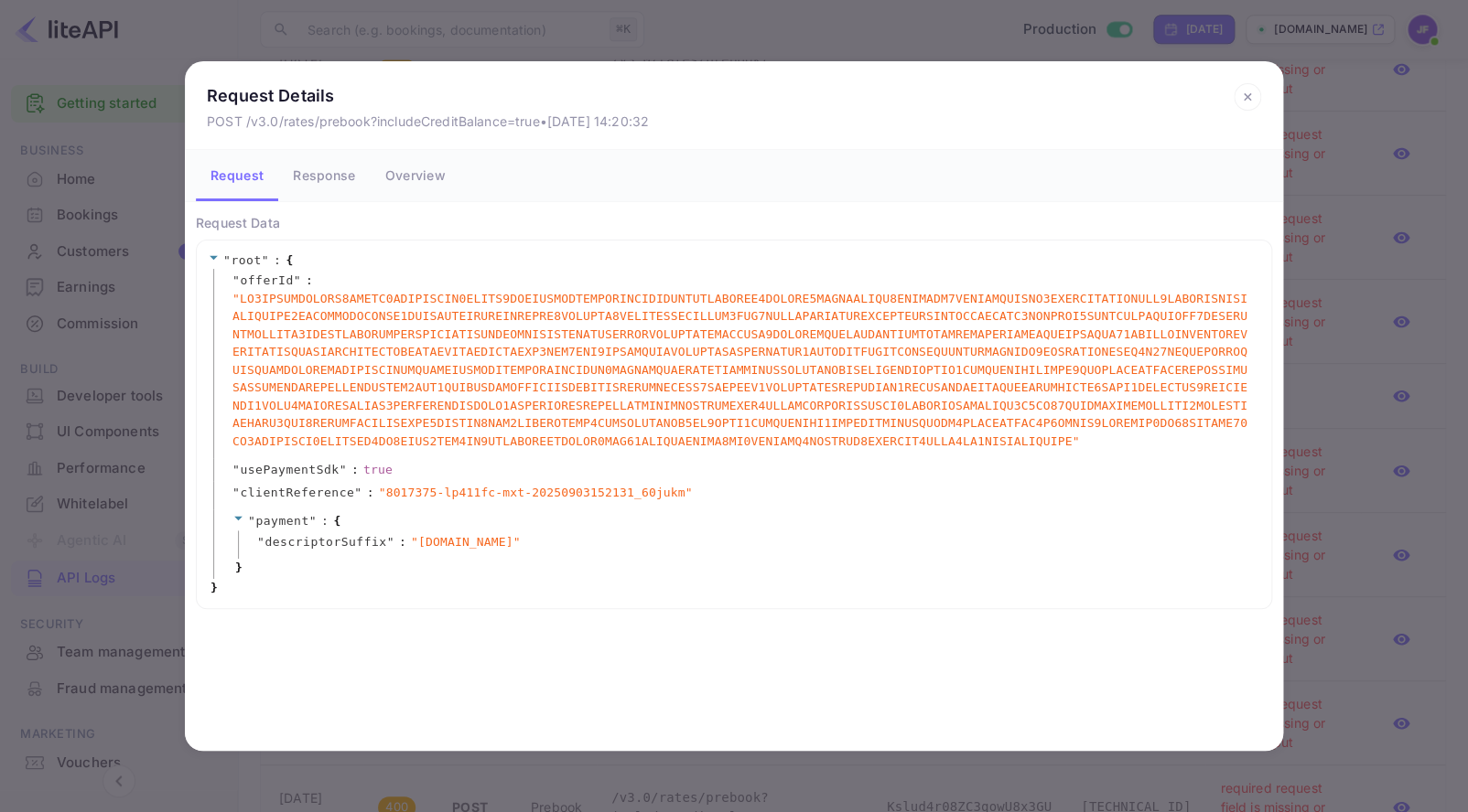
scroll to position [963, 0]
click at [325, 180] on button "Response" at bounding box center [323, 175] width 91 height 51
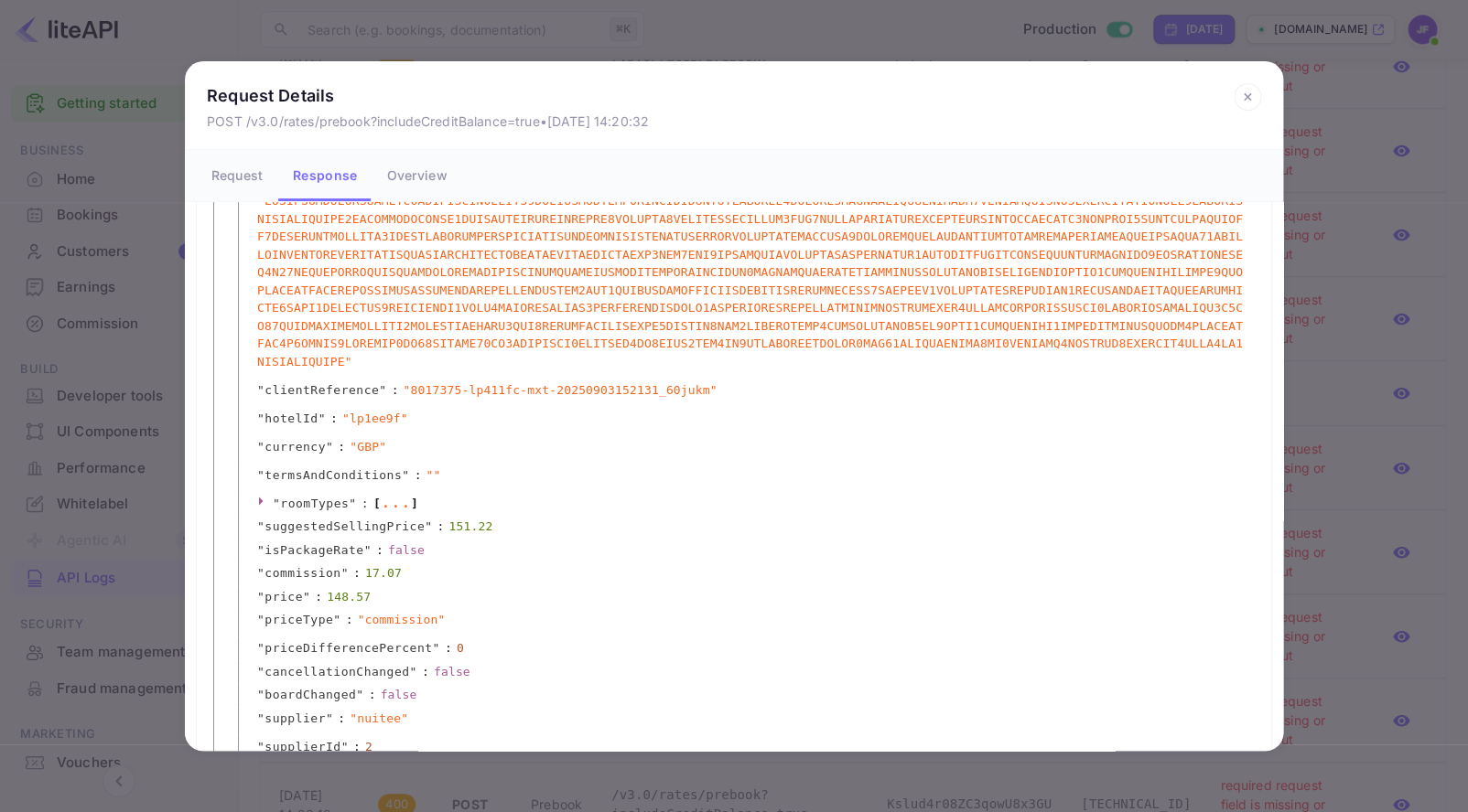
scroll to position [190, 0]
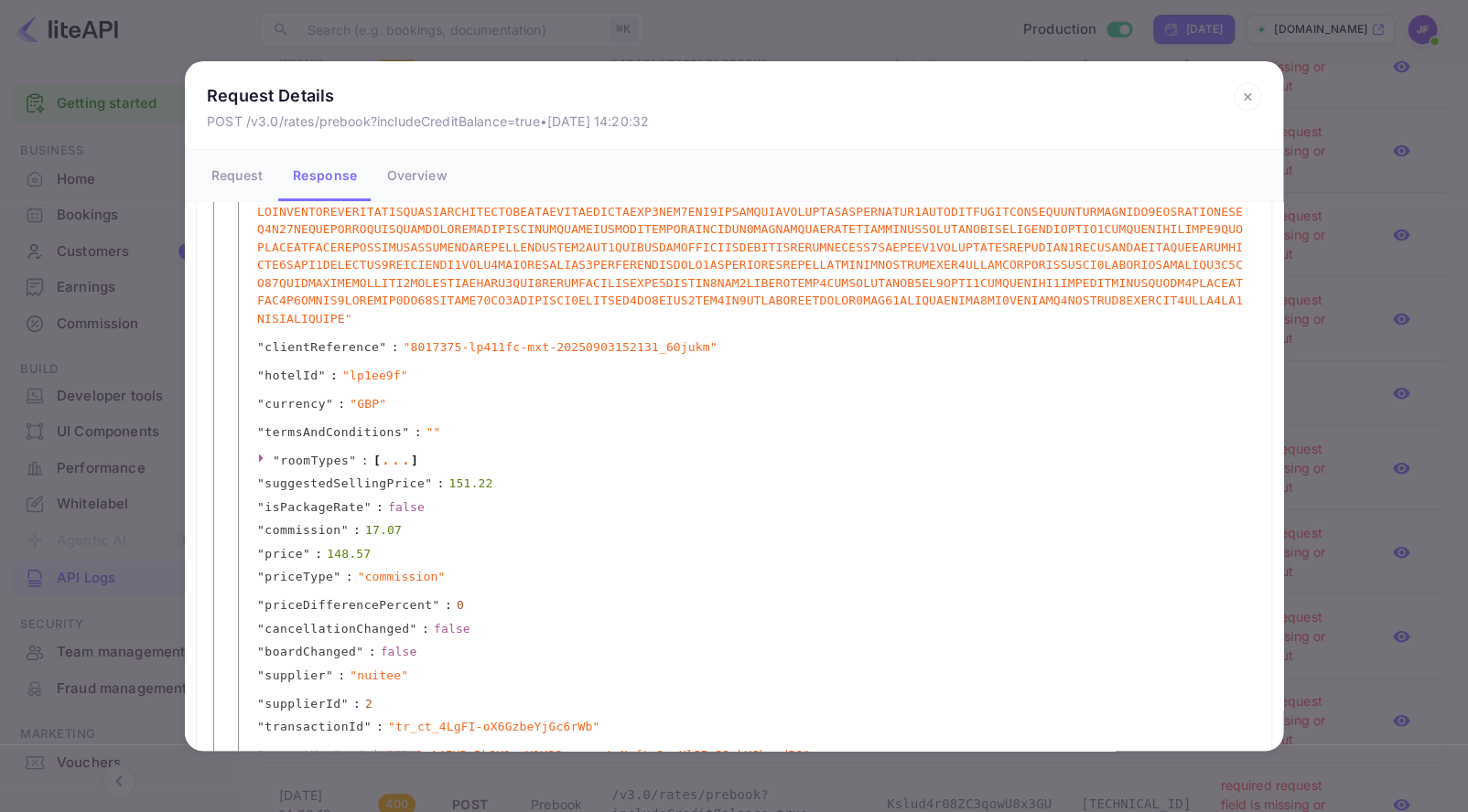
click at [414, 177] on button "Overview" at bounding box center [416, 175] width 90 height 51
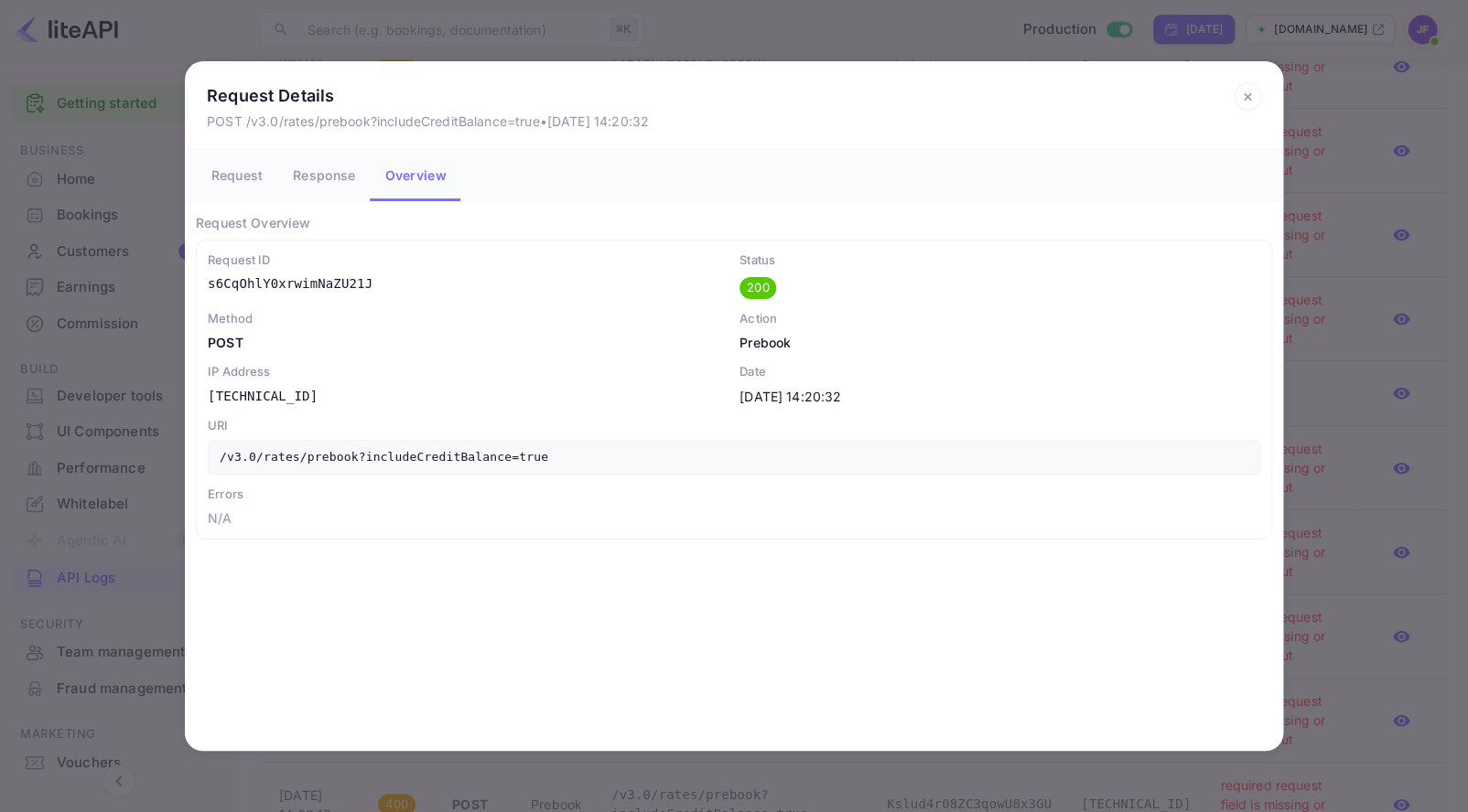
scroll to position [0, 0]
click at [330, 183] on button "Response" at bounding box center [323, 175] width 91 height 51
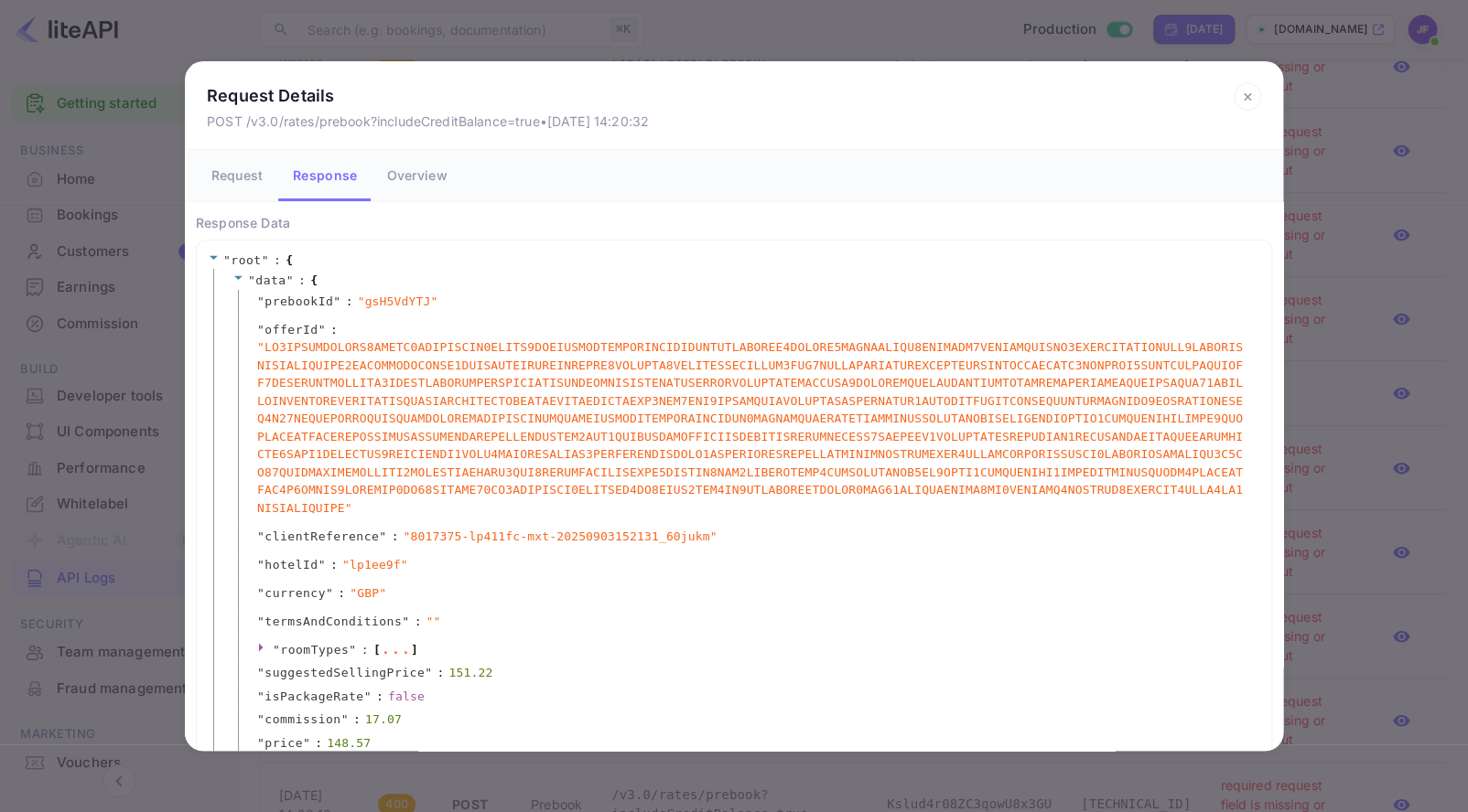
click at [231, 179] on button "Request" at bounding box center [237, 175] width 83 height 51
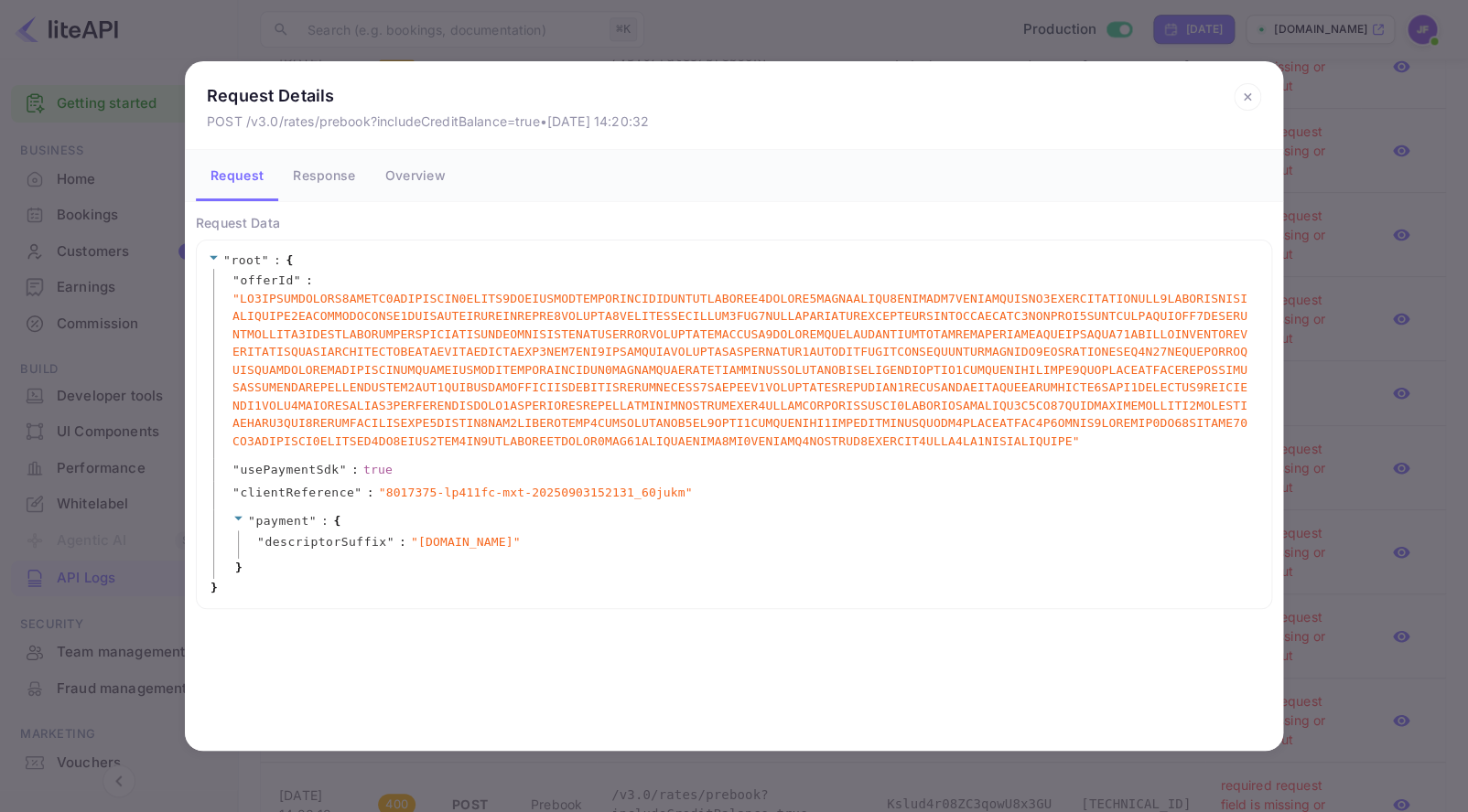
click at [1248, 98] on icon at bounding box center [1247, 96] width 7 height 7
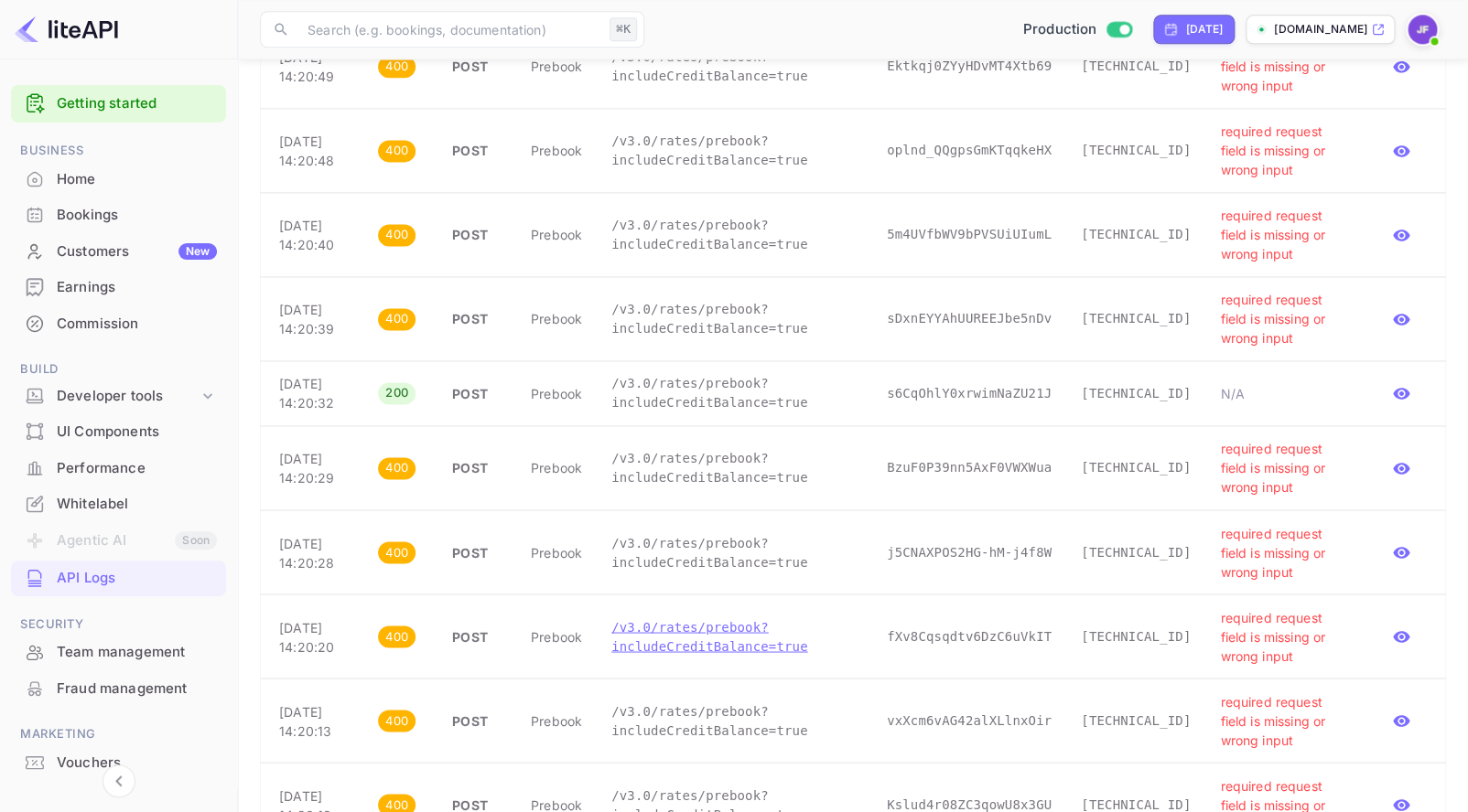
click at [734, 656] on p "/v3.0/rates/prebook?includeCreditBalance=true" at bounding box center [734, 637] width 246 height 38
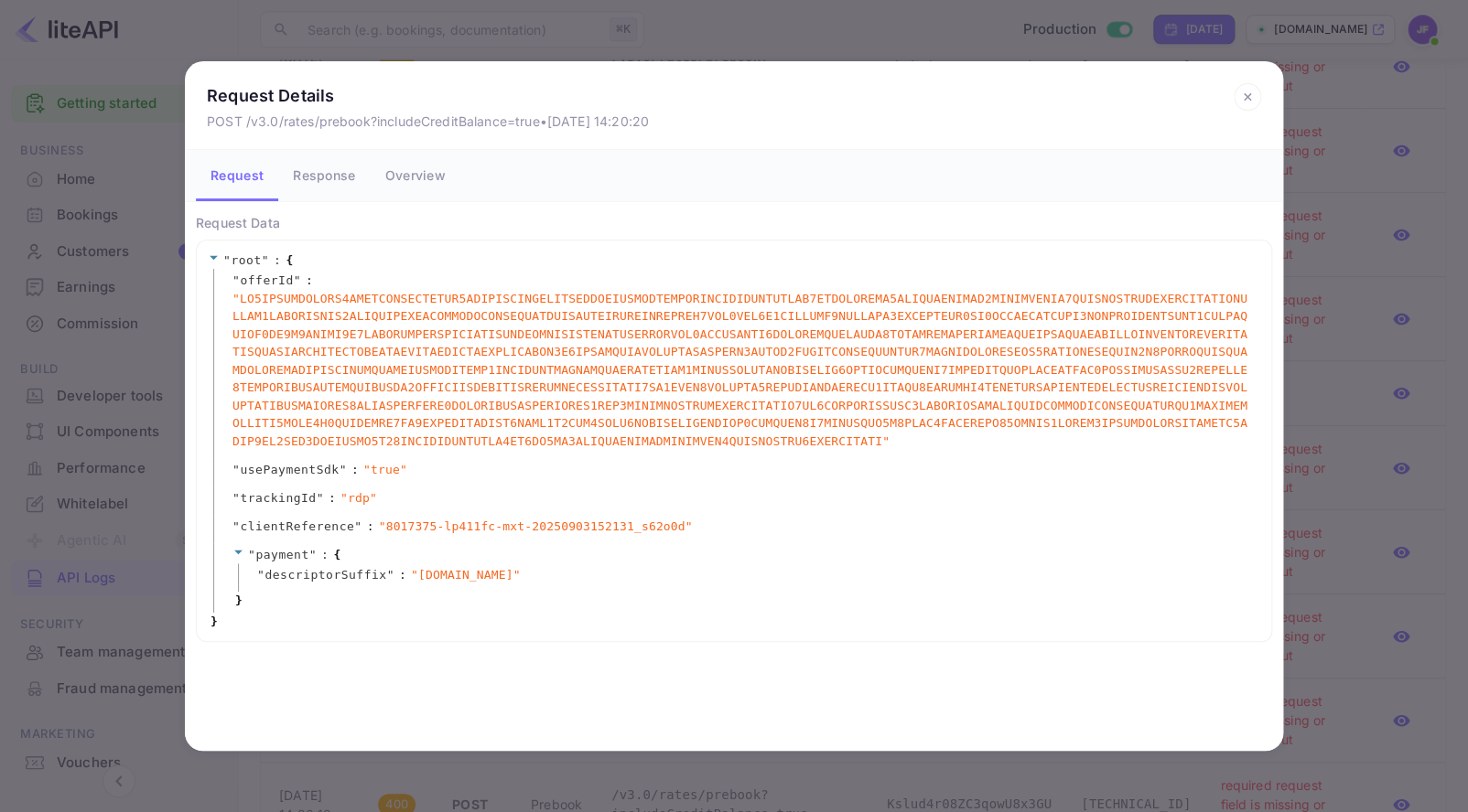
click at [1242, 98] on icon at bounding box center [1247, 97] width 28 height 28
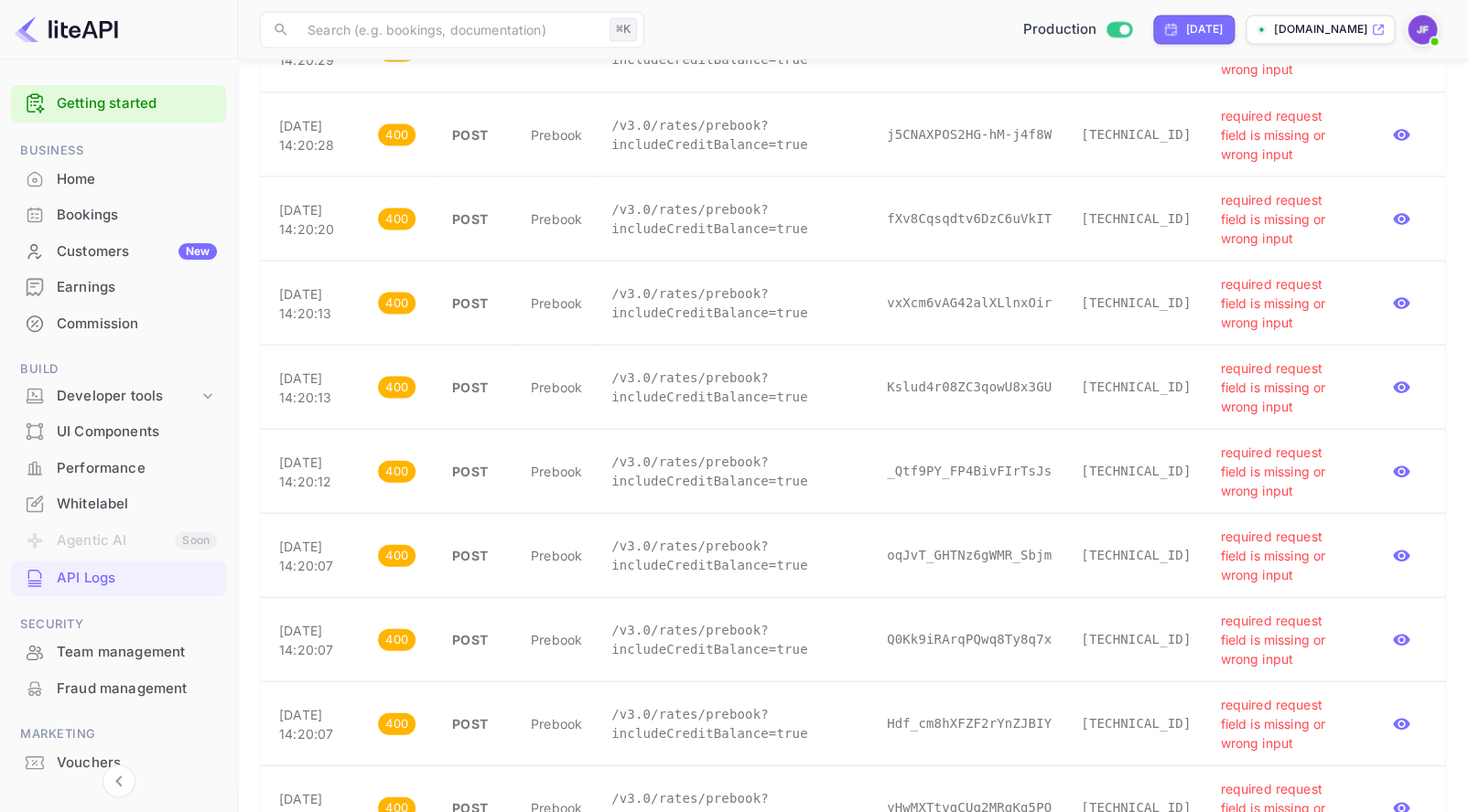
scroll to position [1384, 0]
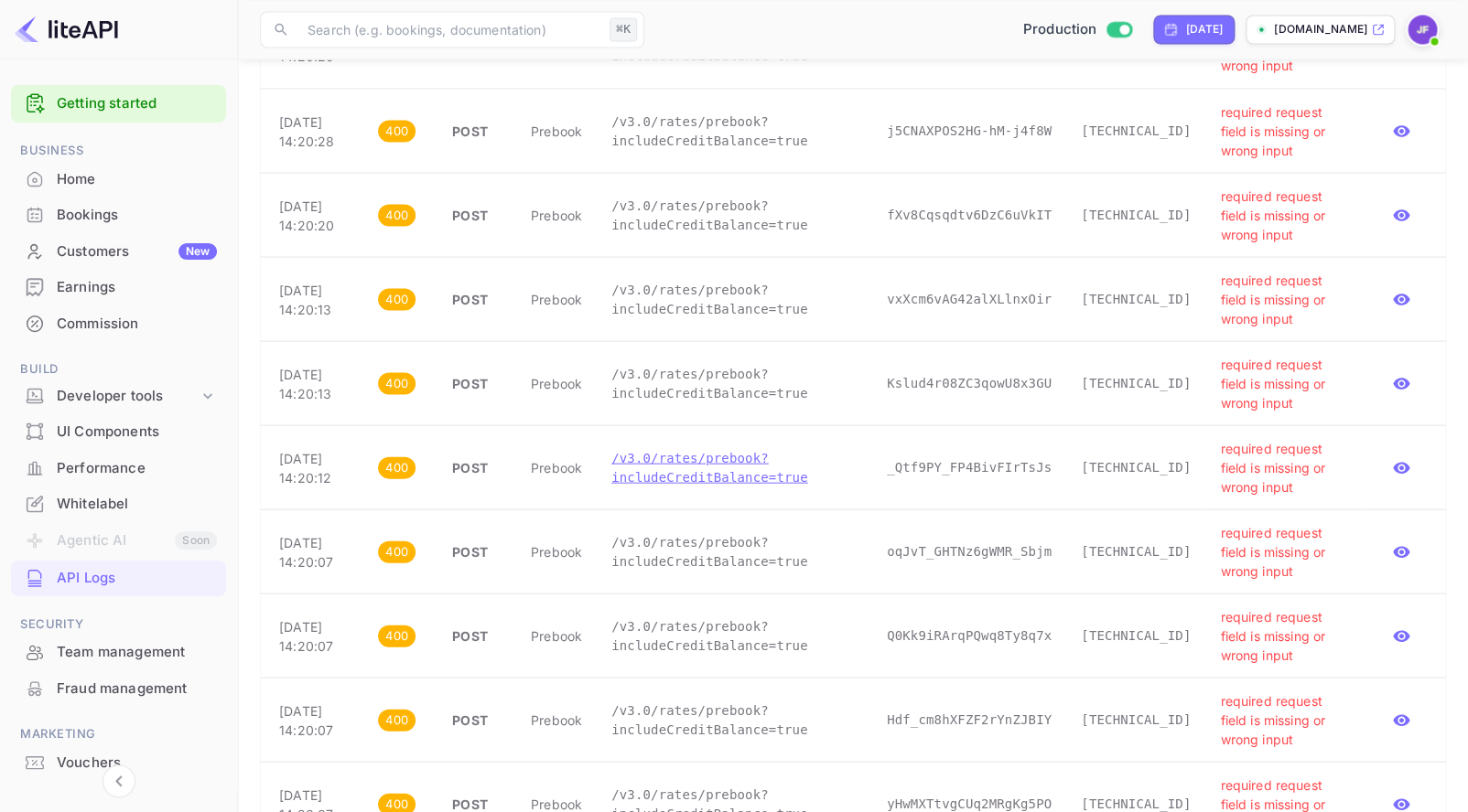
click at [756, 487] on p "/v3.0/rates/prebook?includeCreditBalance=true" at bounding box center [734, 468] width 246 height 38
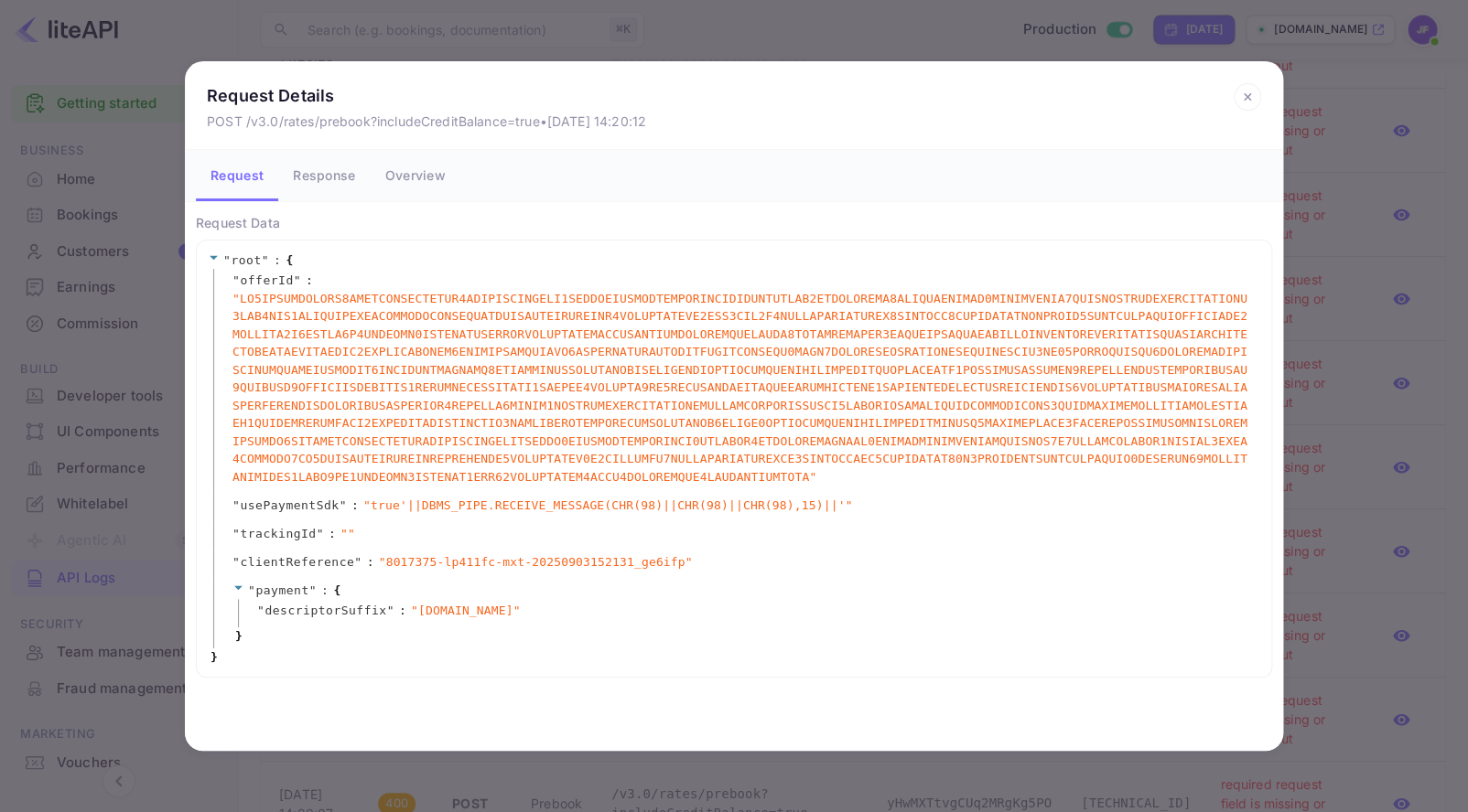
click at [323, 178] on button "Response" at bounding box center [323, 175] width 91 height 51
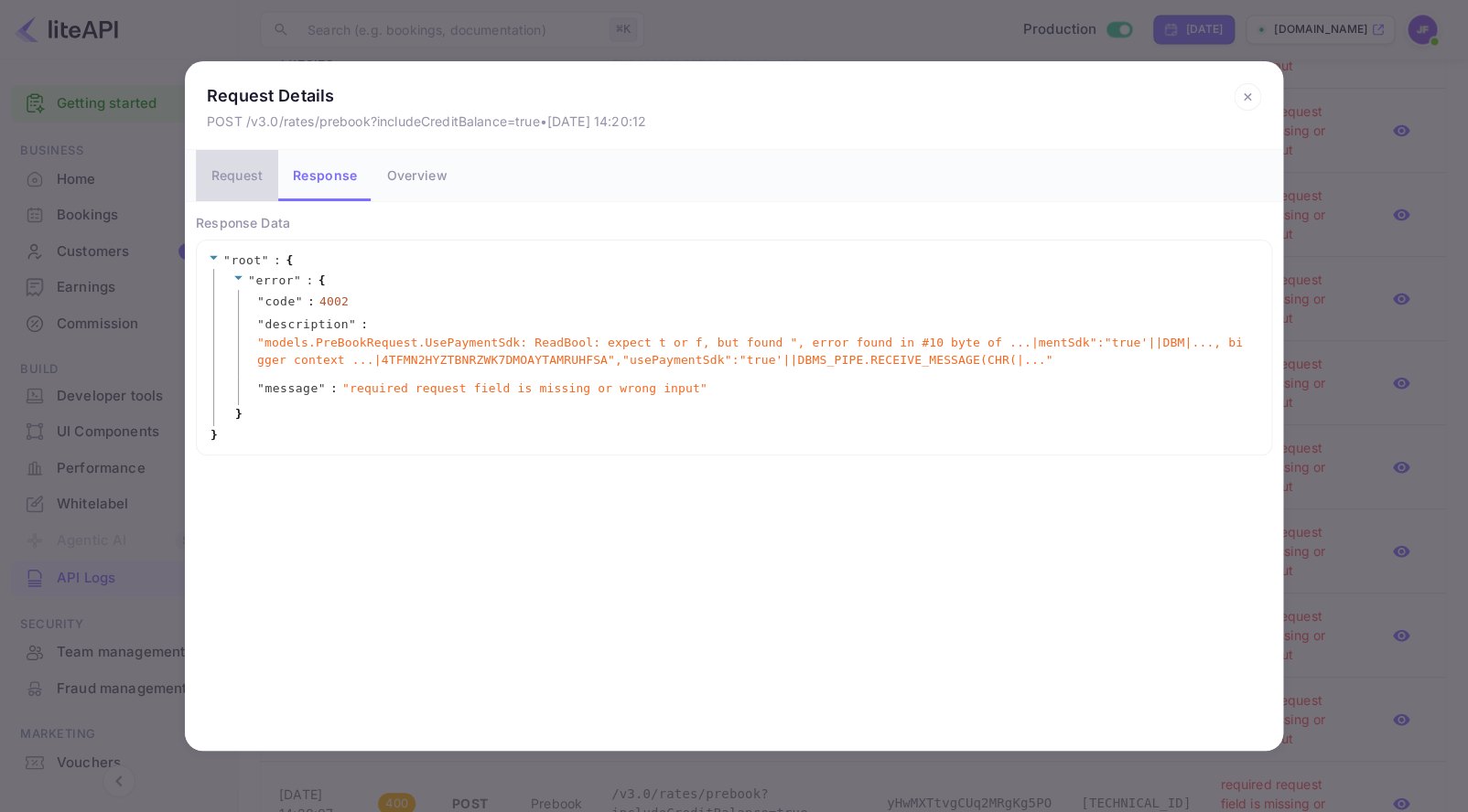
click at [244, 177] on button "Request" at bounding box center [237, 175] width 83 height 51
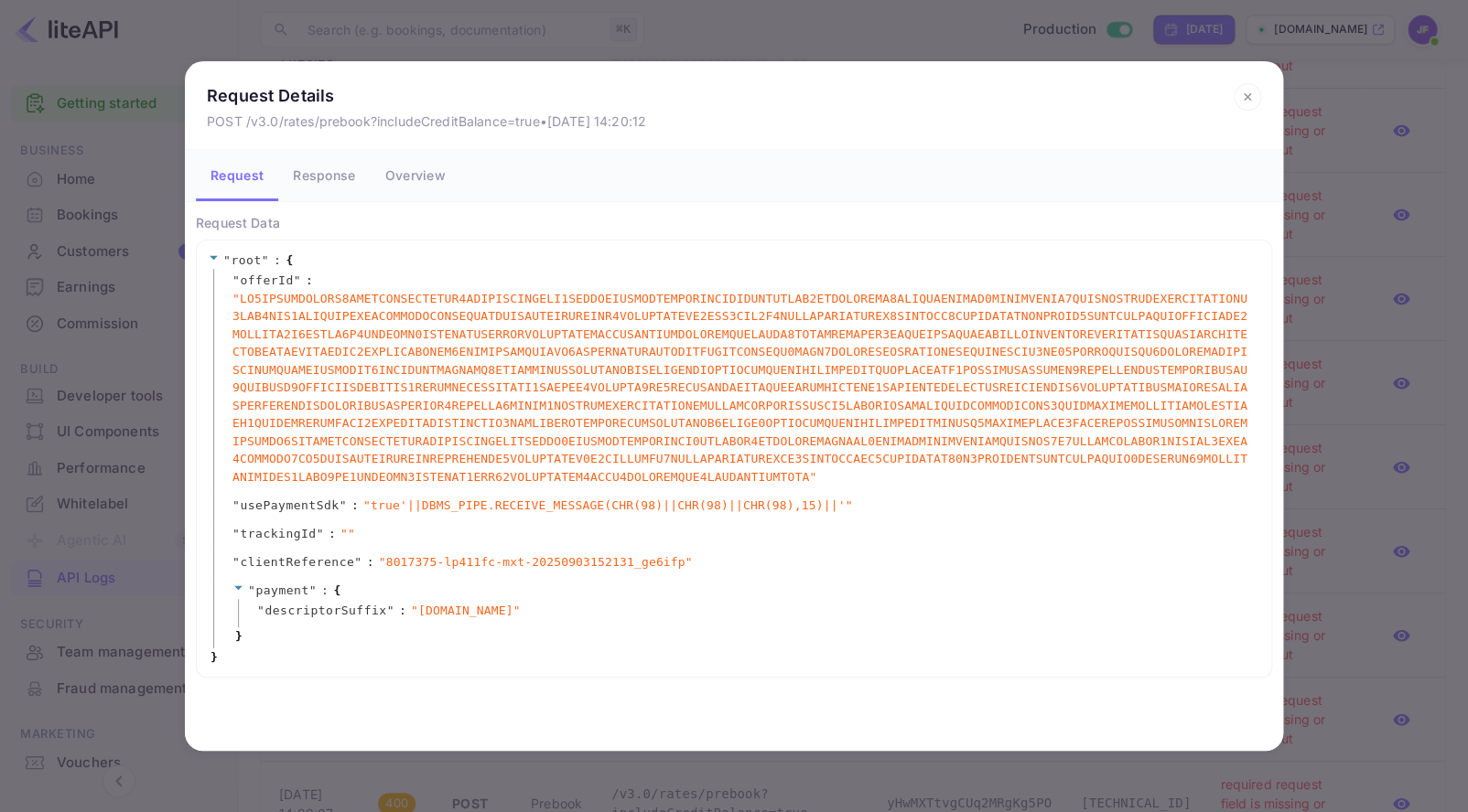
click at [1250, 88] on icon at bounding box center [1247, 97] width 28 height 28
